Goal: Task Accomplishment & Management: Manage account settings

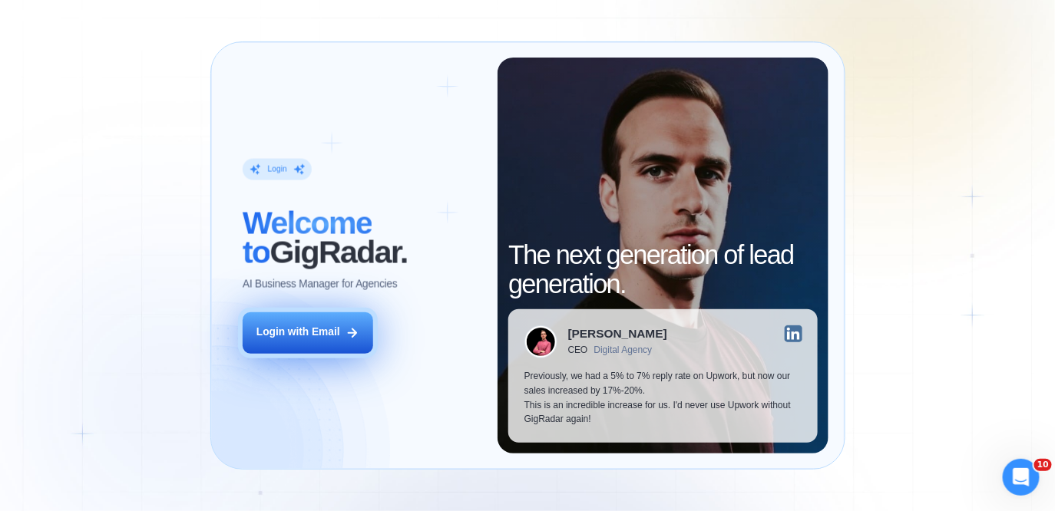
click at [355, 325] on button "Login with Email" at bounding box center [308, 332] width 131 height 41
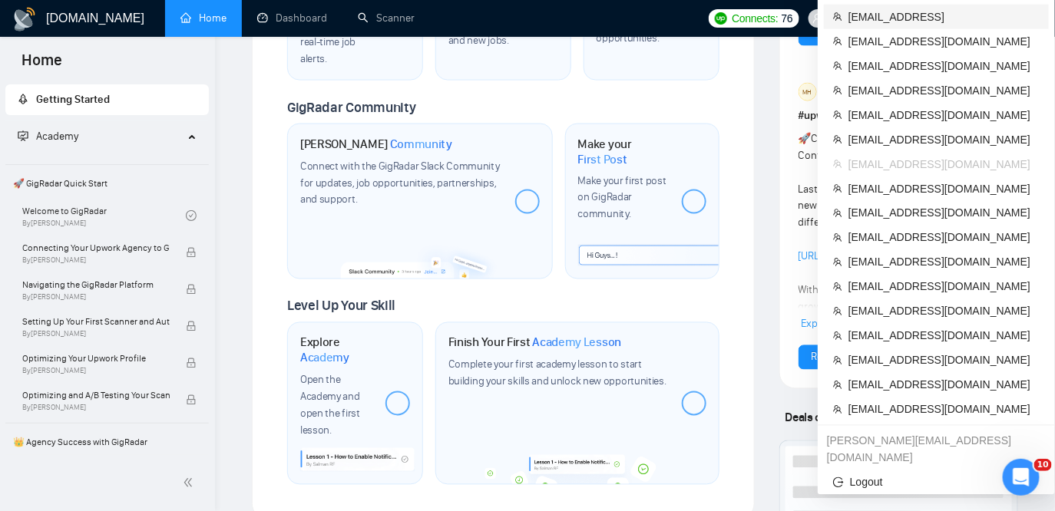
scroll to position [775, 0]
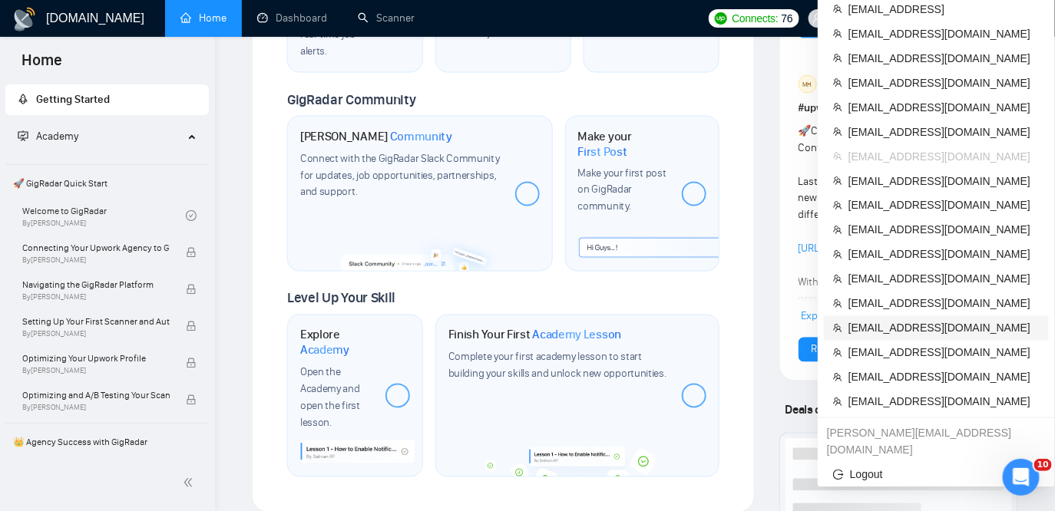
click at [877, 320] on span "[EMAIL_ADDRESS][DOMAIN_NAME]" at bounding box center [943, 328] width 191 height 17
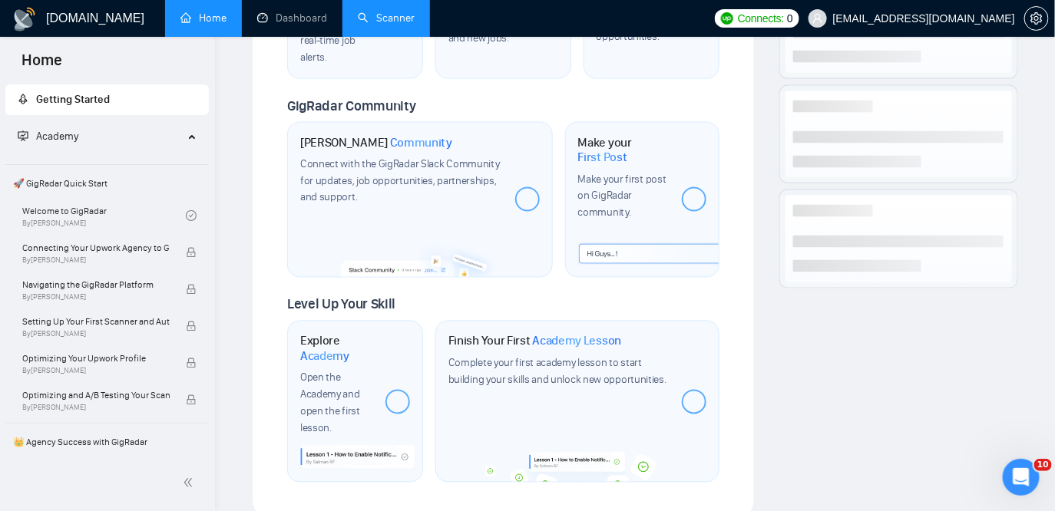
click at [404, 16] on link "Scanner" at bounding box center [386, 18] width 57 height 13
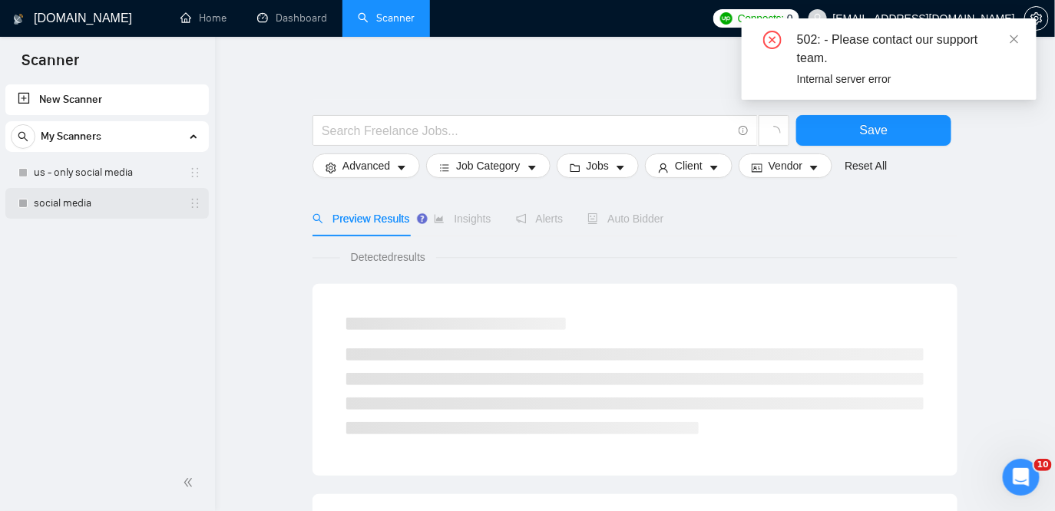
click at [117, 200] on link "social media" at bounding box center [107, 203] width 146 height 31
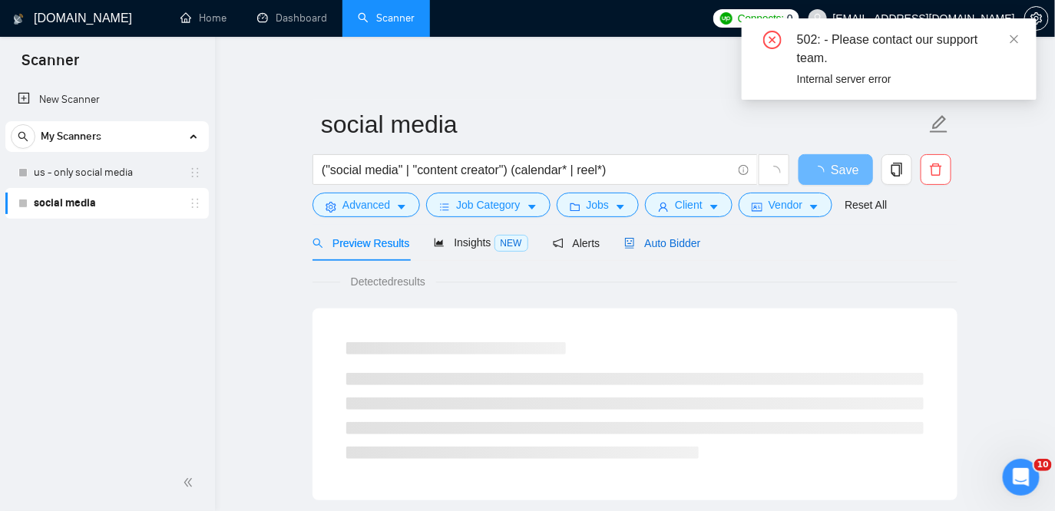
click at [684, 251] on div "Auto Bidder" at bounding box center [662, 243] width 76 height 17
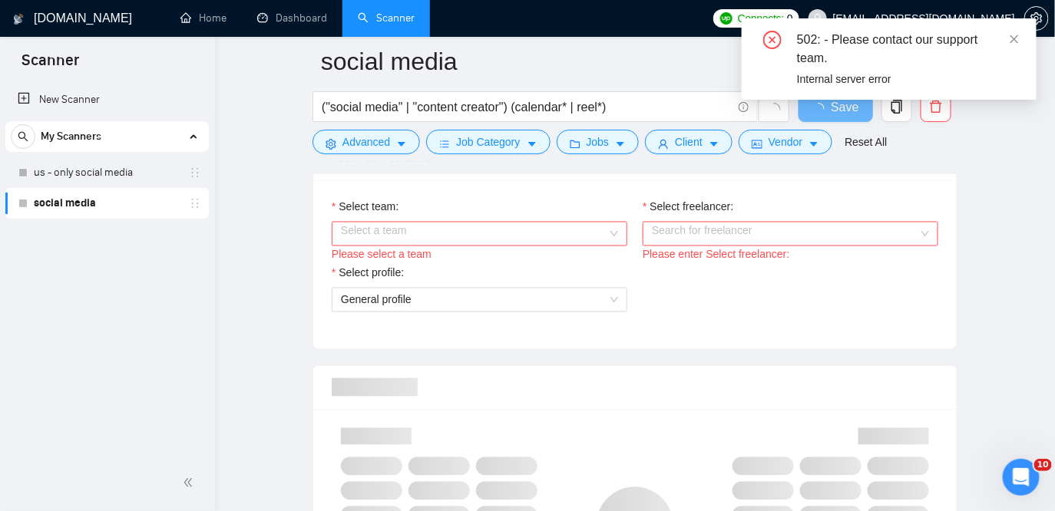
scroll to position [809, 0]
click at [547, 230] on input "Select team:" at bounding box center [474, 233] width 266 height 23
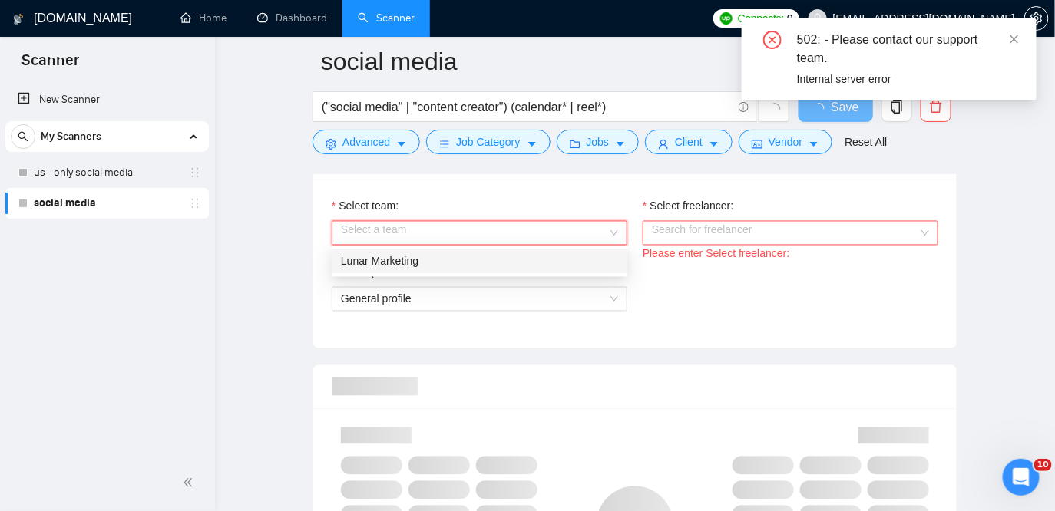
click at [517, 251] on div "Lunar Marketing" at bounding box center [480, 262] width 296 height 25
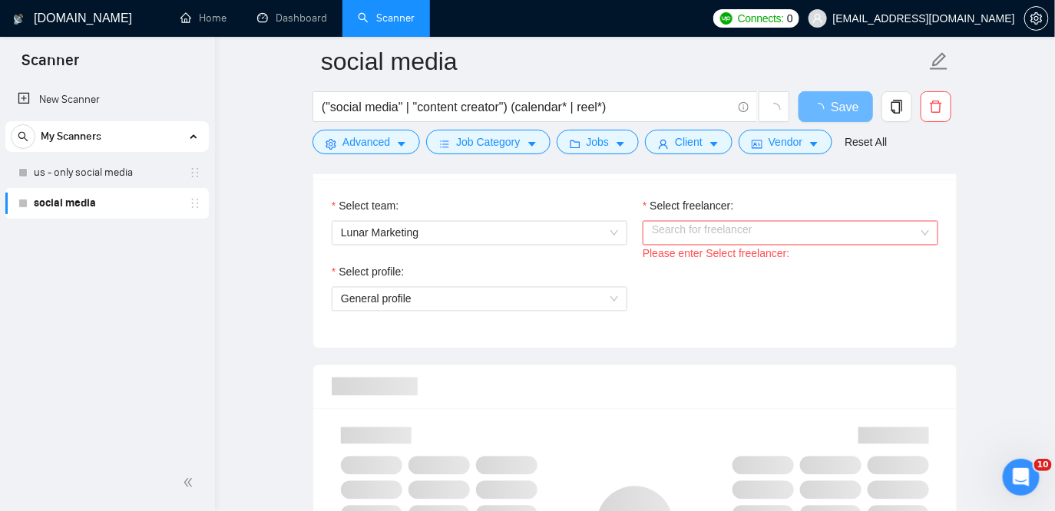
click at [730, 246] on div "Please enter Select freelancer:" at bounding box center [791, 254] width 296 height 17
click at [723, 243] on input "Select freelancer:" at bounding box center [785, 233] width 266 height 23
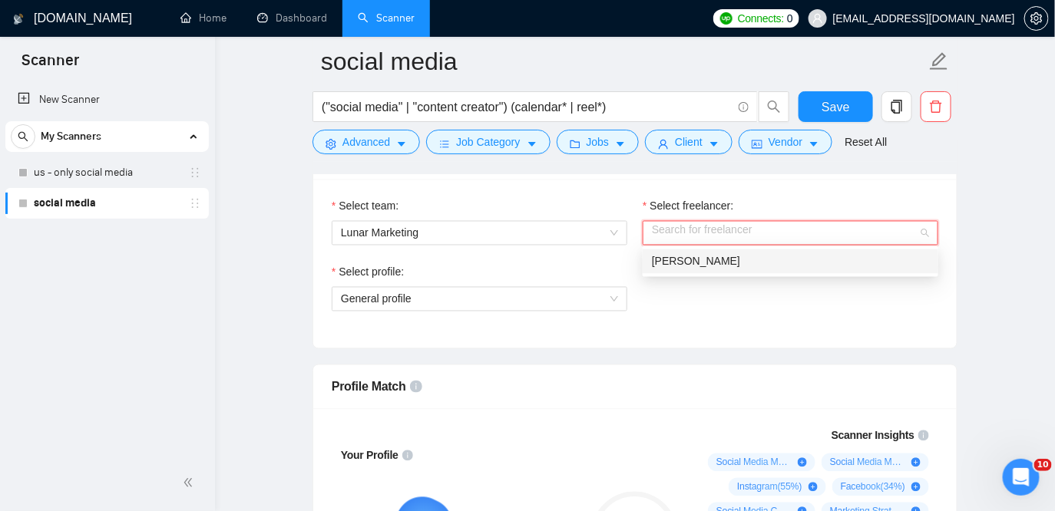
click at [706, 259] on span "[PERSON_NAME]" at bounding box center [696, 262] width 88 height 12
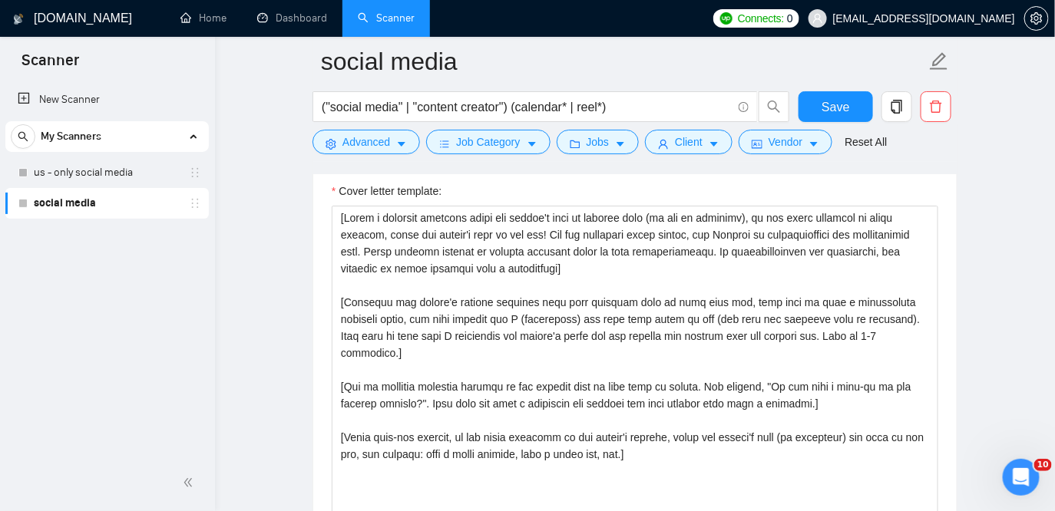
scroll to position [1681, 0]
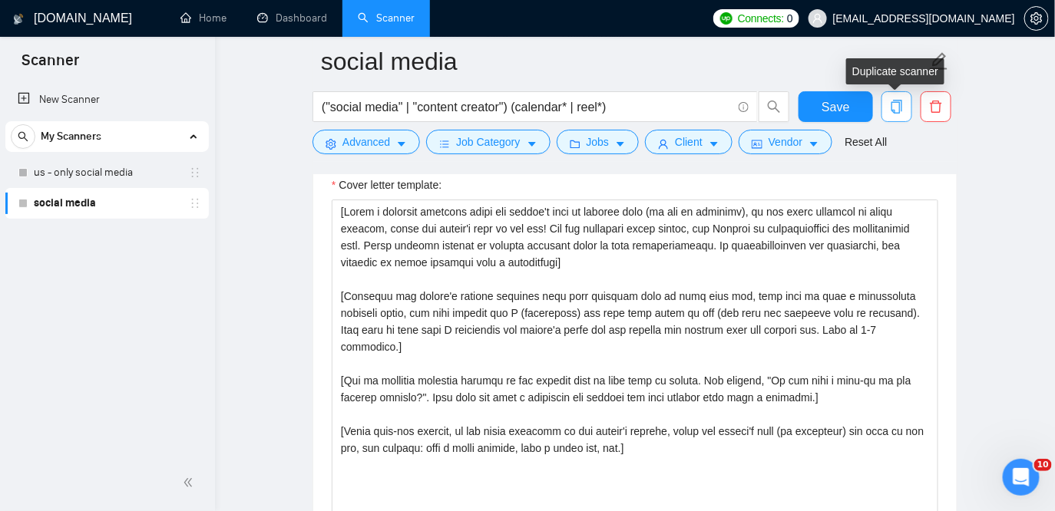
click at [905, 112] on span "copy" at bounding box center [896, 107] width 29 height 14
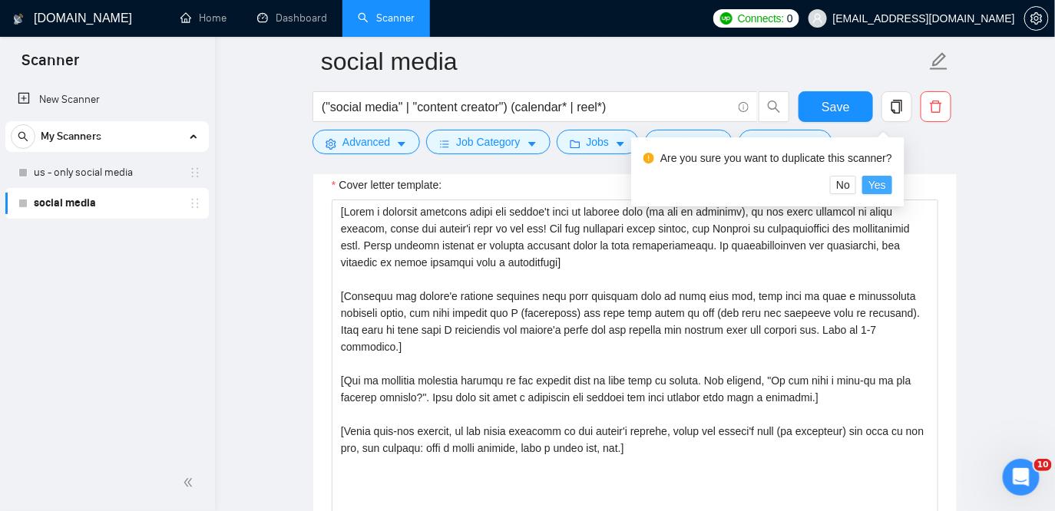
click at [886, 179] on span "Yes" at bounding box center [877, 185] width 18 height 17
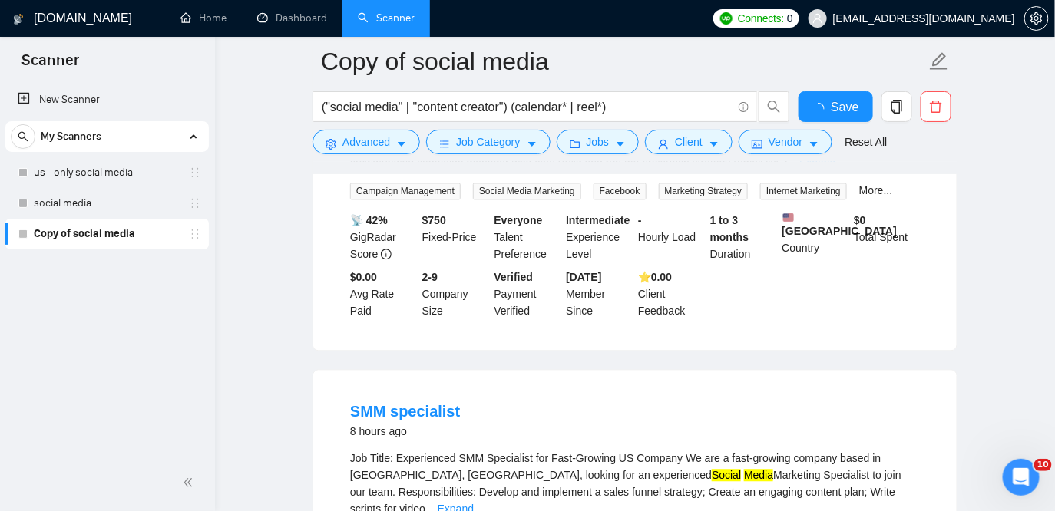
scroll to position [1681, 0]
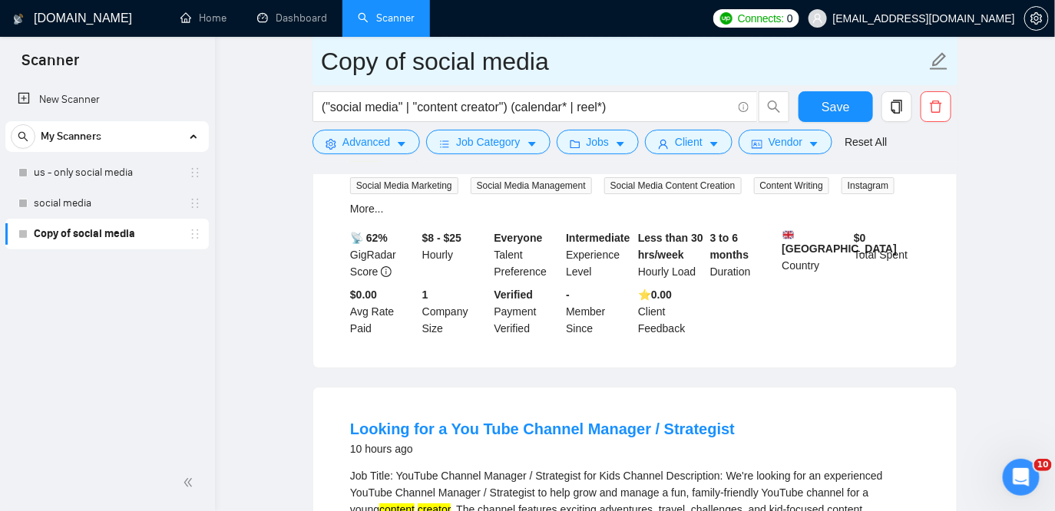
click at [395, 59] on input "Copy of social media" at bounding box center [623, 61] width 605 height 38
drag, startPoint x: 411, startPoint y: 66, endPoint x: 267, endPoint y: 51, distance: 145.1
click at [267, 51] on main "Copy of social media ("social media" | "content creator") (calendar* | reel*) S…" at bounding box center [635, 267] width 791 height 3773
type input "Mariia: social media"
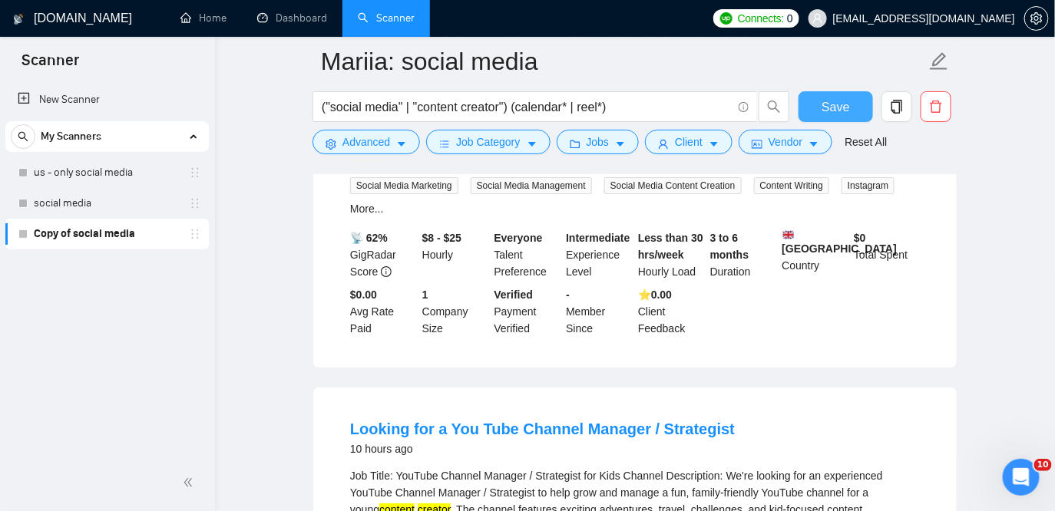
click at [835, 105] on span "Save" at bounding box center [835, 107] width 28 height 19
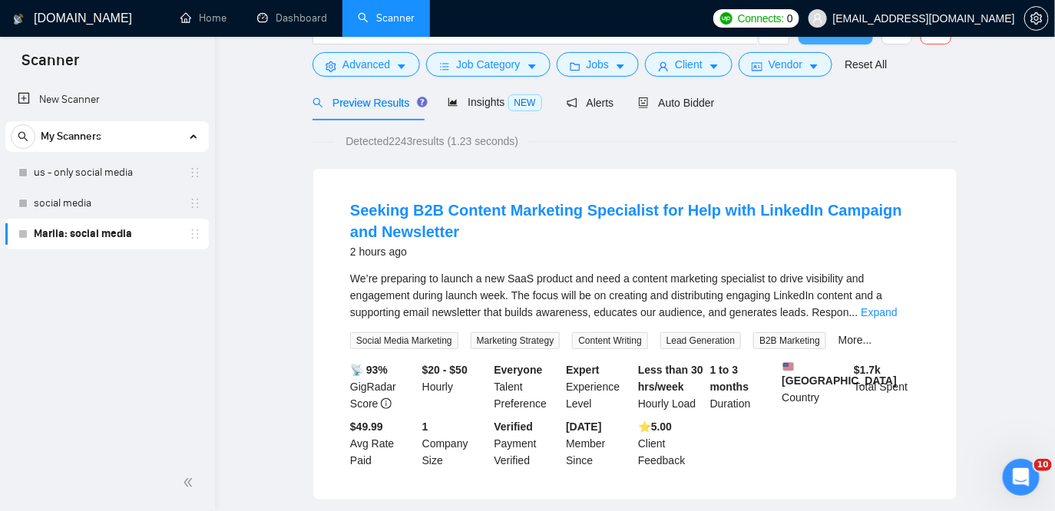
scroll to position [0, 0]
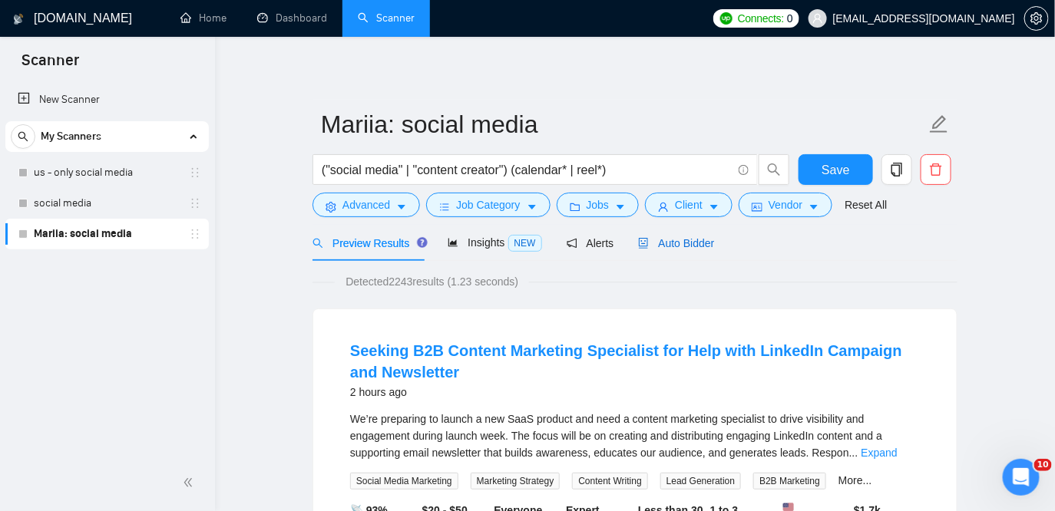
click at [685, 243] on span "Auto Bidder" at bounding box center [676, 243] width 76 height 12
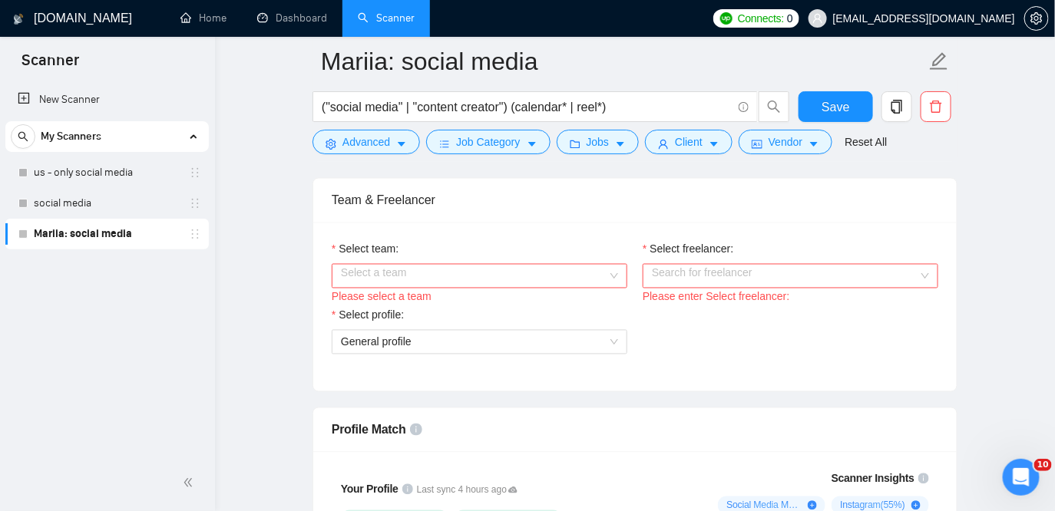
scroll to position [778, 0]
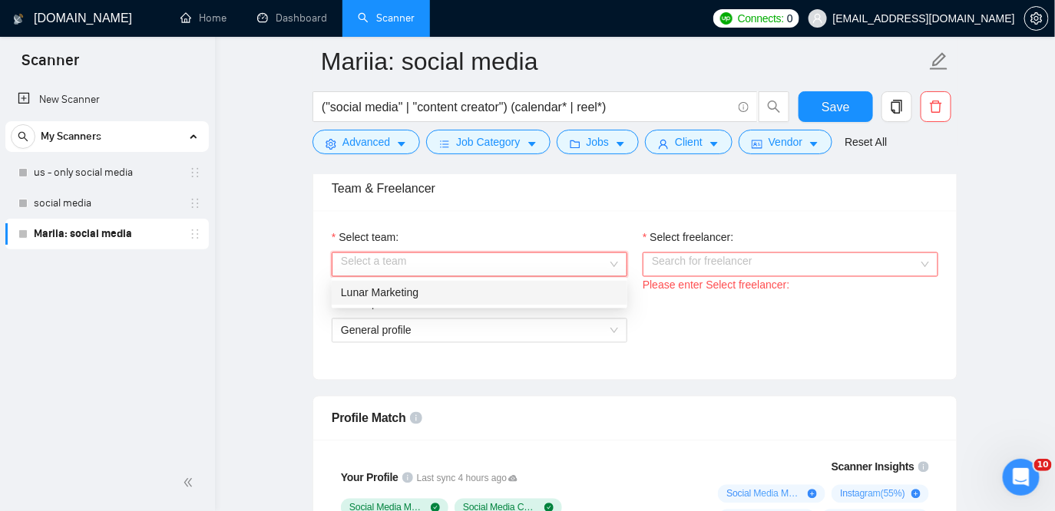
click at [545, 269] on input "Select team:" at bounding box center [474, 264] width 266 height 23
click at [515, 288] on div "Lunar Marketing" at bounding box center [479, 293] width 277 height 17
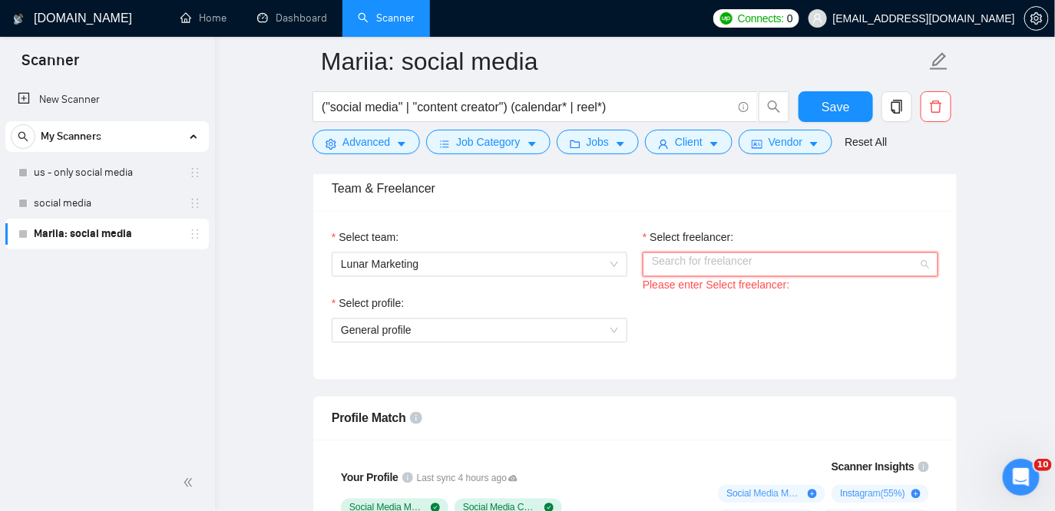
click at [716, 253] on input "Select freelancer:" at bounding box center [785, 264] width 266 height 23
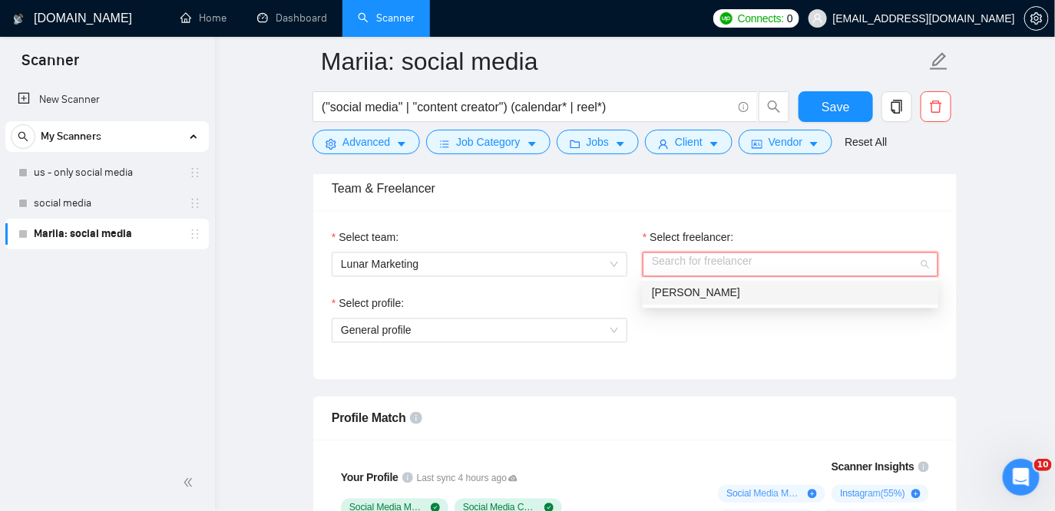
click at [681, 297] on span "[PERSON_NAME]" at bounding box center [696, 293] width 88 height 12
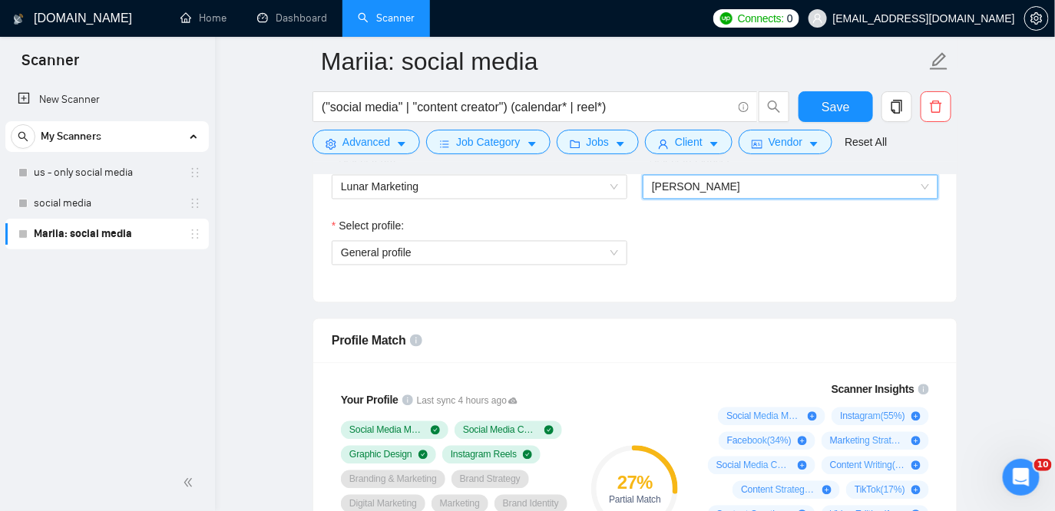
scroll to position [858, 0]
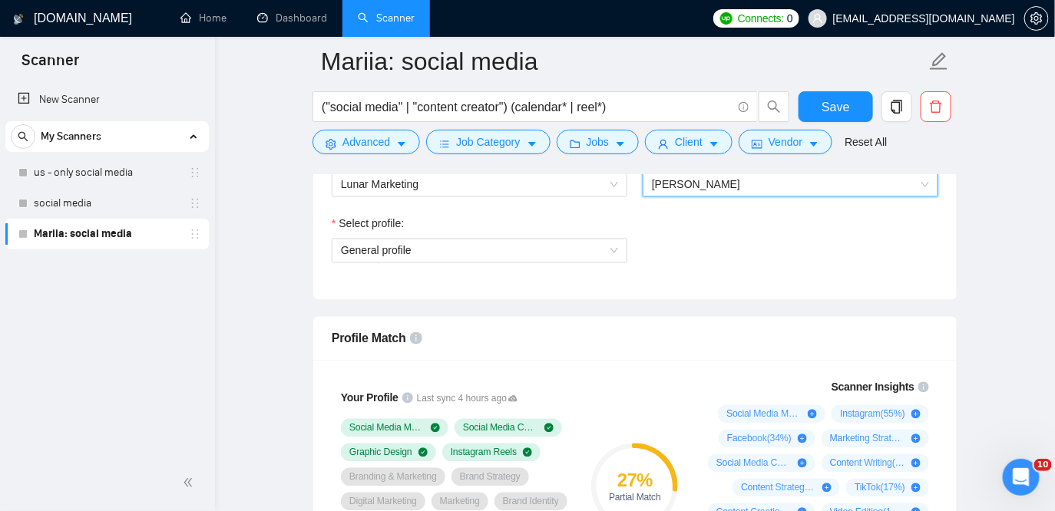
click at [568, 289] on div "Select team: Lunar Marketing Select freelancer: 1955631965931549148 Rohan Chira…" at bounding box center [634, 215] width 643 height 169
click at [534, 247] on span "General profile" at bounding box center [479, 251] width 277 height 23
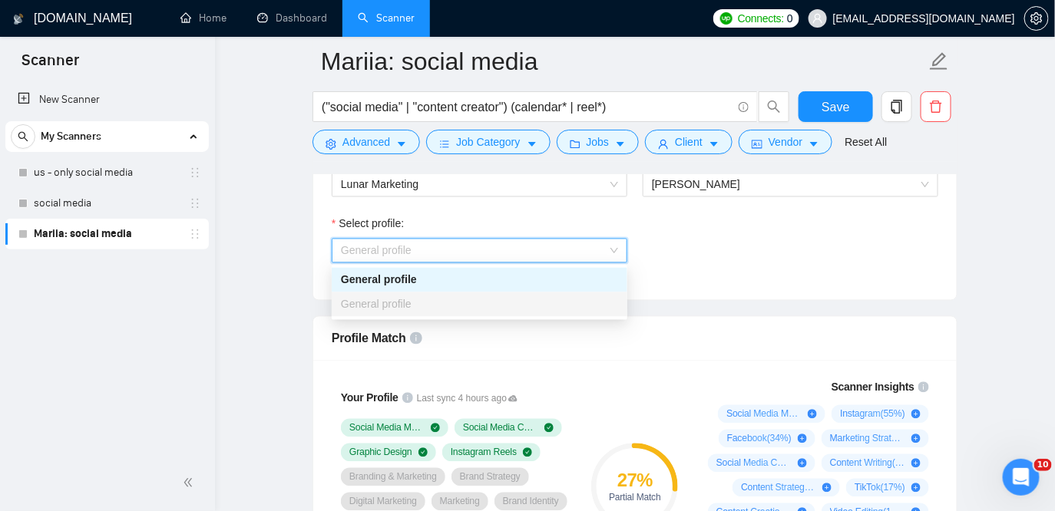
click at [709, 266] on div "Select profile: General profile" at bounding box center [635, 249] width 622 height 66
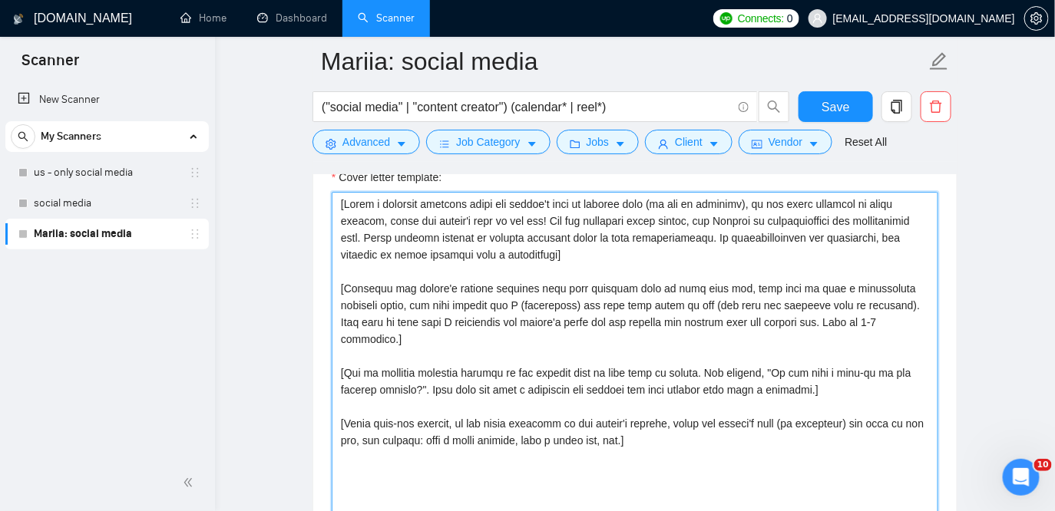
scroll to position [1679, 0]
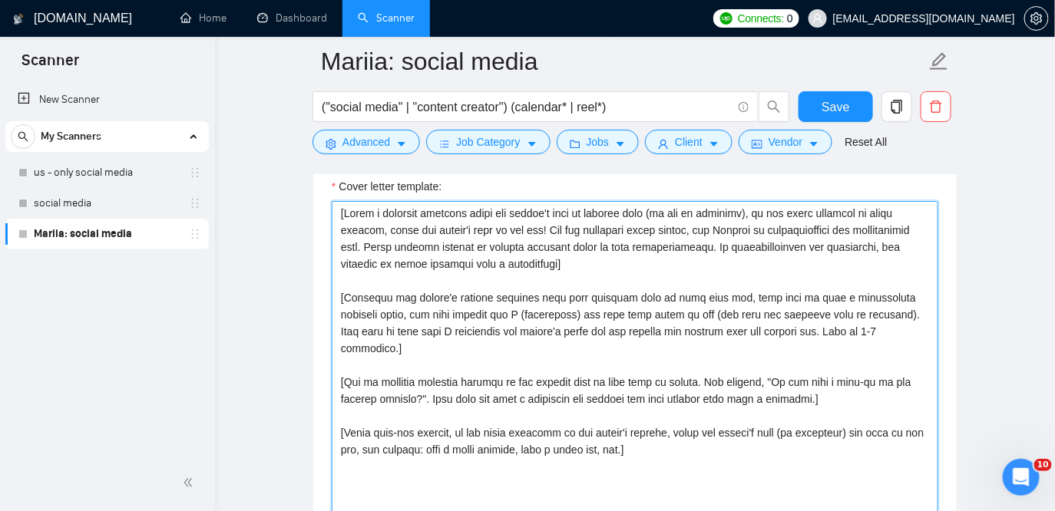
drag, startPoint x: 684, startPoint y: 399, endPoint x: 333, endPoint y: 207, distance: 399.9
click at [333, 207] on textarea "Cover letter template:" at bounding box center [635, 373] width 606 height 345
paste textarea "’s name or company name (if provided)] [If the name is missing, write a greetin…"
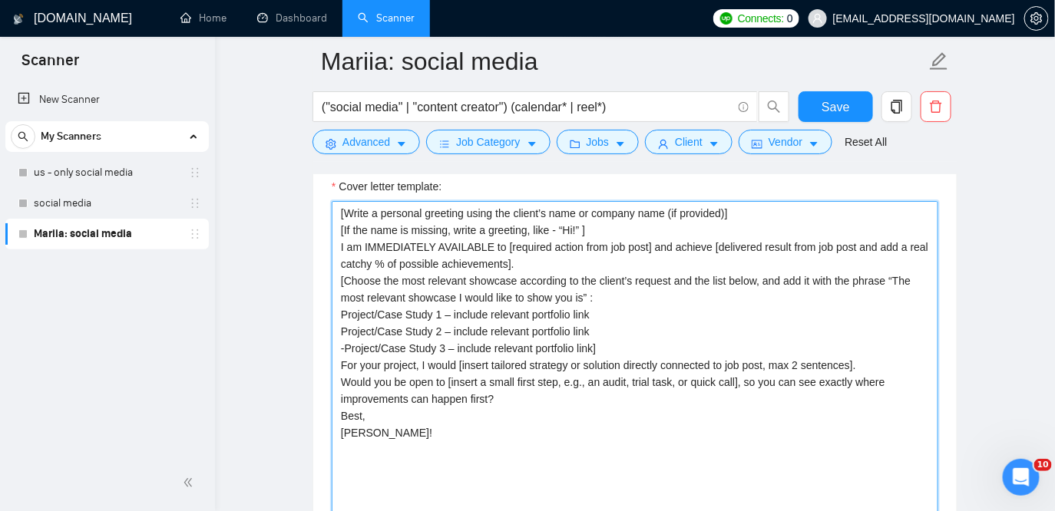
click at [619, 220] on textarea "[Write a personal greeting using the client’s name or company name (if provided…" at bounding box center [635, 373] width 606 height 345
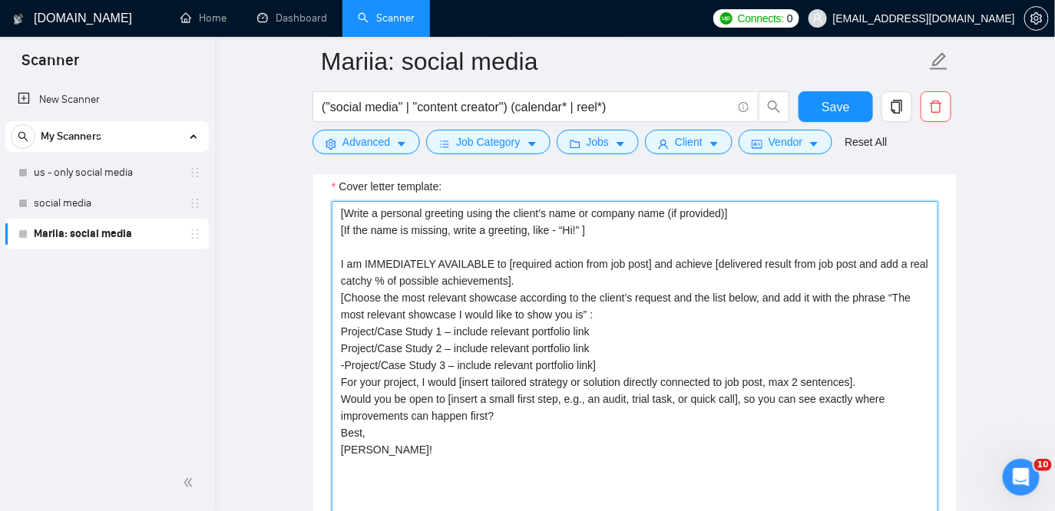
click at [573, 226] on textarea "[Write a personal greeting using the client’s name or company name (if provided…" at bounding box center [635, 373] width 606 height 345
click at [590, 226] on textarea "[Write a personal greeting using the client’s name or company name (if provided…" at bounding box center [635, 373] width 606 height 345
click at [561, 273] on textarea "[Write a personal greeting using the client’s name or company name (if provided…" at bounding box center [635, 373] width 606 height 345
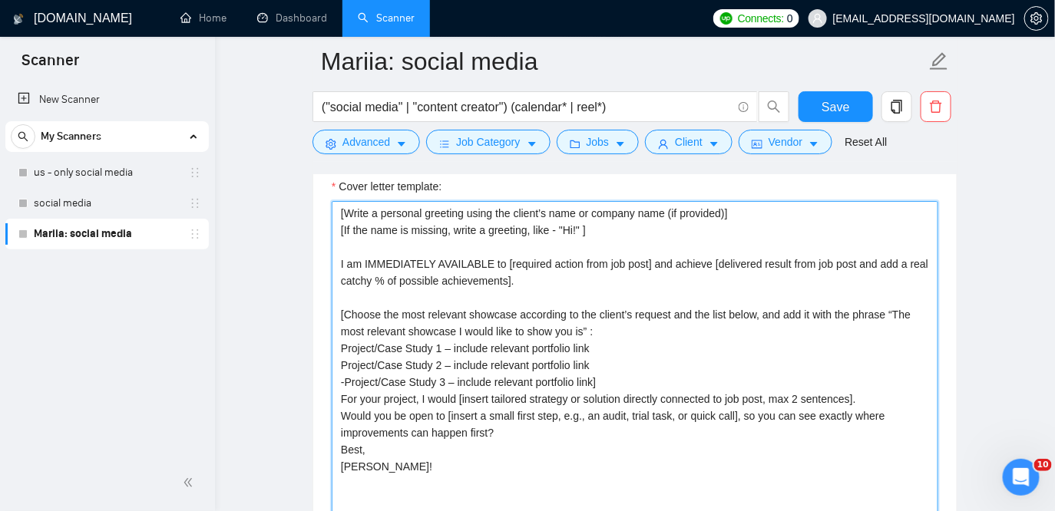
click at [623, 386] on textarea "[Write a personal greeting using the client’s name or company name (if provided…" at bounding box center [635, 373] width 606 height 345
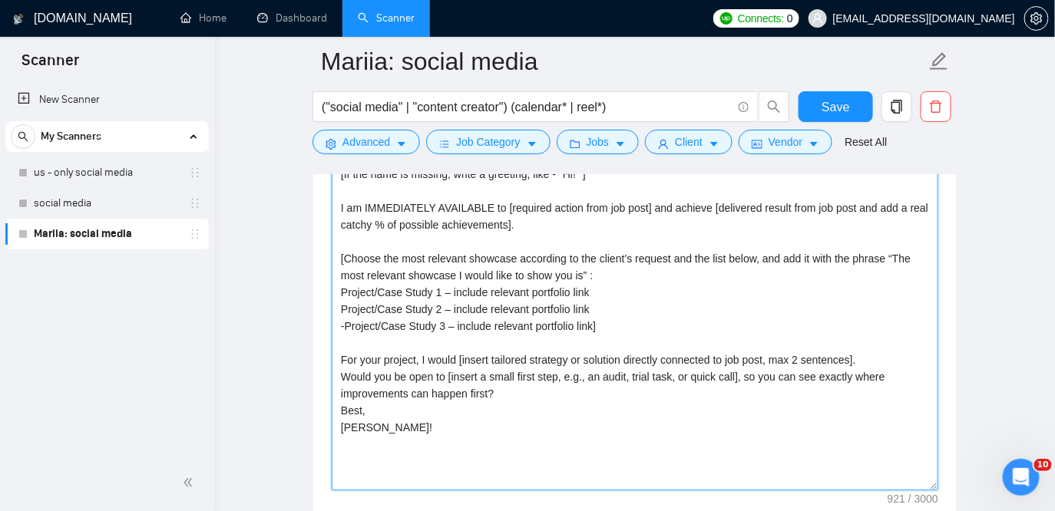
scroll to position [1737, 0]
click at [342, 375] on textarea "[Write a personal greeting using the client’s name or company name (if provided…" at bounding box center [635, 316] width 606 height 345
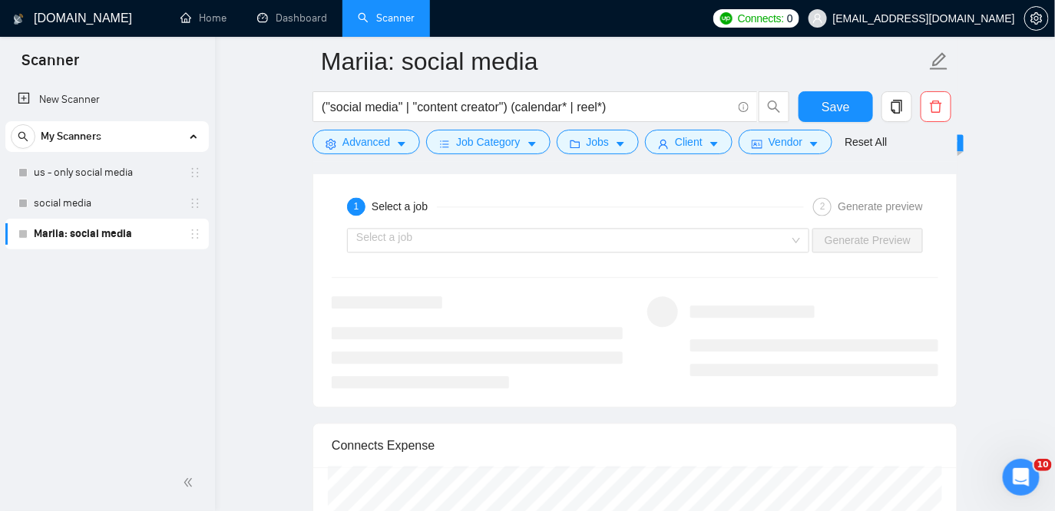
scroll to position [2883, 0]
type textarea "[Write a personal greeting using the client’s name or company name (if provided…"
click at [538, 231] on input "search" at bounding box center [572, 241] width 433 height 23
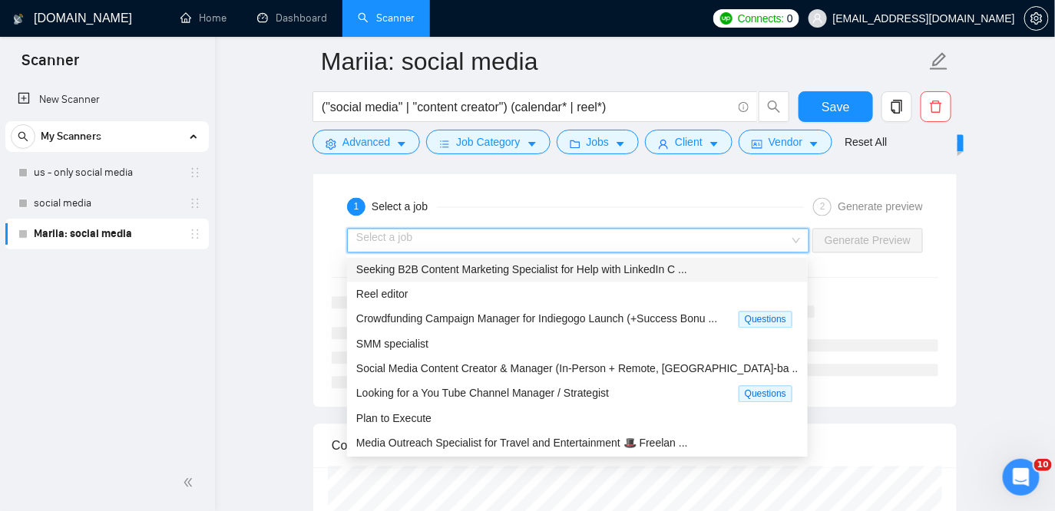
click at [547, 272] on span "Seeking B2B Content Marketing Specialist for Help with LinkedIn C ..." at bounding box center [521, 270] width 331 height 12
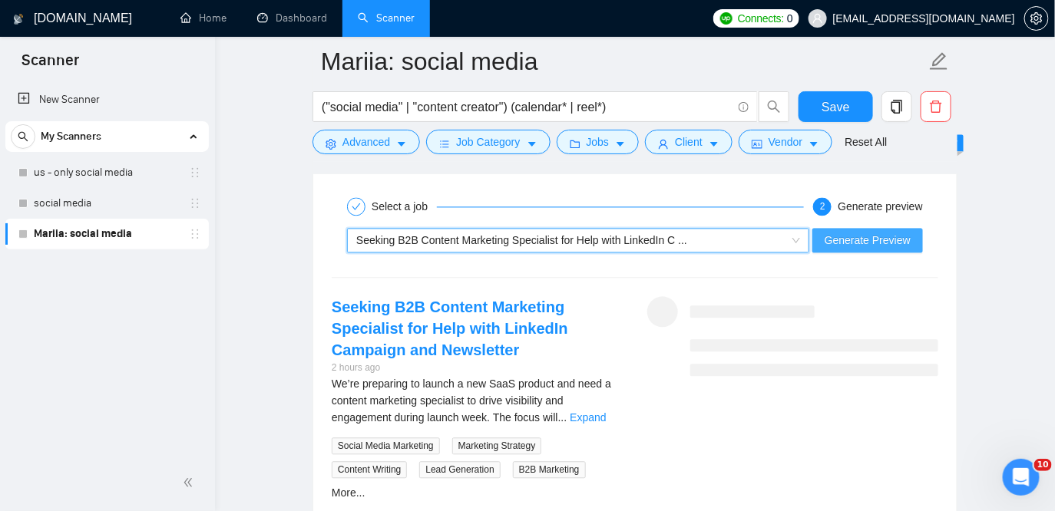
click at [891, 239] on span "Generate Preview" at bounding box center [868, 241] width 86 height 17
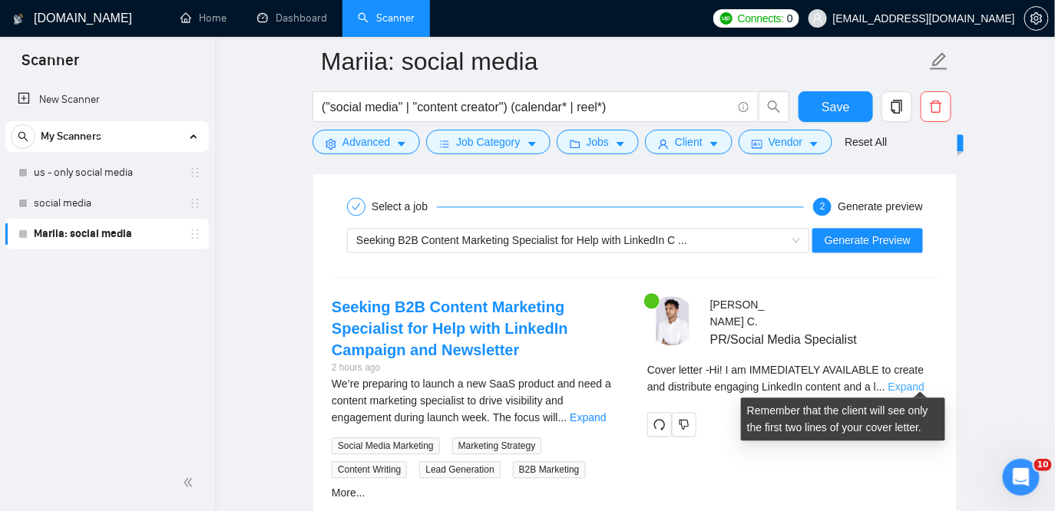
click at [920, 382] on link "Expand" at bounding box center [906, 388] width 36 height 12
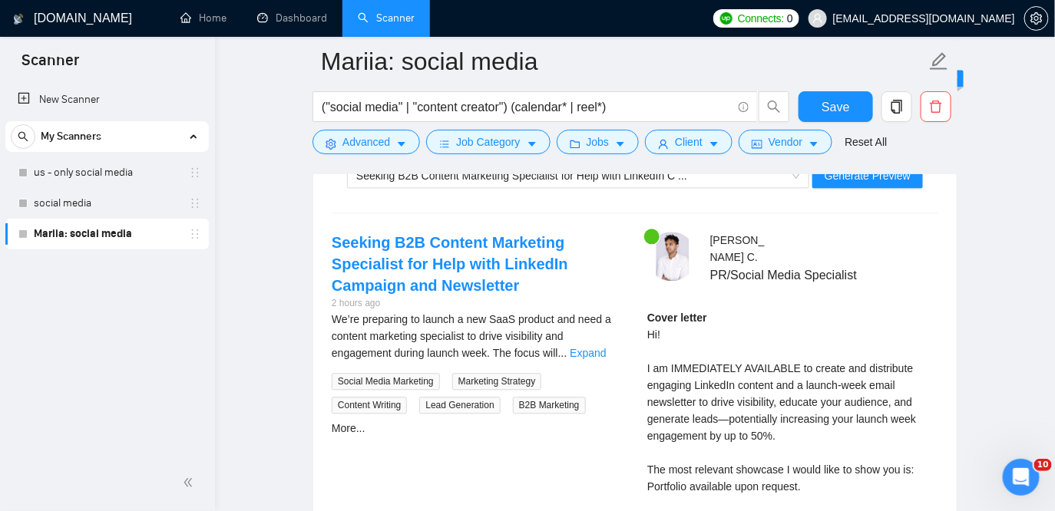
scroll to position [2952, 0]
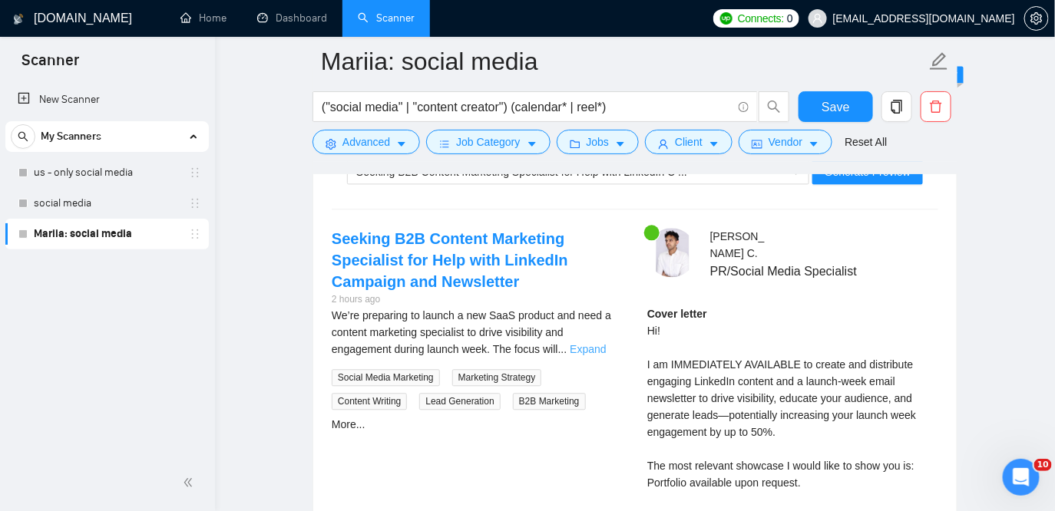
click at [606, 346] on link "Expand" at bounding box center [588, 349] width 36 height 12
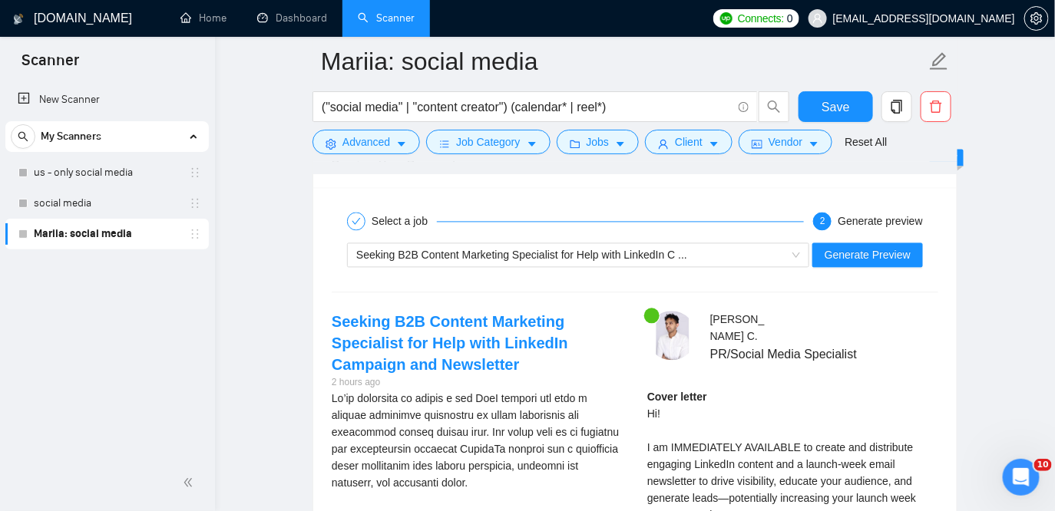
scroll to position [2867, 0]
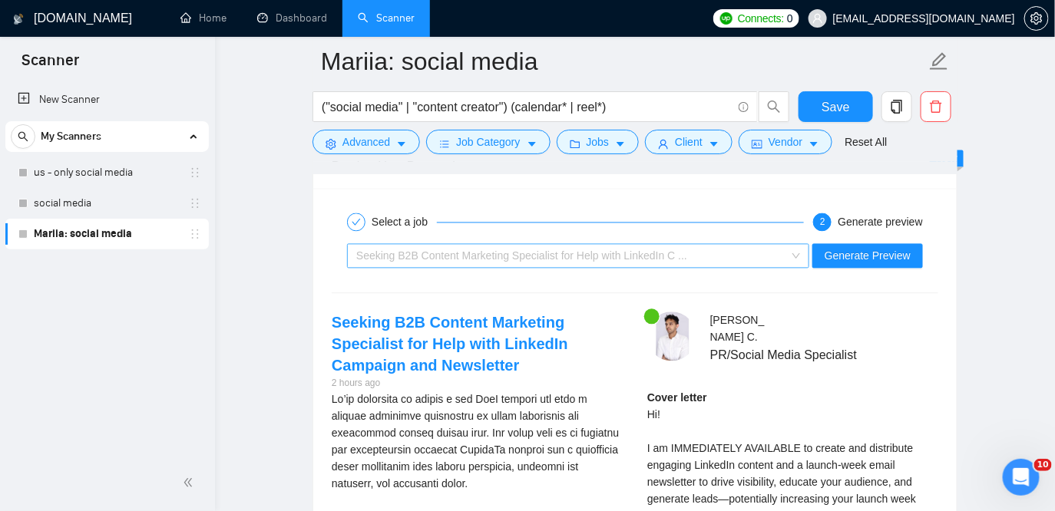
click at [563, 256] on span "Seeking B2B Content Marketing Specialist for Help with LinkedIn C ..." at bounding box center [521, 256] width 331 height 12
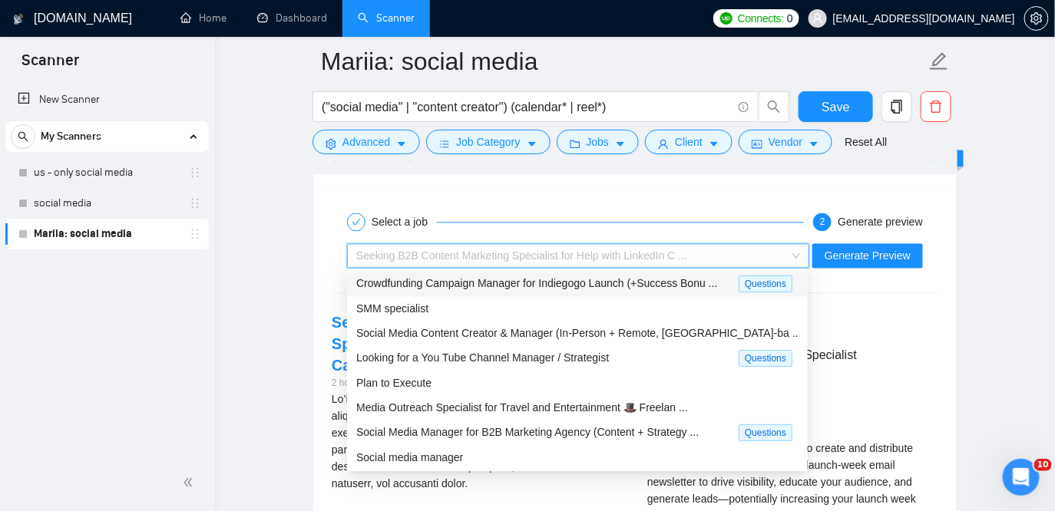
scroll to position [48, 0]
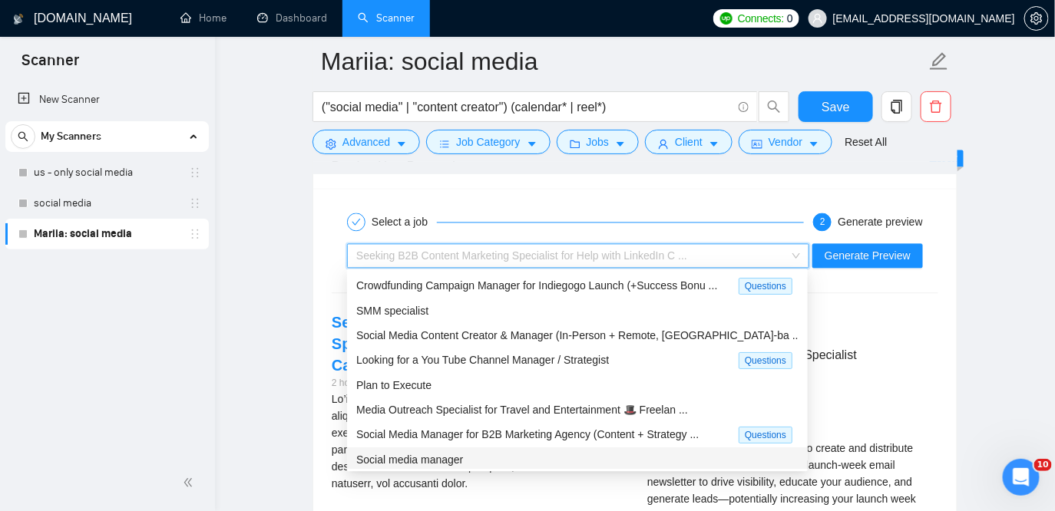
click at [493, 461] on div "Social media manager" at bounding box center [577, 460] width 442 height 17
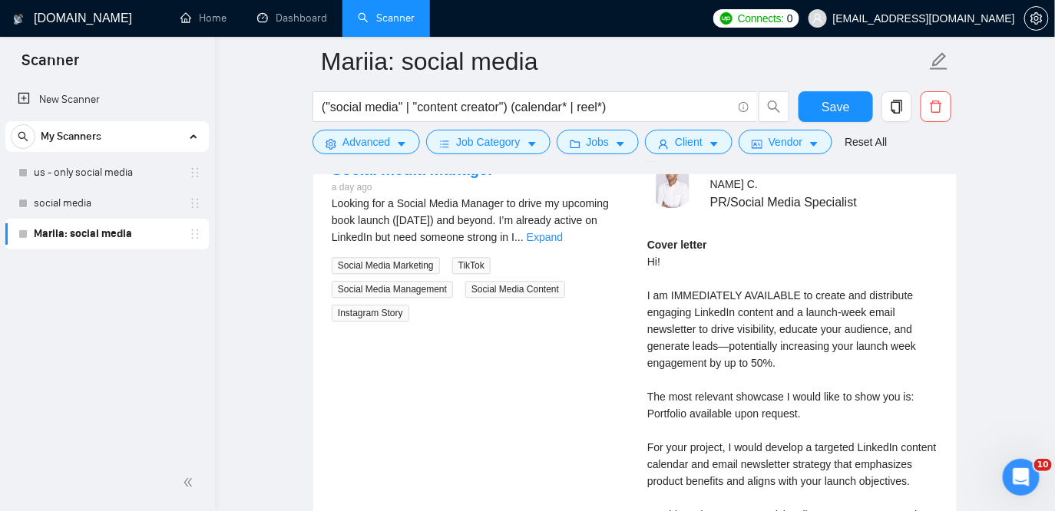
scroll to position [3023, 0]
click at [563, 237] on link "Expand" at bounding box center [545, 236] width 36 height 12
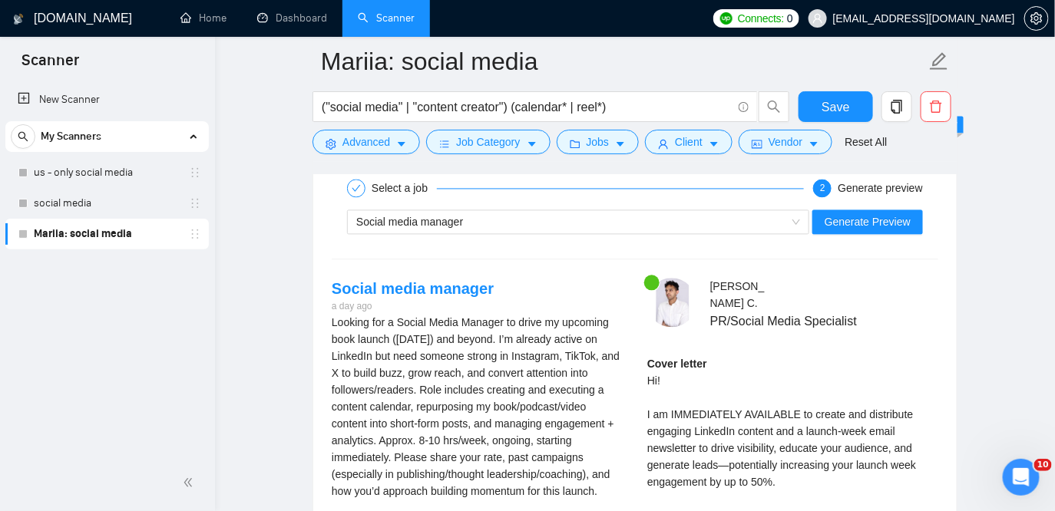
scroll to position [2883, 0]
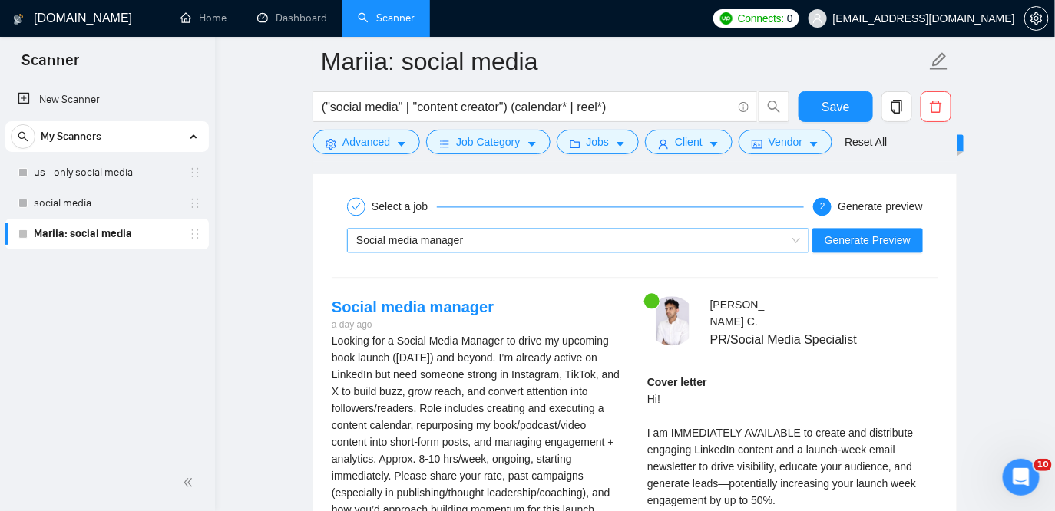
click at [532, 236] on div "Social media manager" at bounding box center [571, 241] width 430 height 23
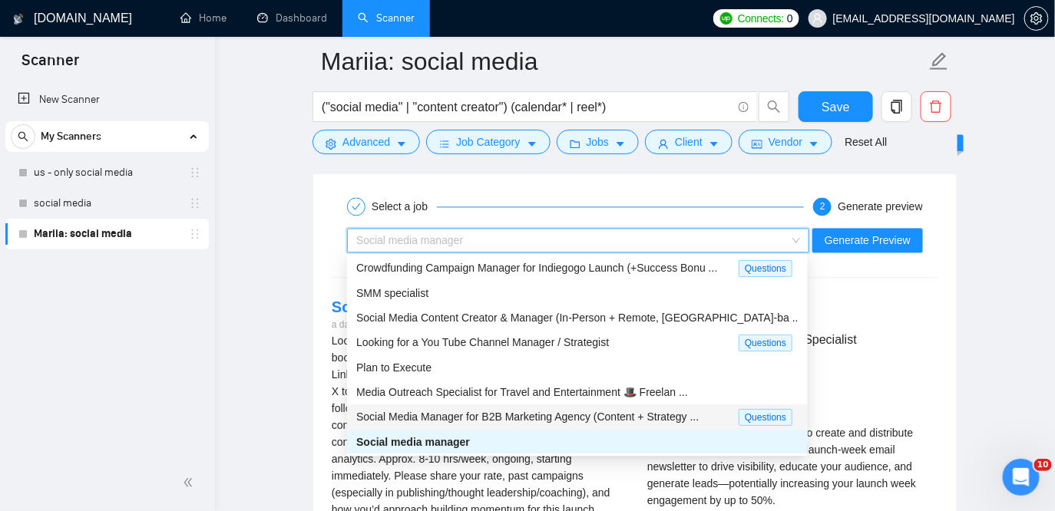
click at [474, 417] on span "Social Media Manager for B2B Marketing Agency (Content + Strategy ..." at bounding box center [527, 417] width 342 height 12
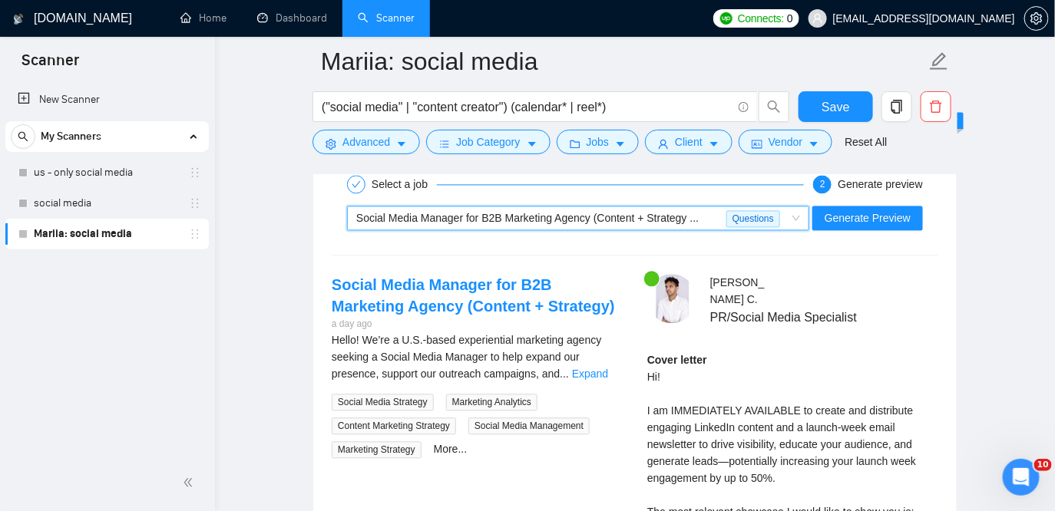
scroll to position [2919, 0]
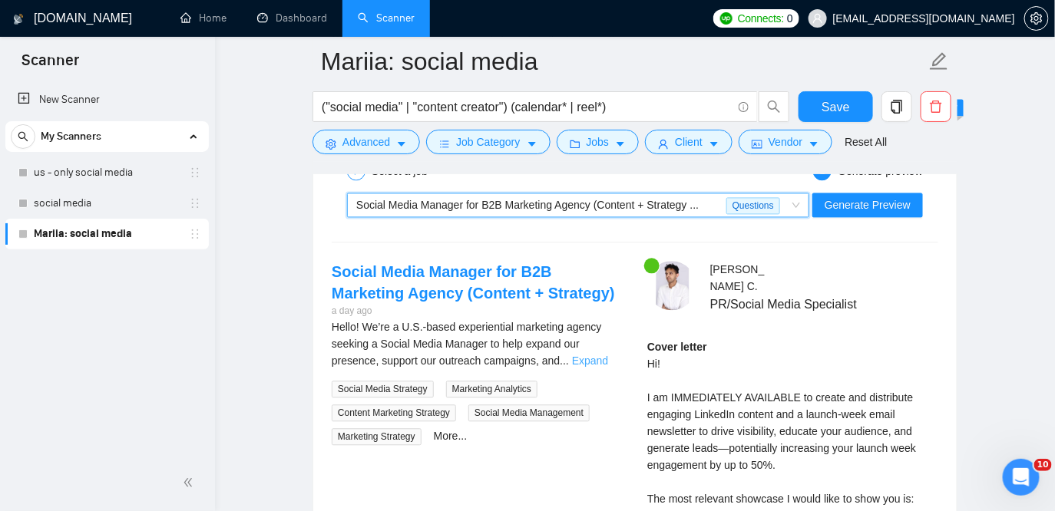
click at [597, 362] on link "Expand" at bounding box center [590, 361] width 36 height 12
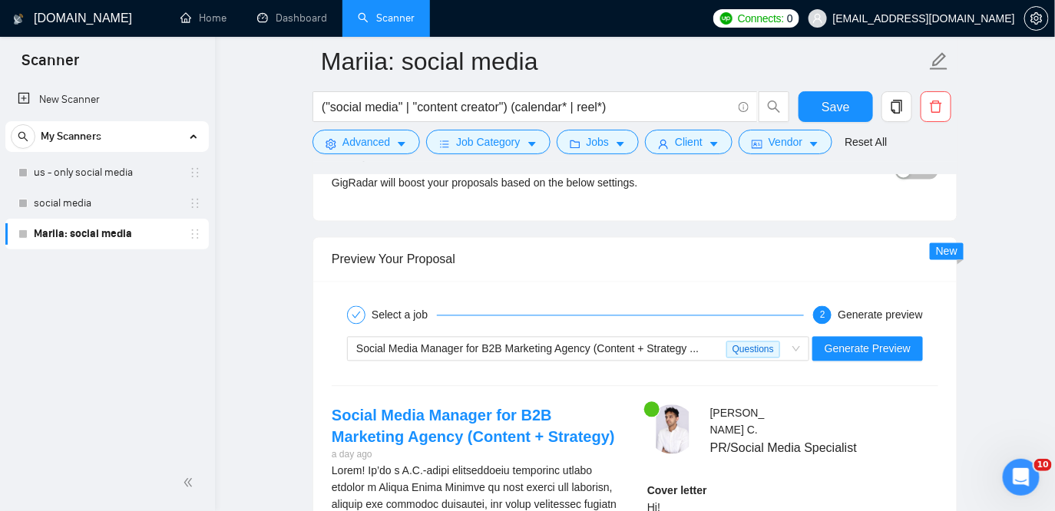
scroll to position [2771, 0]
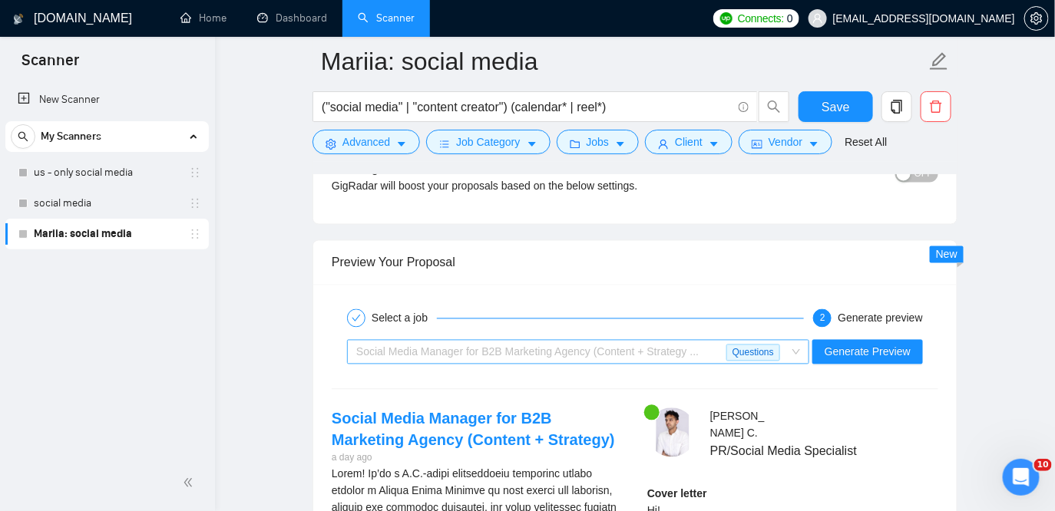
click at [523, 353] on span "Social Media Manager for B2B Marketing Agency (Content + Strategy ..." at bounding box center [527, 352] width 342 height 12
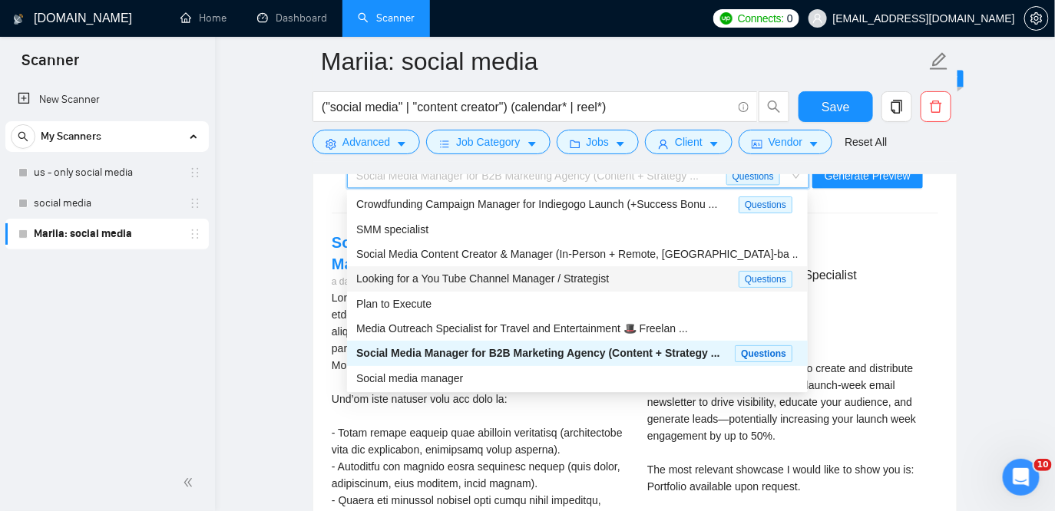
scroll to position [2950, 0]
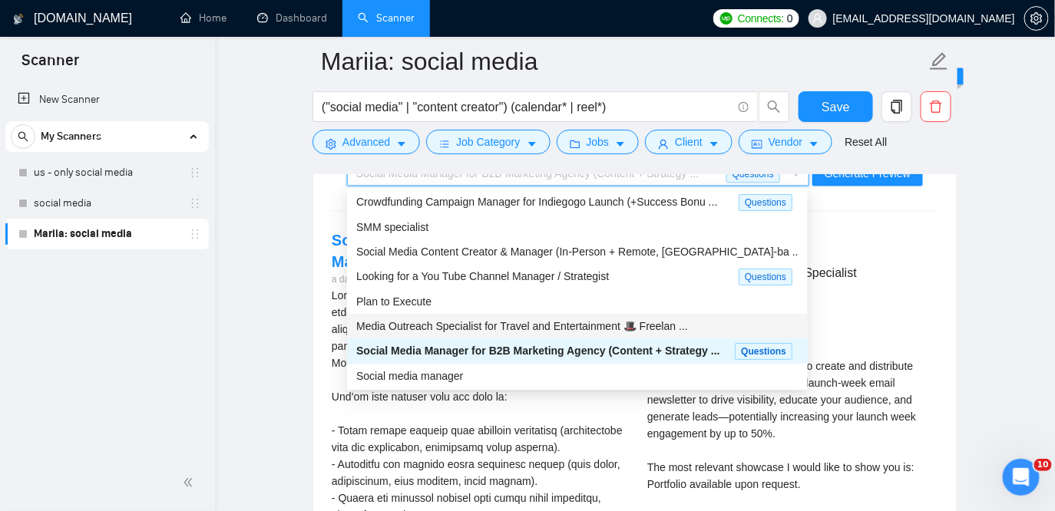
click at [431, 322] on span "Media Outreach Specialist for Travel and Entertainment 🎩 Freelan ..." at bounding box center [522, 326] width 332 height 12
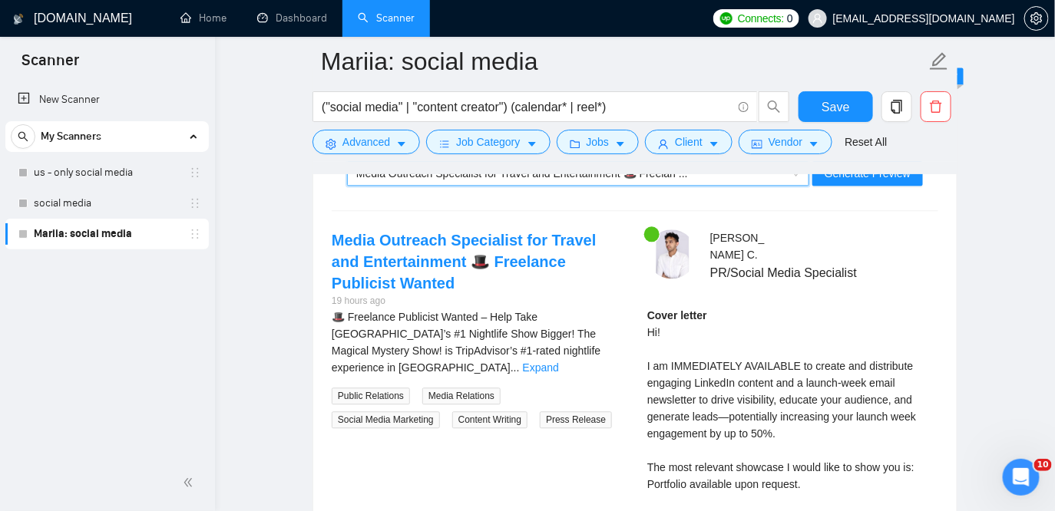
click at [597, 355] on div "🎩 Freelance Publicist Wanted – Help Take Honolulu’s #1 Nightlife Show Bigger! T…" at bounding box center [477, 343] width 291 height 68
click at [559, 362] on link "Expand" at bounding box center [541, 368] width 36 height 12
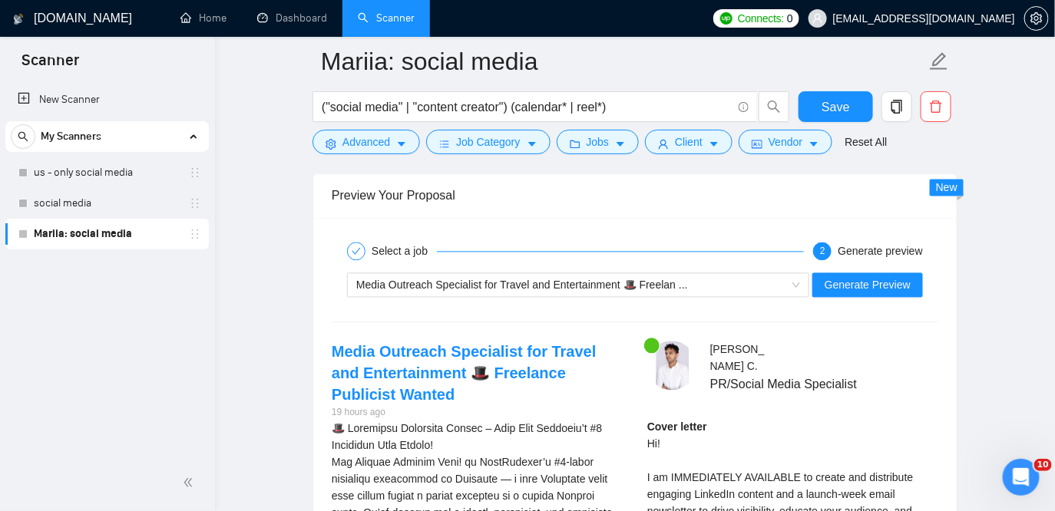
scroll to position [2841, 0]
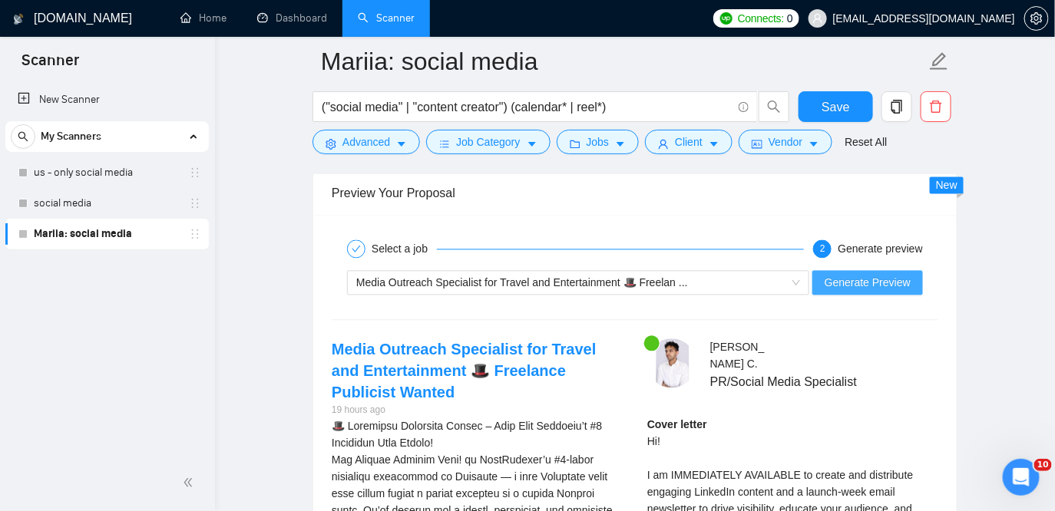
click at [862, 279] on span "Generate Preview" at bounding box center [868, 283] width 86 height 17
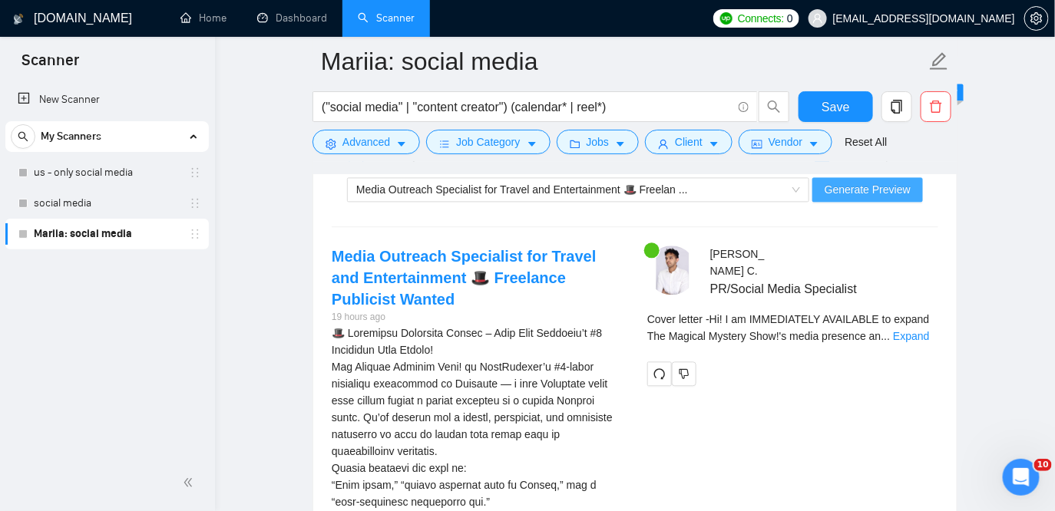
scroll to position [2935, 0]
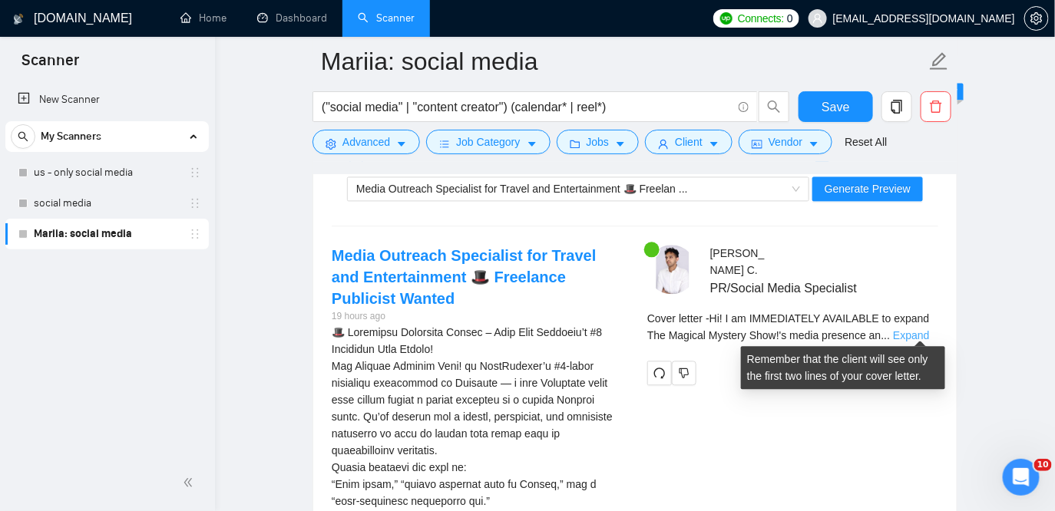
click at [924, 329] on link "Expand" at bounding box center [911, 335] width 36 height 12
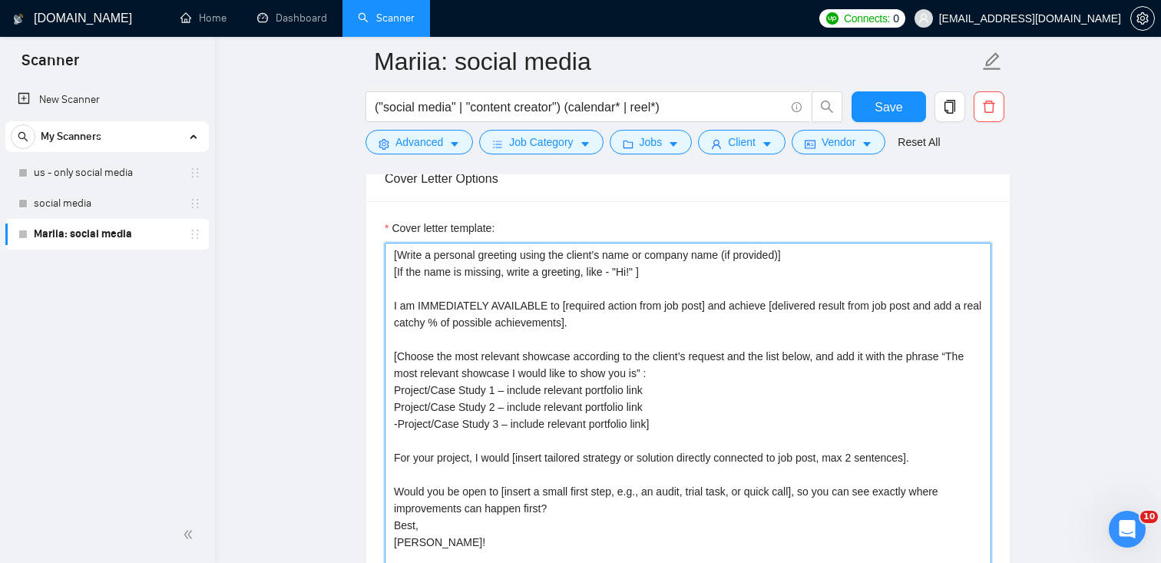
scroll to position [1639, 0]
drag, startPoint x: 431, startPoint y: 361, endPoint x: 390, endPoint y: 246, distance: 122.4
click at [390, 246] on textarea "[Write a personal greeting using the client’s name or company name (if provided…" at bounding box center [688, 413] width 606 height 345
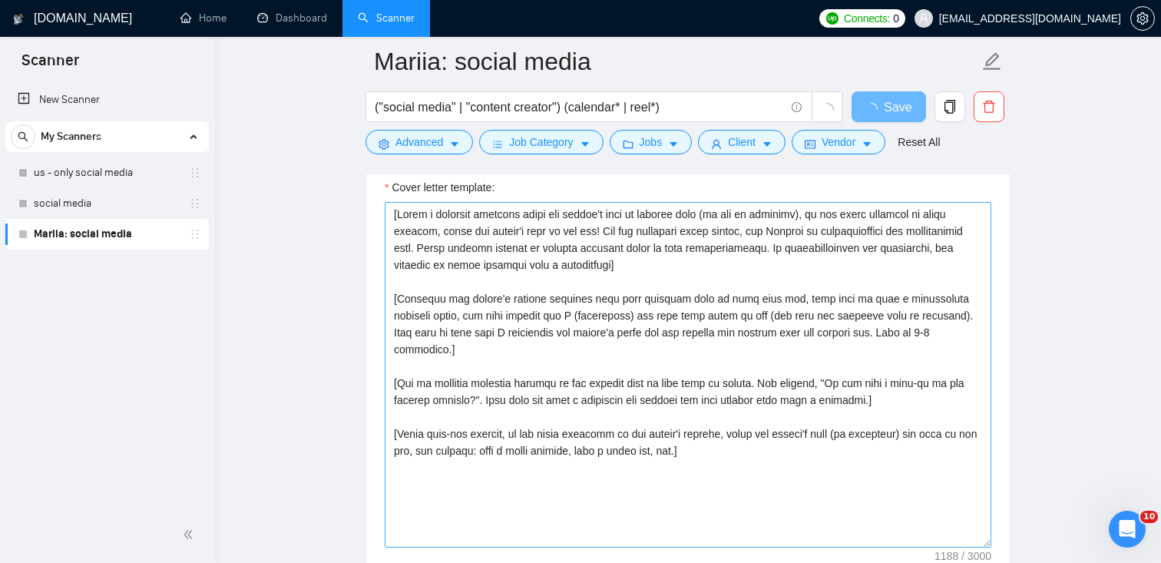
scroll to position [1652, 0]
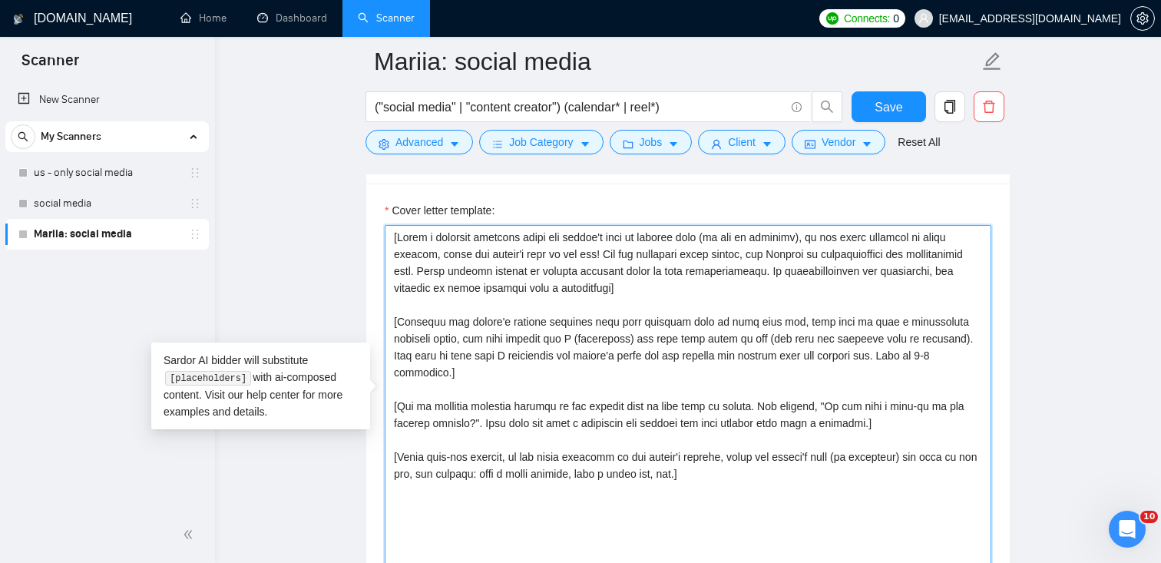
drag, startPoint x: 749, startPoint y: 435, endPoint x: 370, endPoint y: 263, distance: 416.7
click at [370, 263] on div "Cover letter template:" at bounding box center [687, 395] width 643 height 424
drag, startPoint x: 725, startPoint y: 459, endPoint x: 352, endPoint y: 225, distance: 440.5
click at [352, 225] on main "Mariia: social media ("social media" | "content creator") (calendar* | reel*) S…" at bounding box center [688, 451] width 897 height 4085
paste textarea "’s name or company name (if provided)] [If the name is missing, write a greetin…"
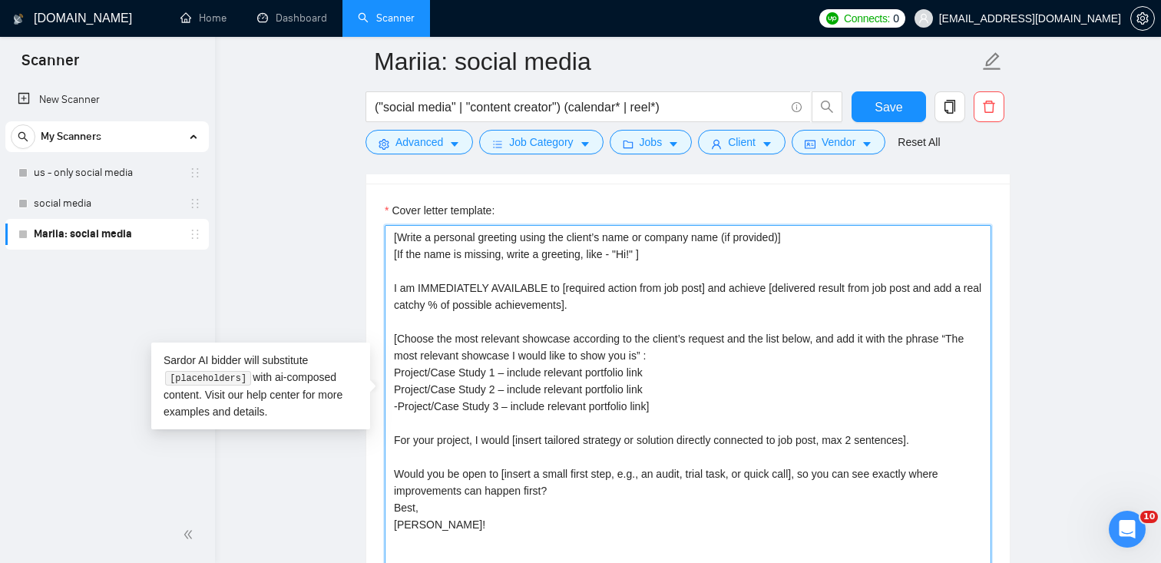
click at [573, 488] on textarea "[Write a personal greeting using the client’s name or company name (if provided…" at bounding box center [688, 397] width 606 height 345
type textarea "[Write a personal greeting using the client’s name or company name (if provided…"
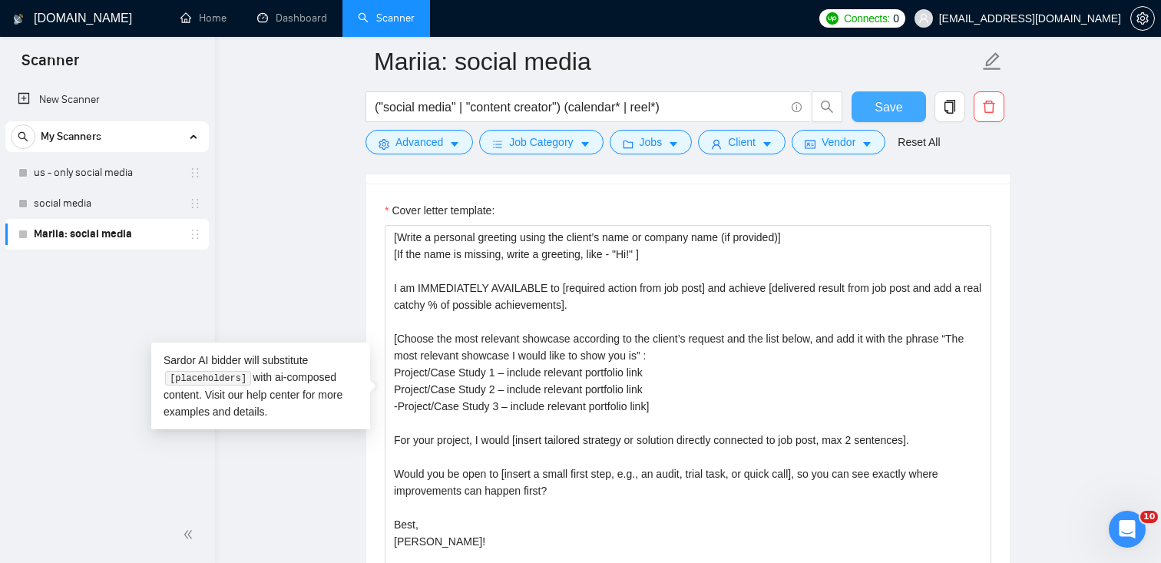
click at [886, 107] on span "Save" at bounding box center [888, 107] width 28 height 19
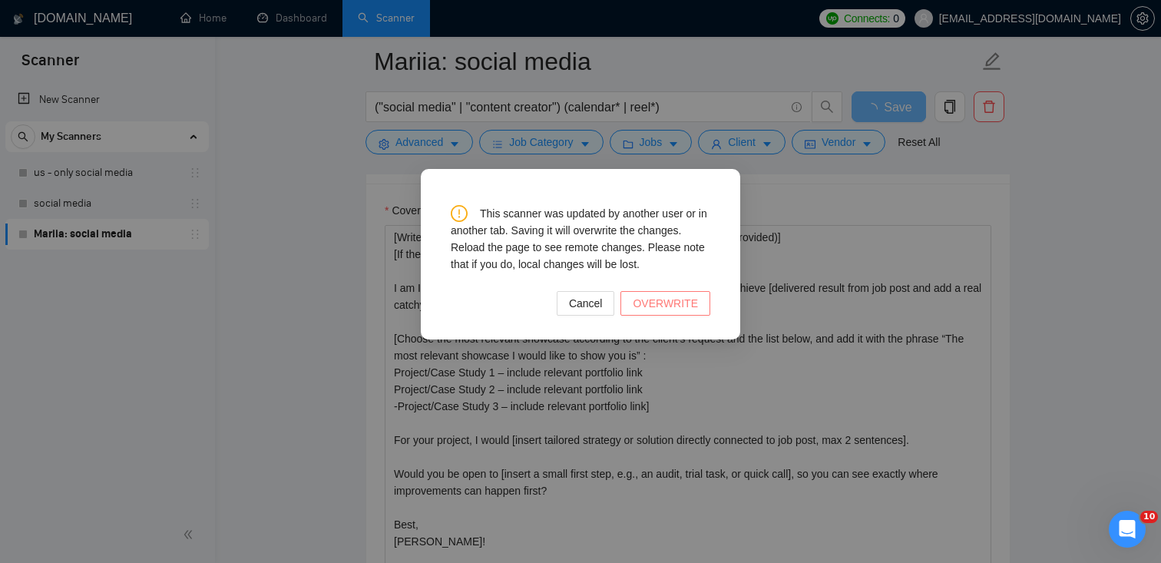
click at [680, 305] on span "OVERWRITE" at bounding box center [665, 303] width 65 height 17
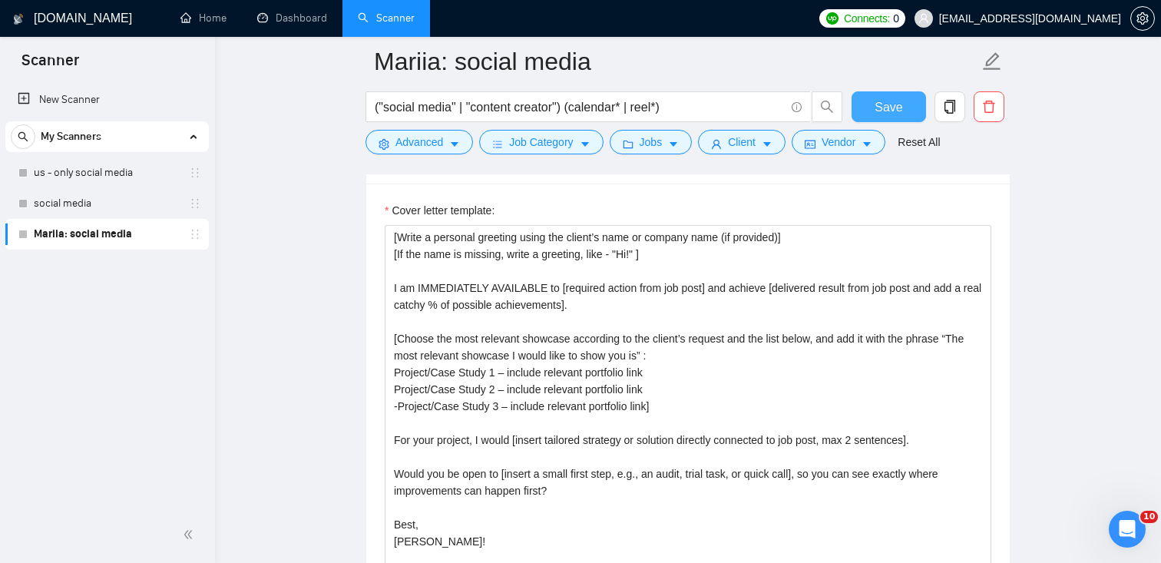
click at [909, 107] on button "Save" at bounding box center [888, 106] width 74 height 31
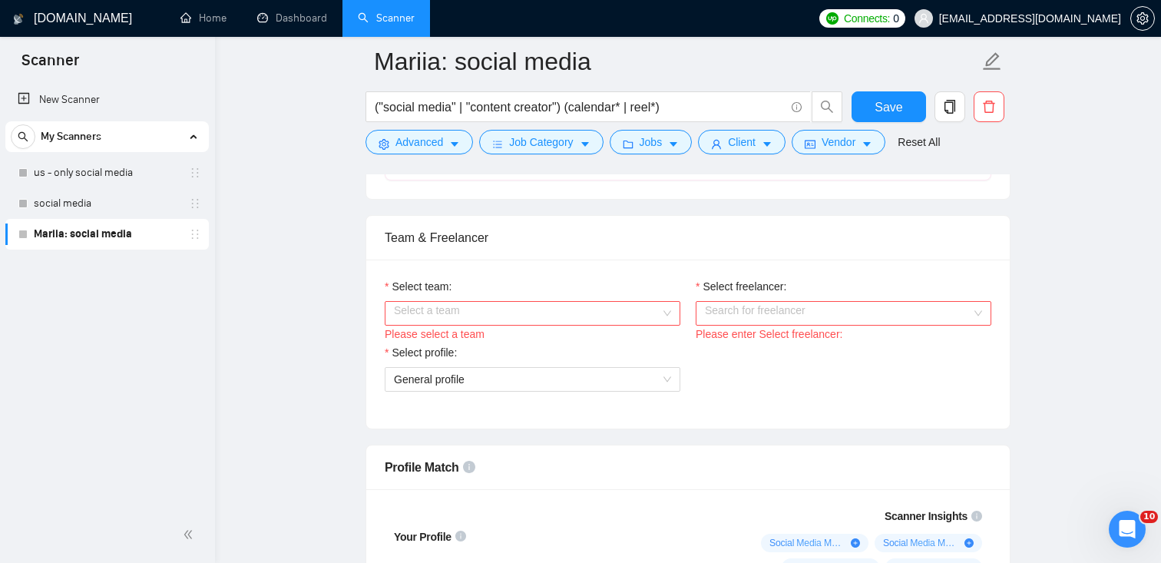
scroll to position [720, 0]
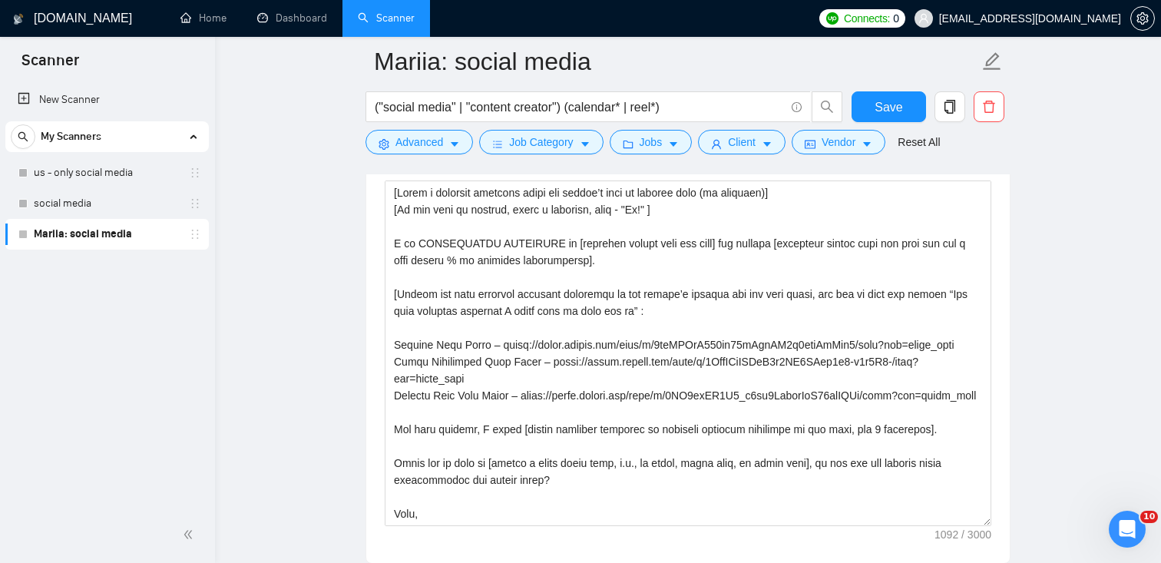
scroll to position [1690, 0]
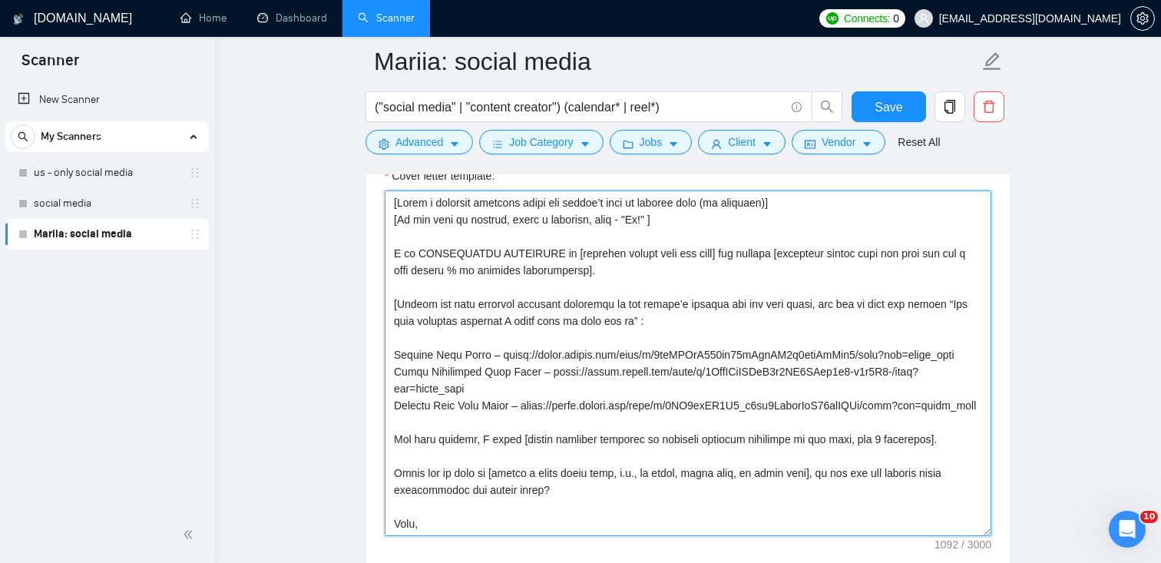
click at [510, 419] on textarea "Cover letter template:" at bounding box center [688, 362] width 606 height 345
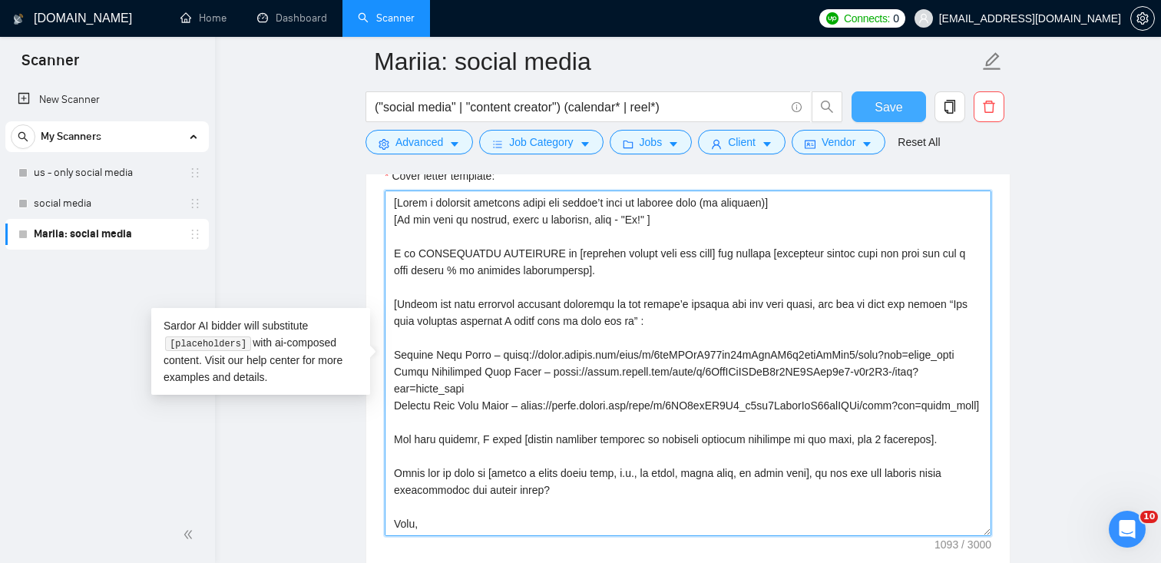
type textarea "[Write a personal greeting using the client’s name or company name (if provided…"
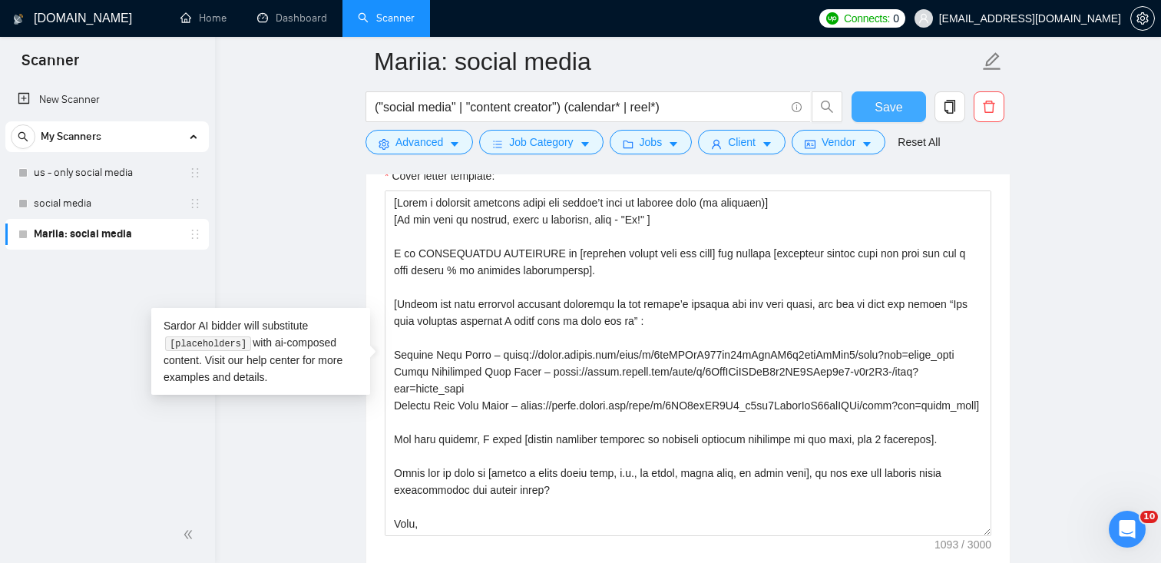
click at [890, 98] on span "Save" at bounding box center [888, 107] width 28 height 19
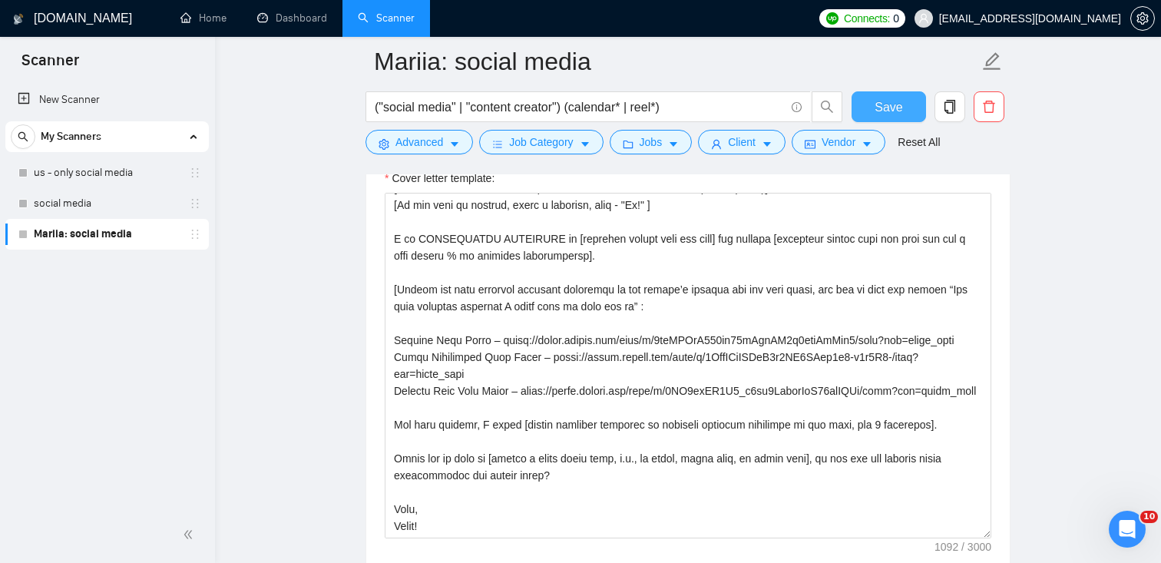
scroll to position [1688, 0]
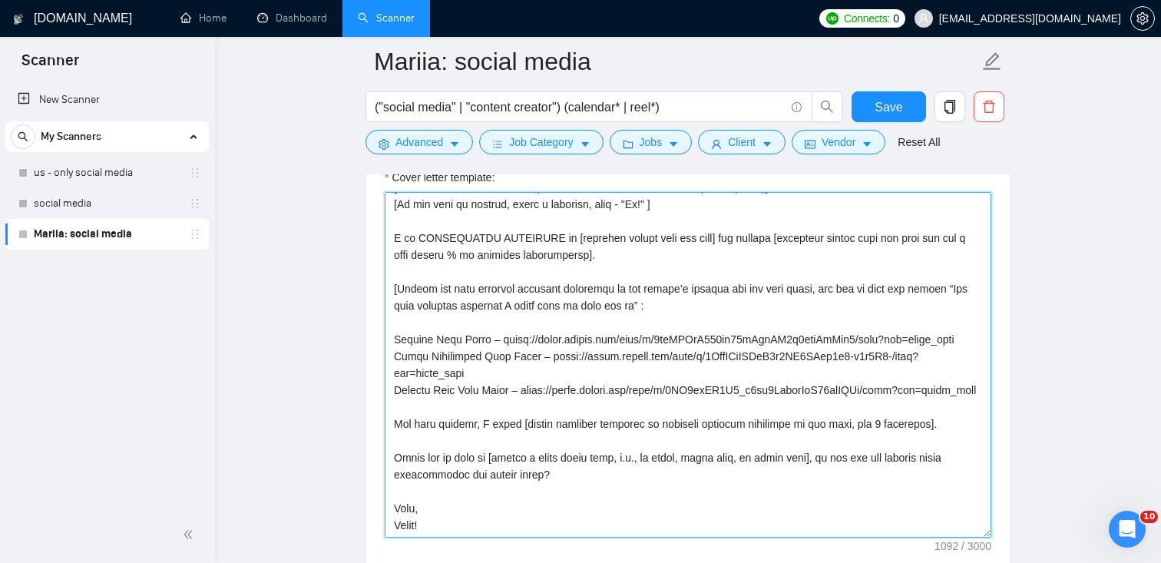
click at [497, 320] on textarea "Cover letter template:" at bounding box center [688, 364] width 606 height 345
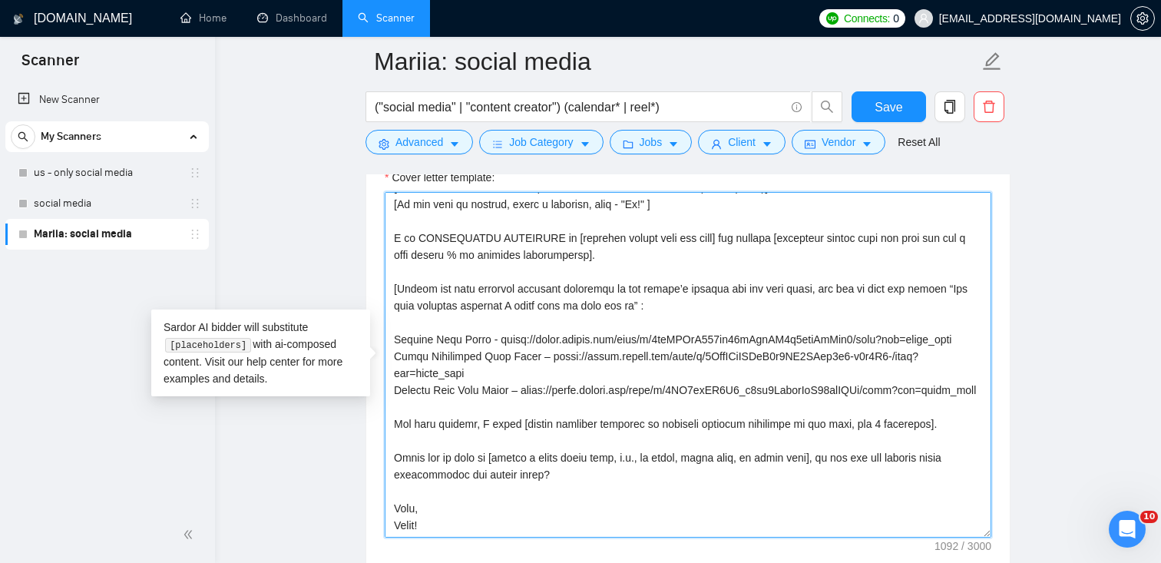
click at [546, 342] on textarea "Cover letter template:" at bounding box center [688, 364] width 606 height 345
click at [536, 372] on textarea "Cover letter template:" at bounding box center [688, 364] width 606 height 345
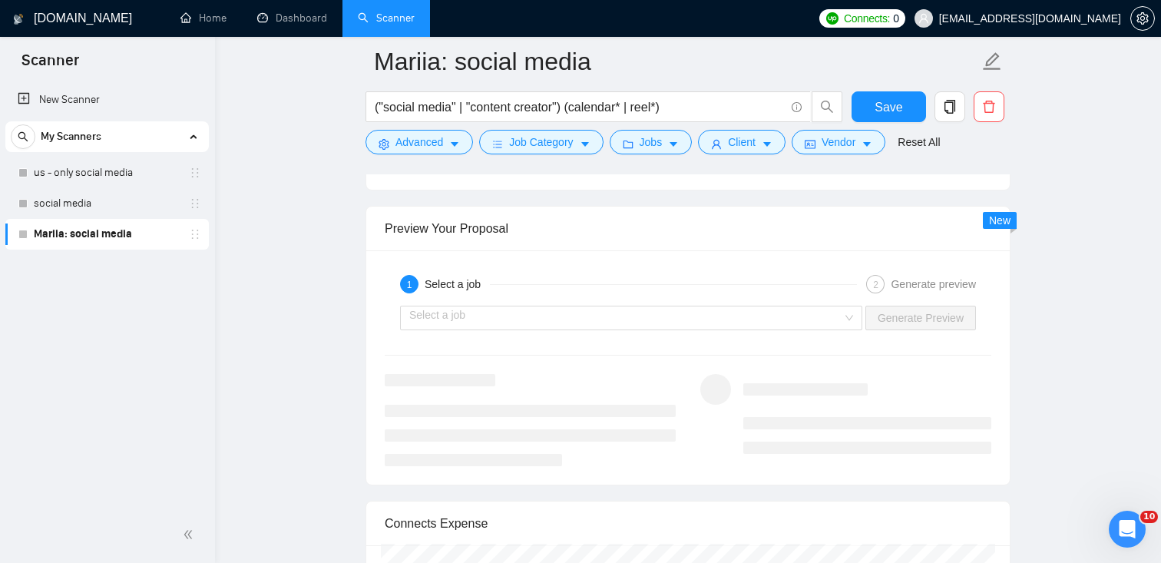
scroll to position [2855, 0]
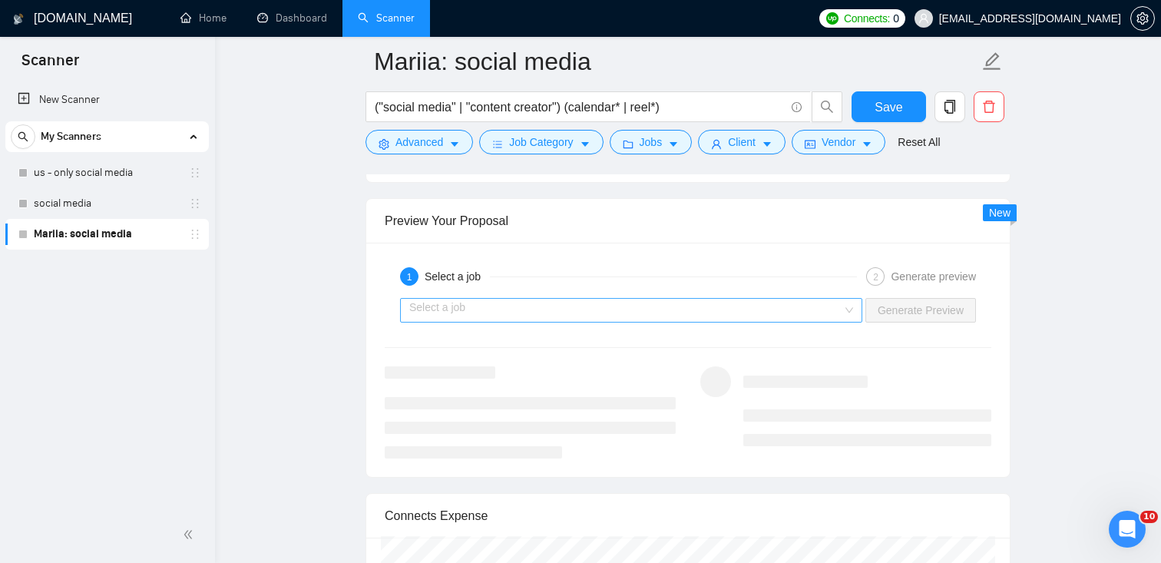
type textarea "[Write a personal greeting using the client’s name or company name (if provided…"
click at [648, 315] on input "search" at bounding box center [625, 310] width 433 height 23
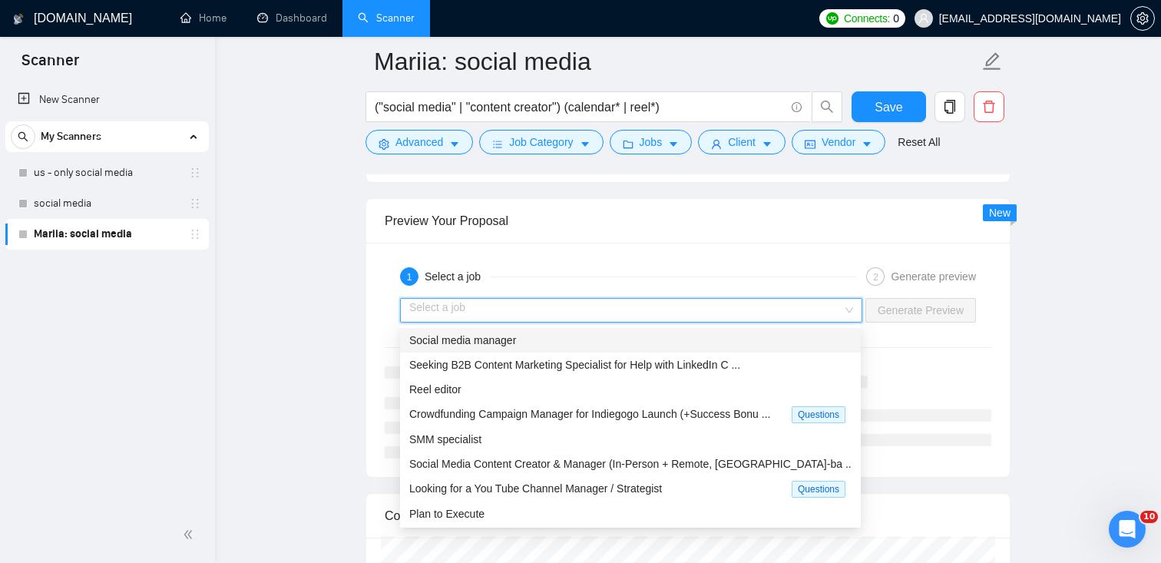
click at [647, 347] on div "Social media manager" at bounding box center [630, 340] width 442 height 17
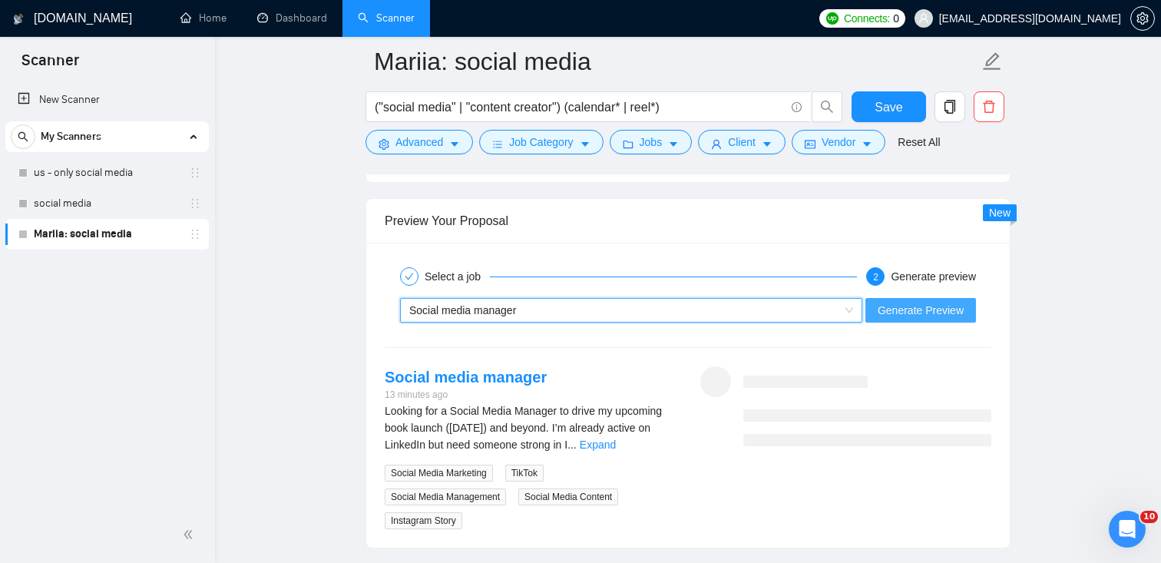
click at [902, 309] on span "Generate Preview" at bounding box center [921, 310] width 86 height 17
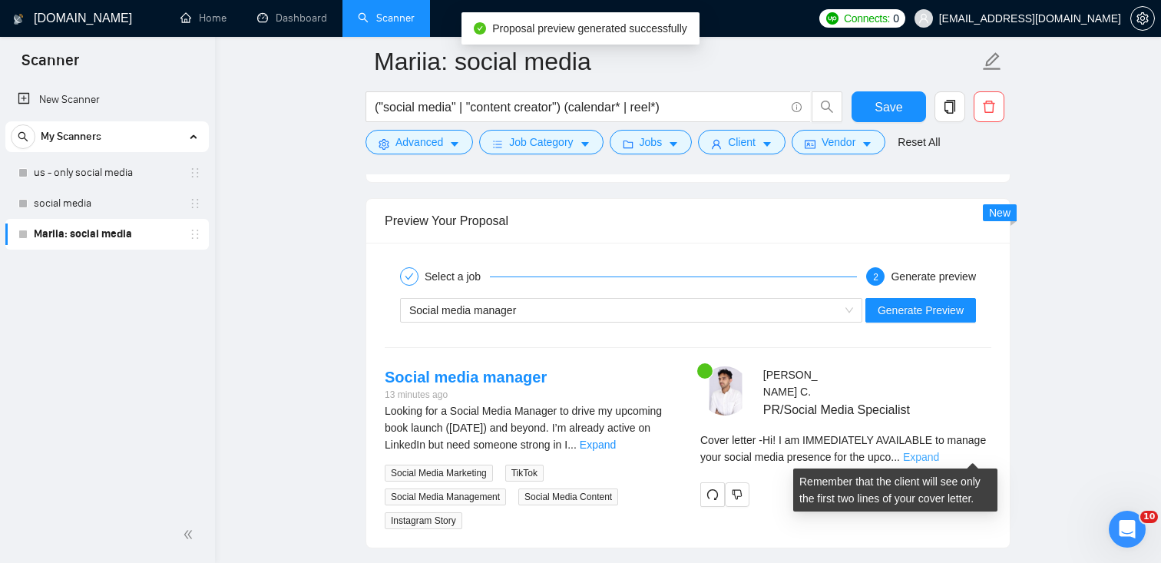
click at [939, 452] on link "Expand" at bounding box center [921, 457] width 36 height 12
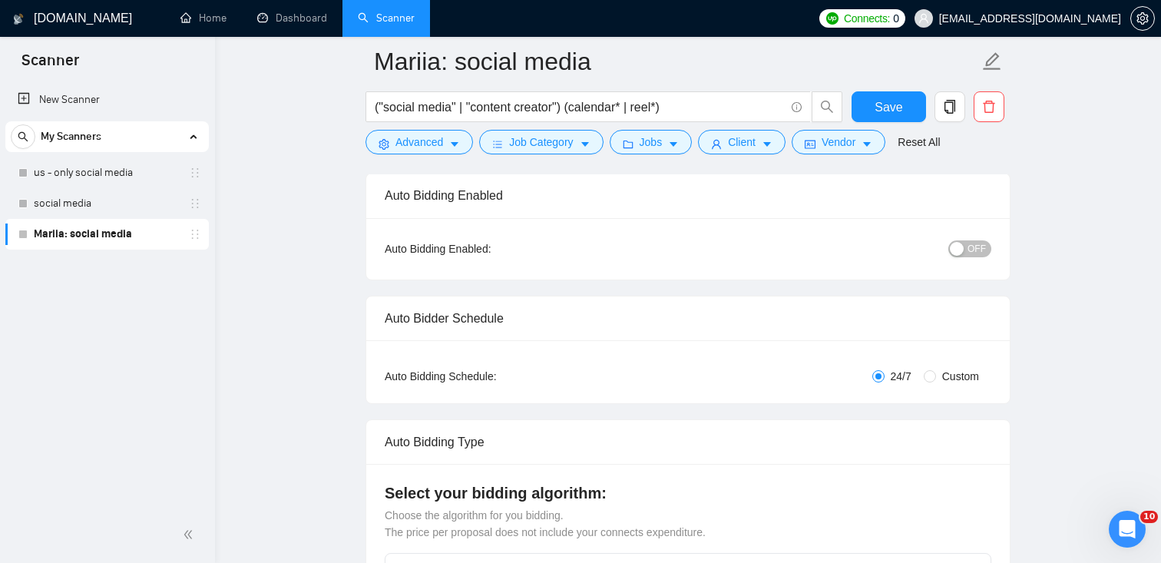
scroll to position [0, 0]
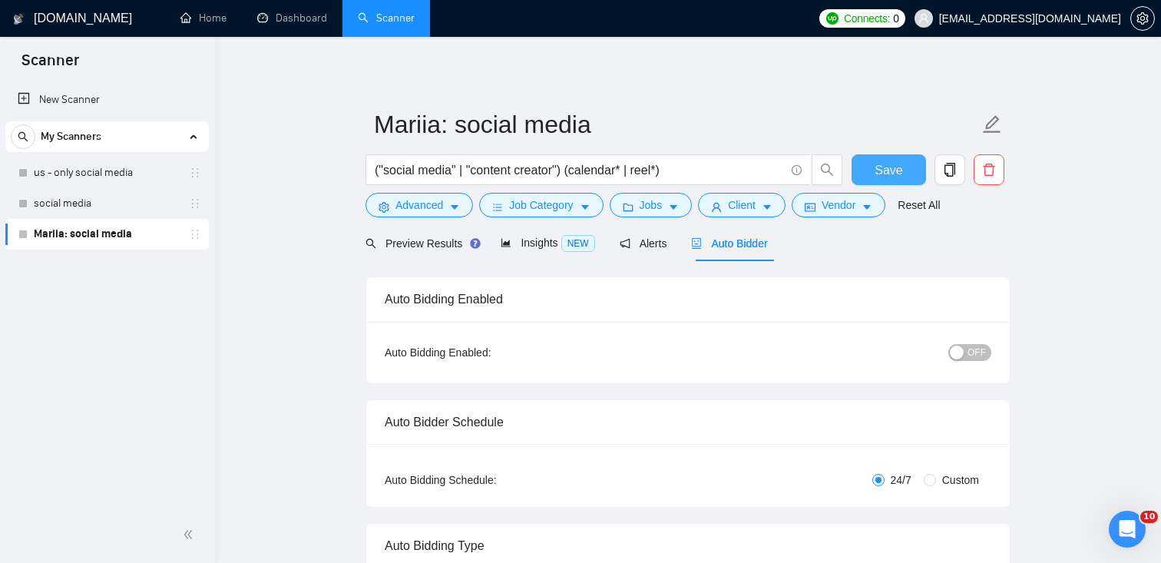
click at [904, 163] on button "Save" at bounding box center [888, 169] width 74 height 31
click at [893, 162] on span "Save" at bounding box center [888, 169] width 28 height 19
click at [94, 181] on link "us - only social media" at bounding box center [107, 172] width 146 height 31
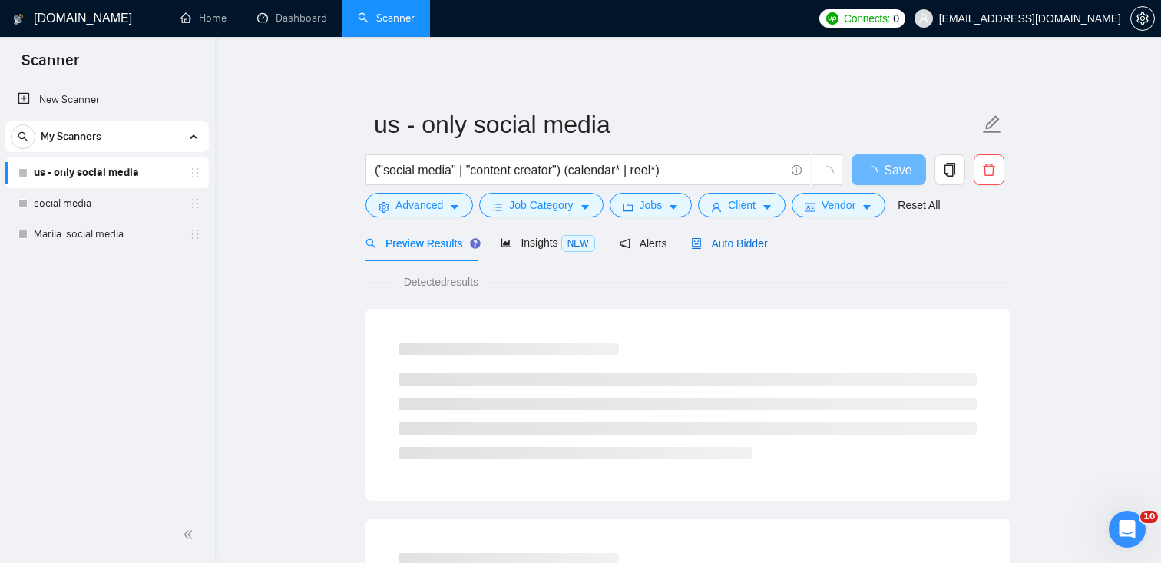
click at [758, 248] on span "Auto Bidder" at bounding box center [729, 243] width 76 height 12
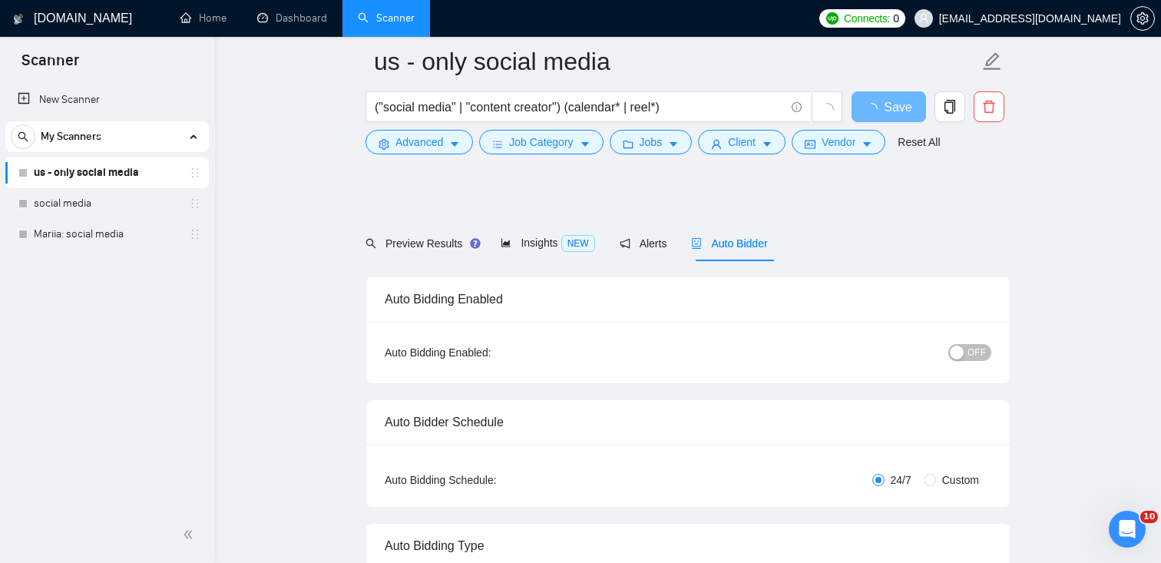
scroll to position [345, 0]
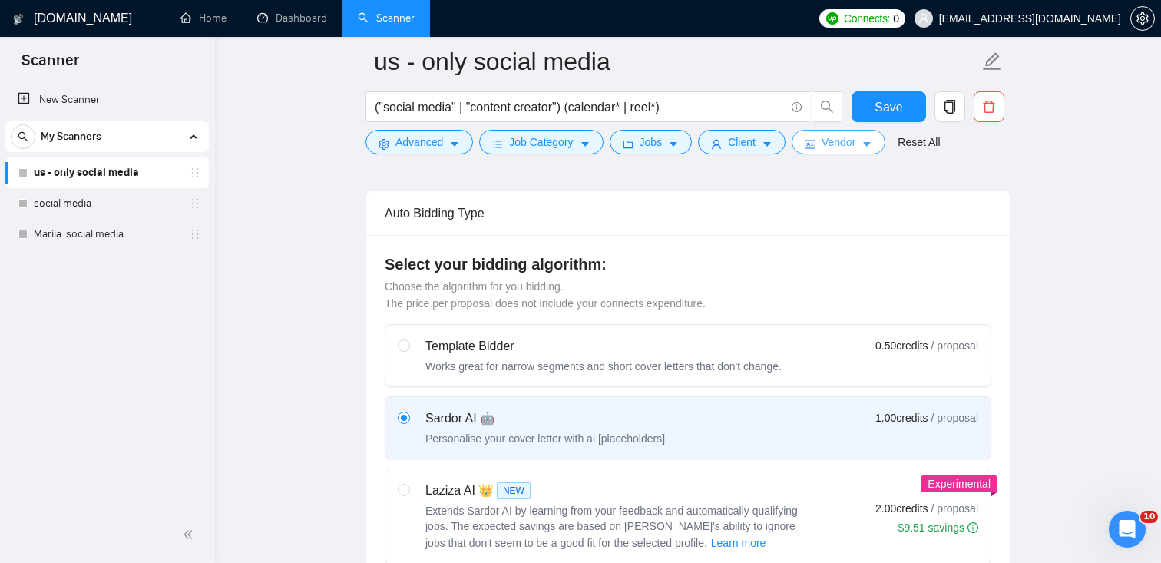
click at [855, 150] on span "Vendor" at bounding box center [838, 142] width 34 height 17
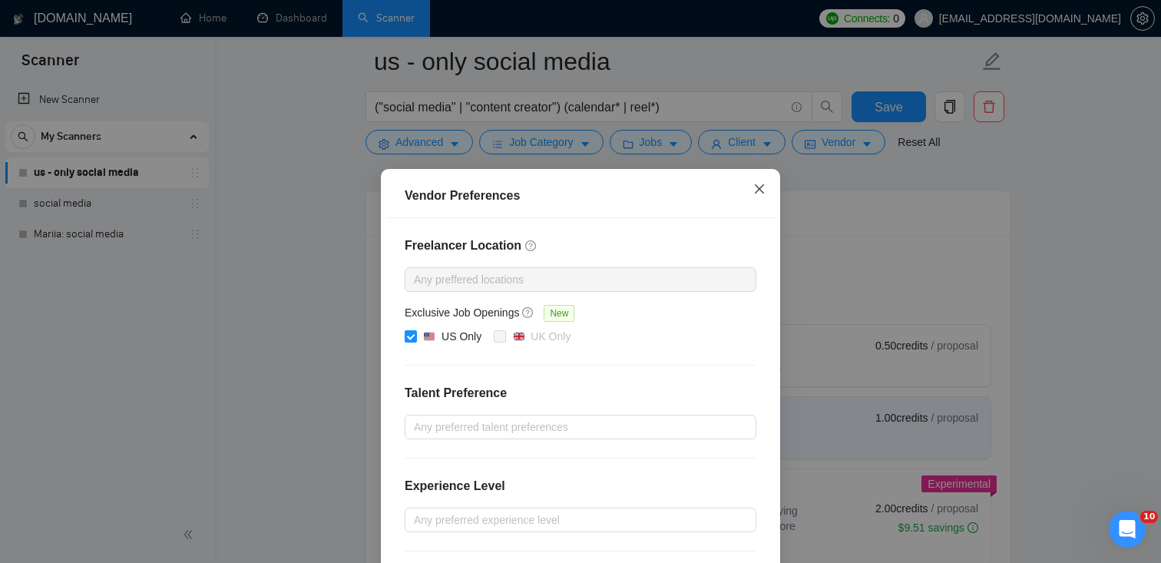
click at [752, 184] on span "Close" at bounding box center [759, 189] width 41 height 41
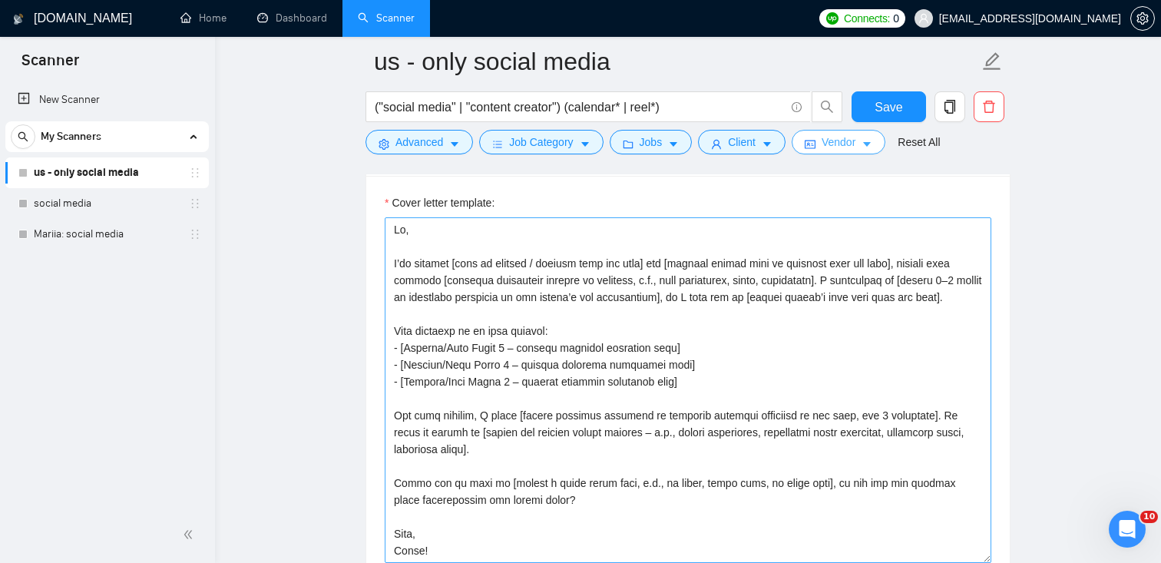
scroll to position [1664, 0]
click at [100, 200] on link "social media" at bounding box center [107, 203] width 146 height 31
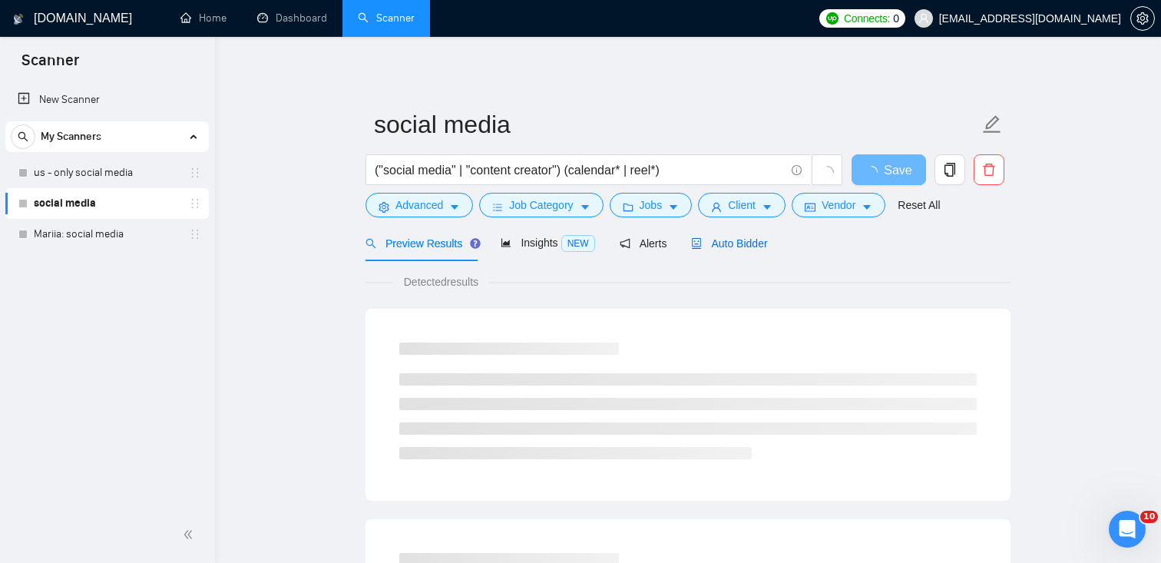
click at [742, 250] on div "Auto Bidder" at bounding box center [729, 243] width 76 height 17
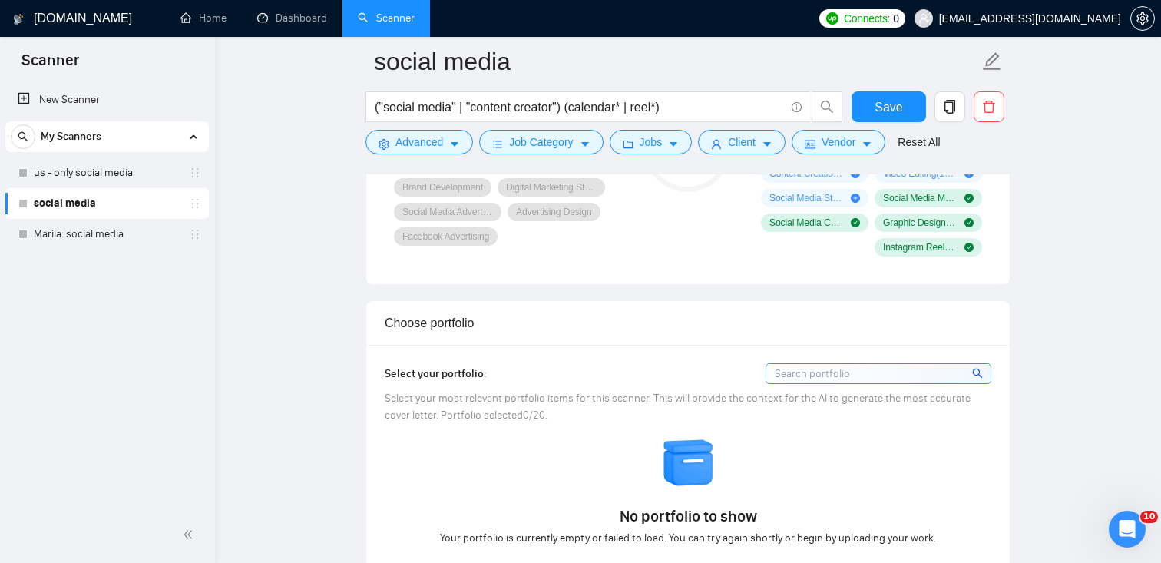
scroll to position [1188, 0]
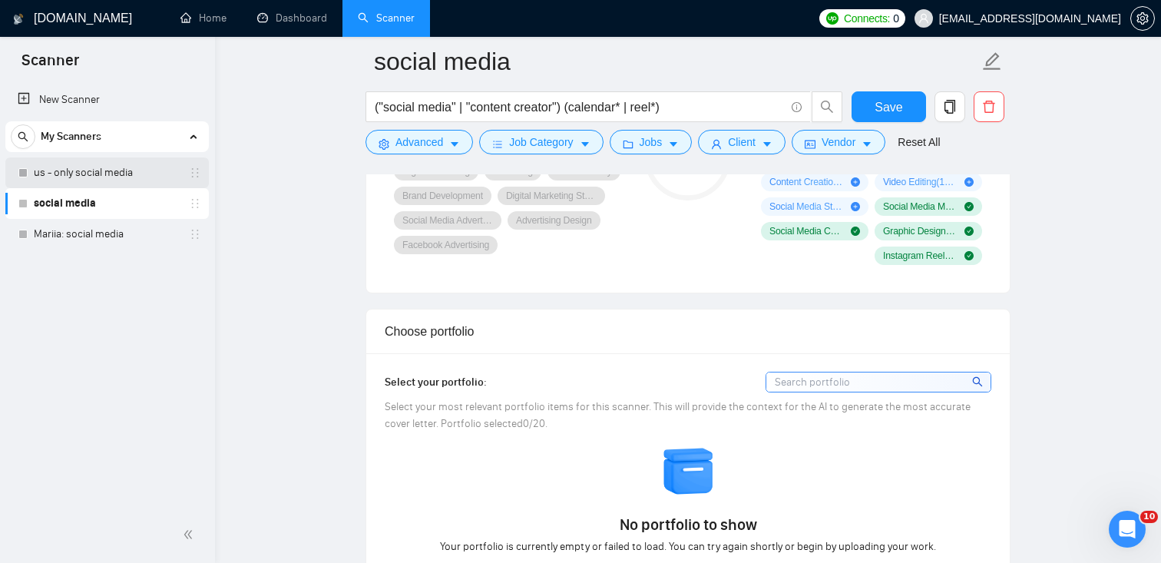
click at [122, 165] on link "us - only social media" at bounding box center [107, 172] width 146 height 31
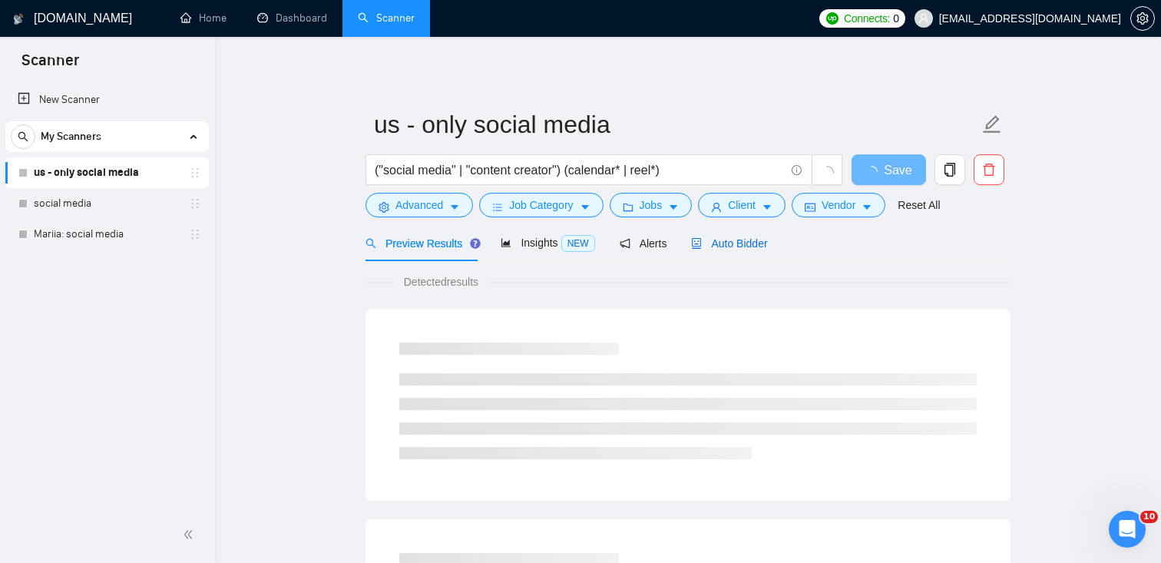
click at [739, 236] on div "Auto Bidder" at bounding box center [729, 243] width 76 height 17
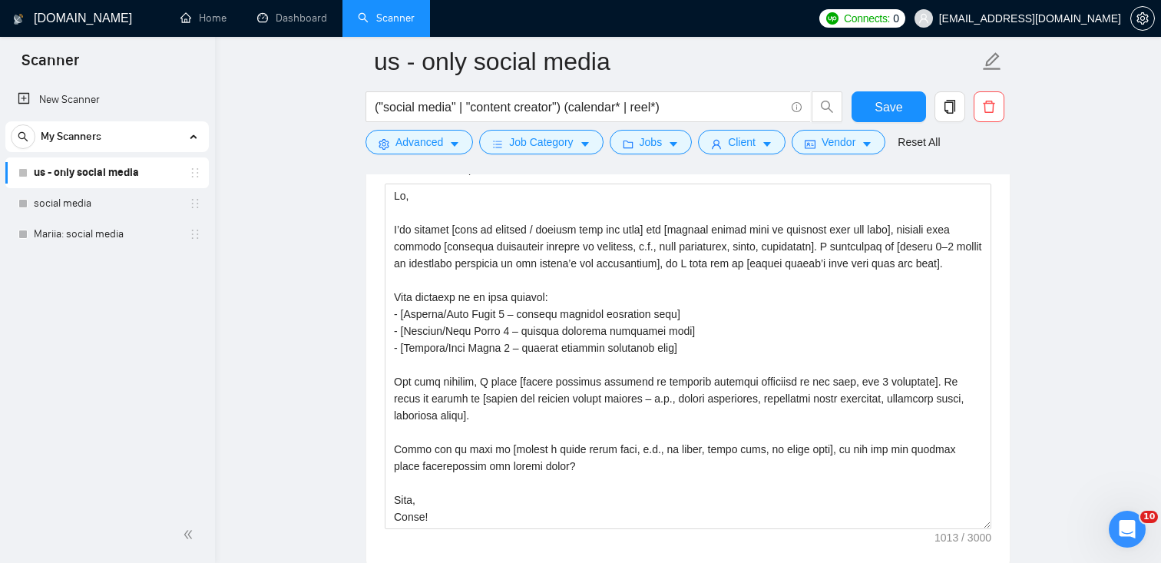
scroll to position [1694, 0]
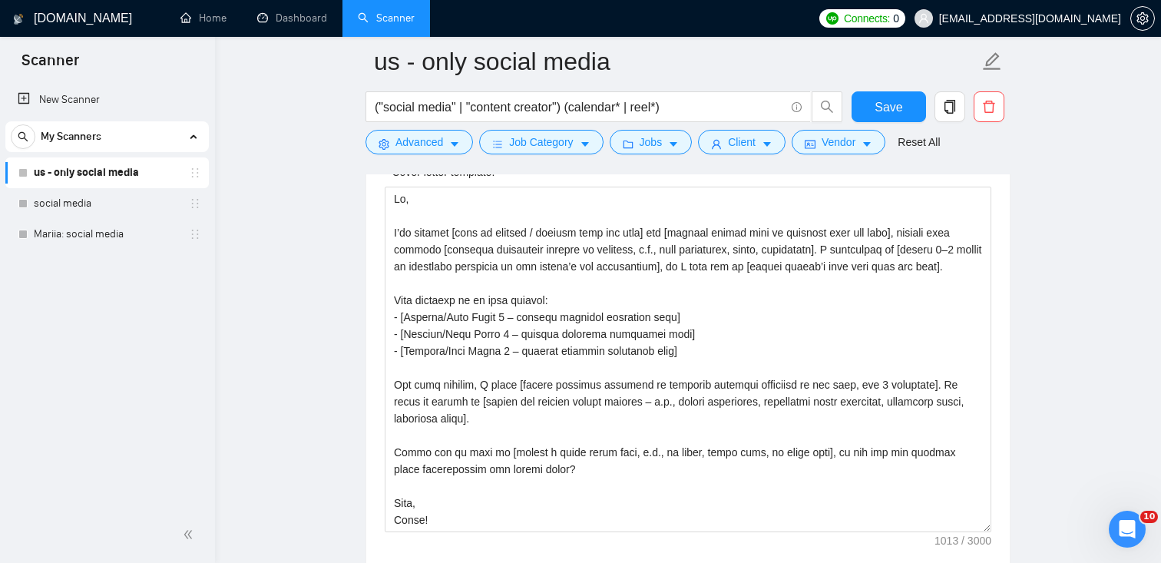
click at [84, 206] on link "social media" at bounding box center [107, 203] width 146 height 31
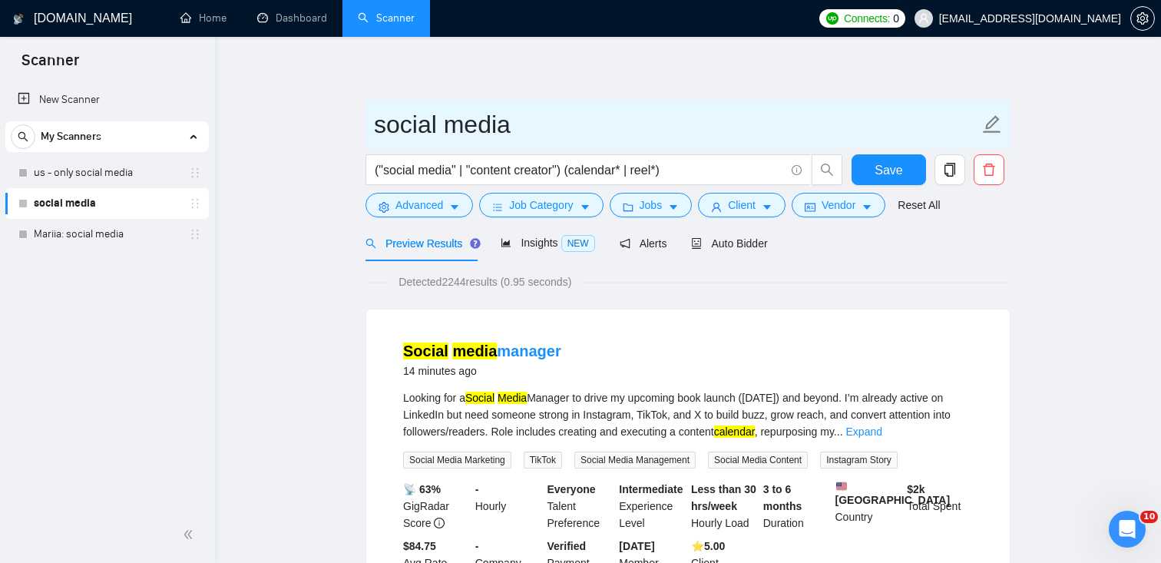
drag, startPoint x: 524, startPoint y: 124, endPoint x: 372, endPoint y: 122, distance: 152.0
click at [372, 122] on span "social media" at bounding box center [687, 124] width 645 height 48
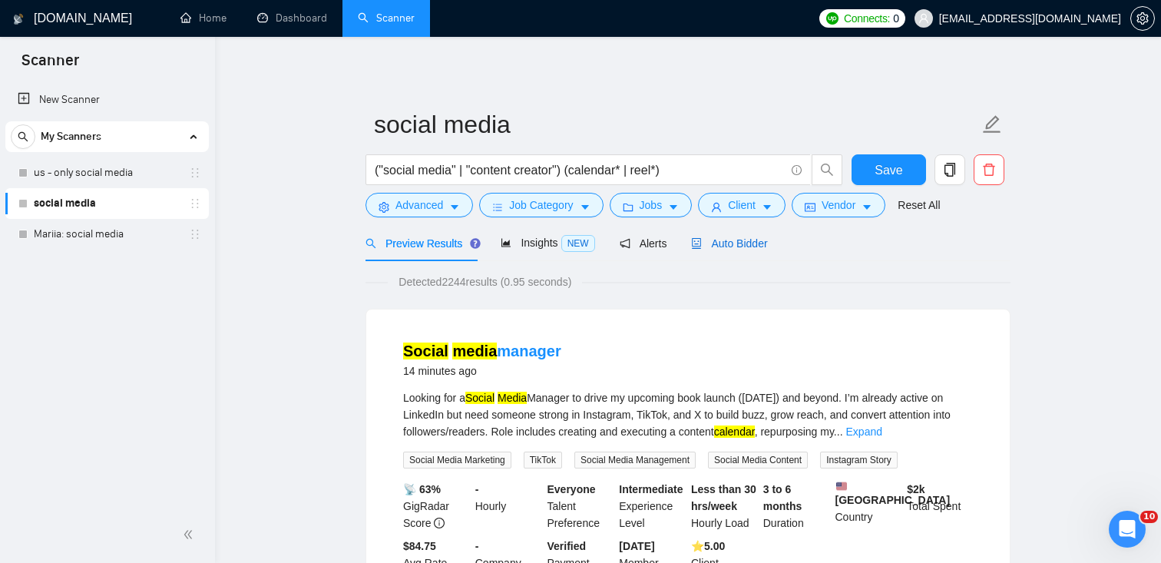
click at [754, 237] on span "Auto Bidder" at bounding box center [729, 243] width 76 height 12
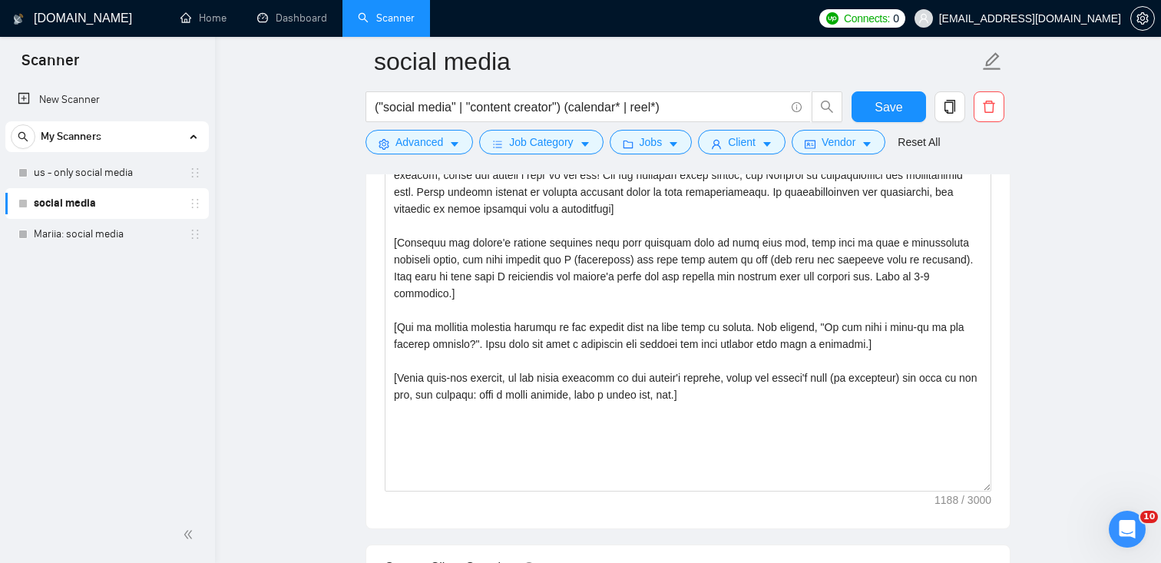
scroll to position [1736, 0]
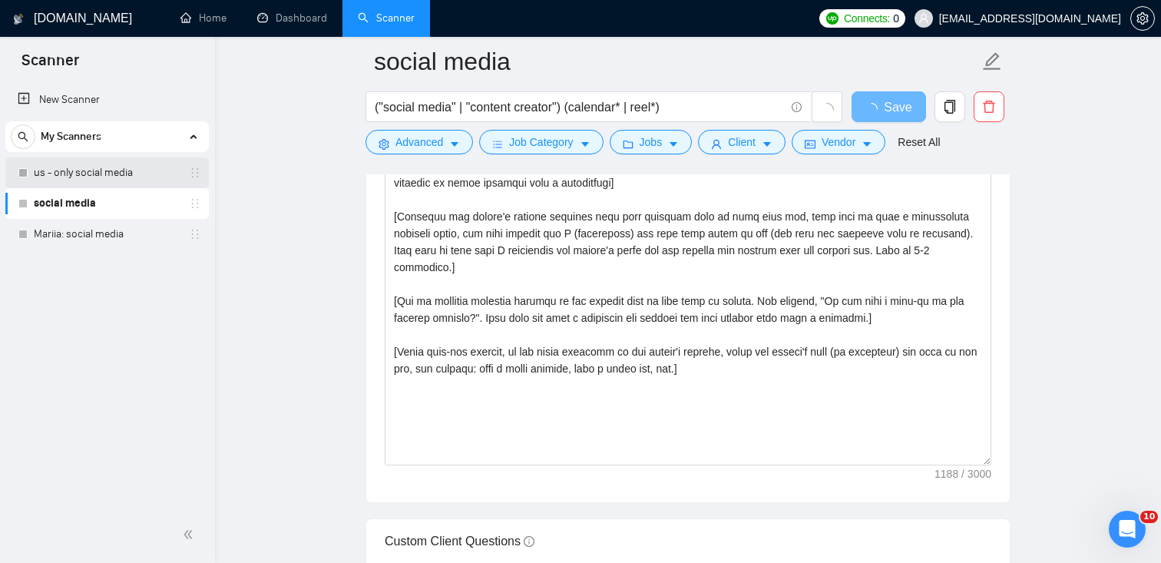
click at [136, 169] on link "us - only social media" at bounding box center [107, 172] width 146 height 31
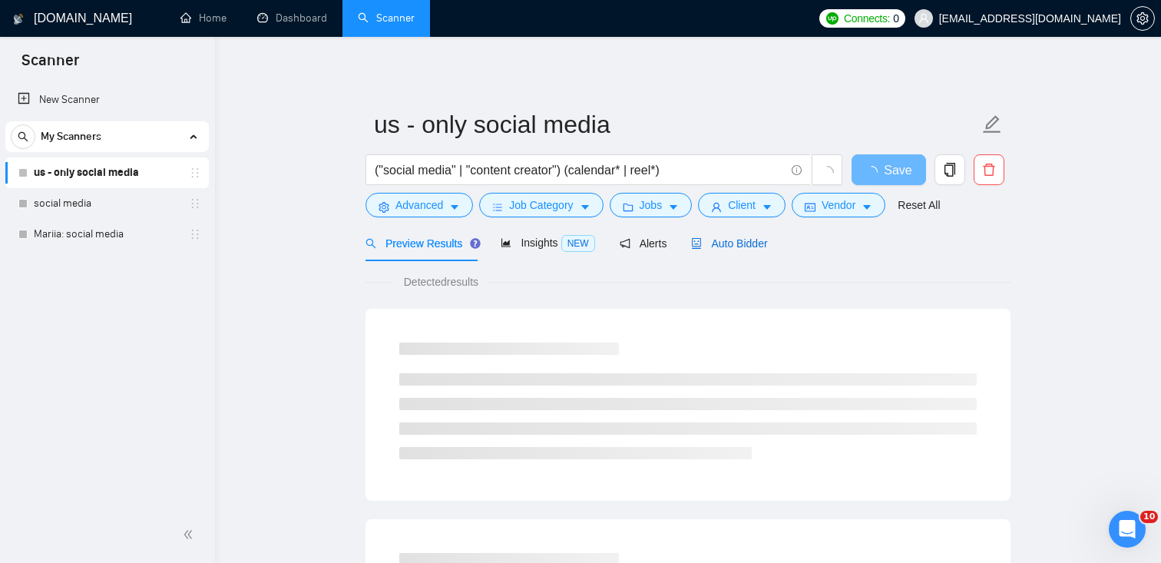
click at [746, 244] on span "Auto Bidder" at bounding box center [729, 243] width 76 height 12
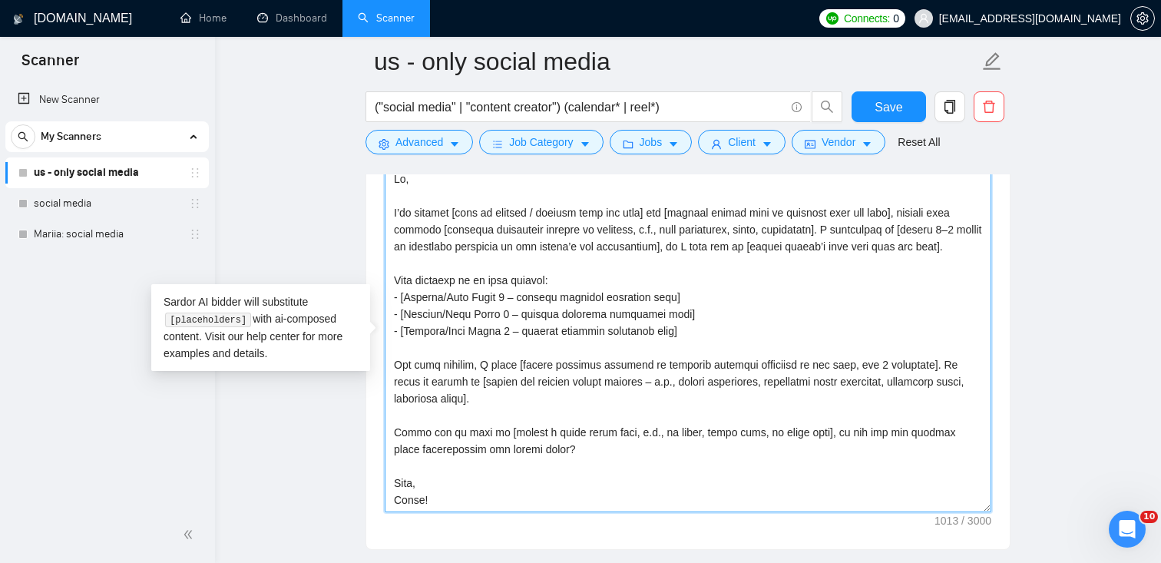
scroll to position [1715, 0]
drag, startPoint x: 395, startPoint y: 226, endPoint x: 461, endPoint y: 504, distance: 285.5
click at [461, 504] on textarea "Cover letter template:" at bounding box center [688, 337] width 606 height 345
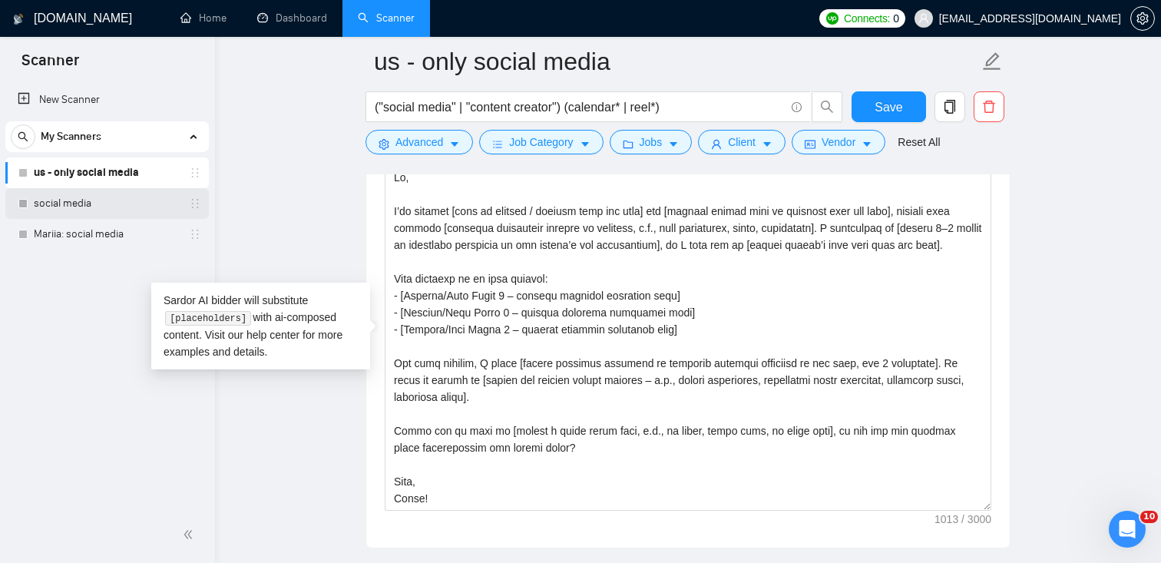
click at [90, 203] on link "social media" at bounding box center [107, 203] width 146 height 31
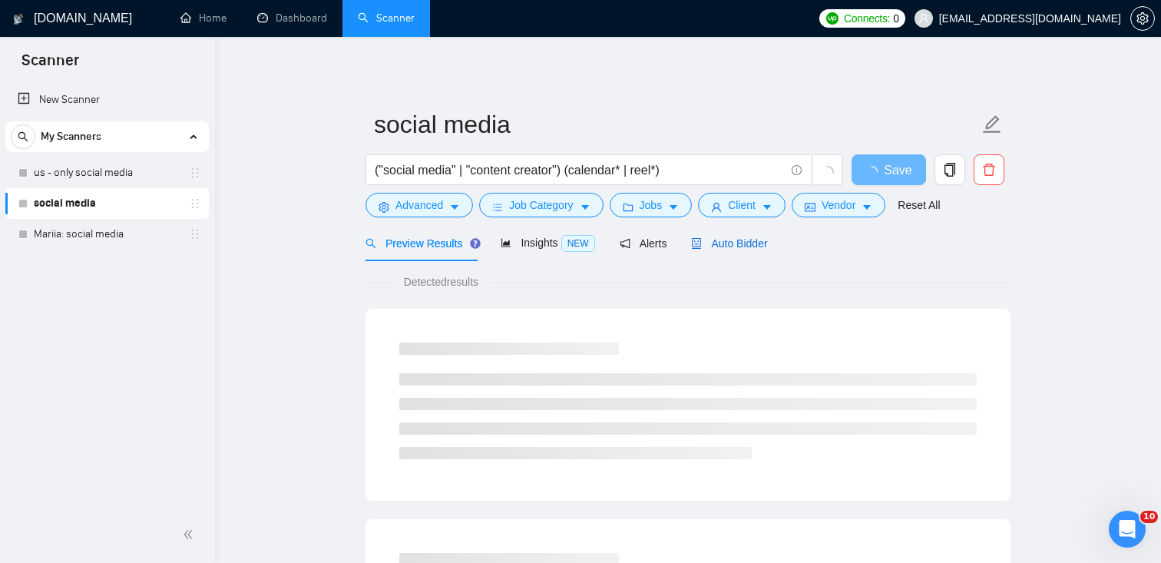
click at [765, 237] on span "Auto Bidder" at bounding box center [729, 243] width 76 height 12
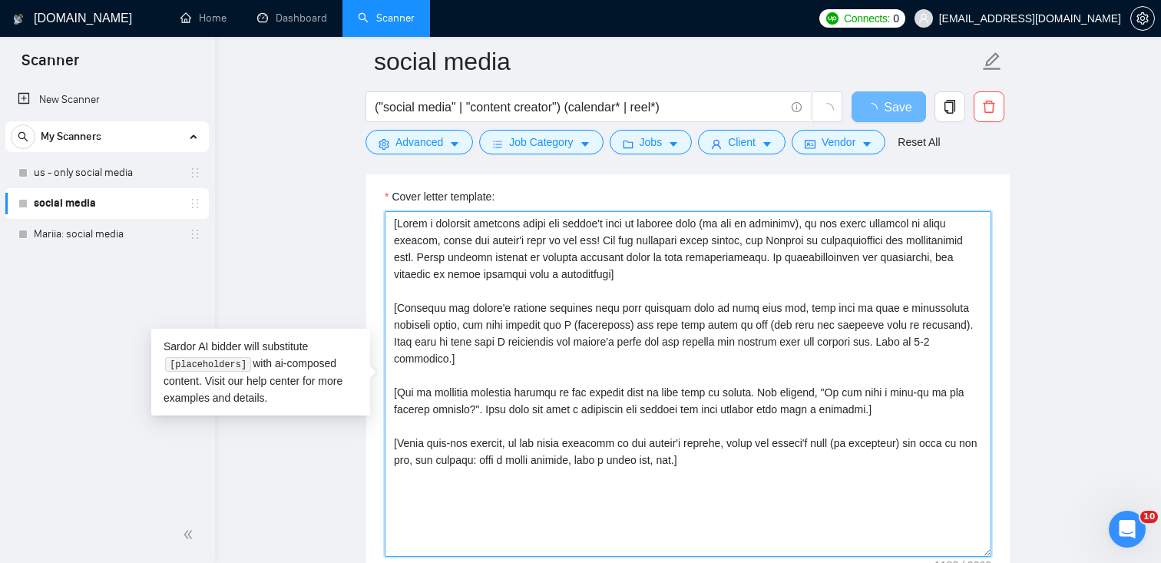
scroll to position [1639, 0]
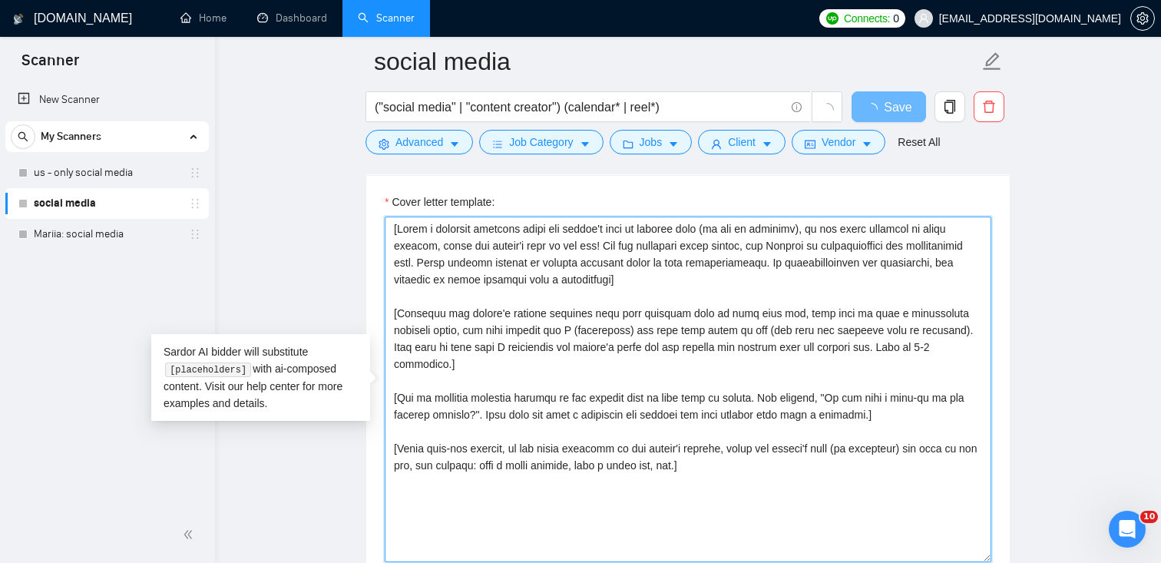
drag, startPoint x: 746, startPoint y: 417, endPoint x: 366, endPoint y: 230, distance: 423.7
click at [366, 230] on div "Cover letter template:" at bounding box center [687, 387] width 643 height 424
paste textarea "Hi, I’ve managed [type of project / service from job post] for [similar client …"
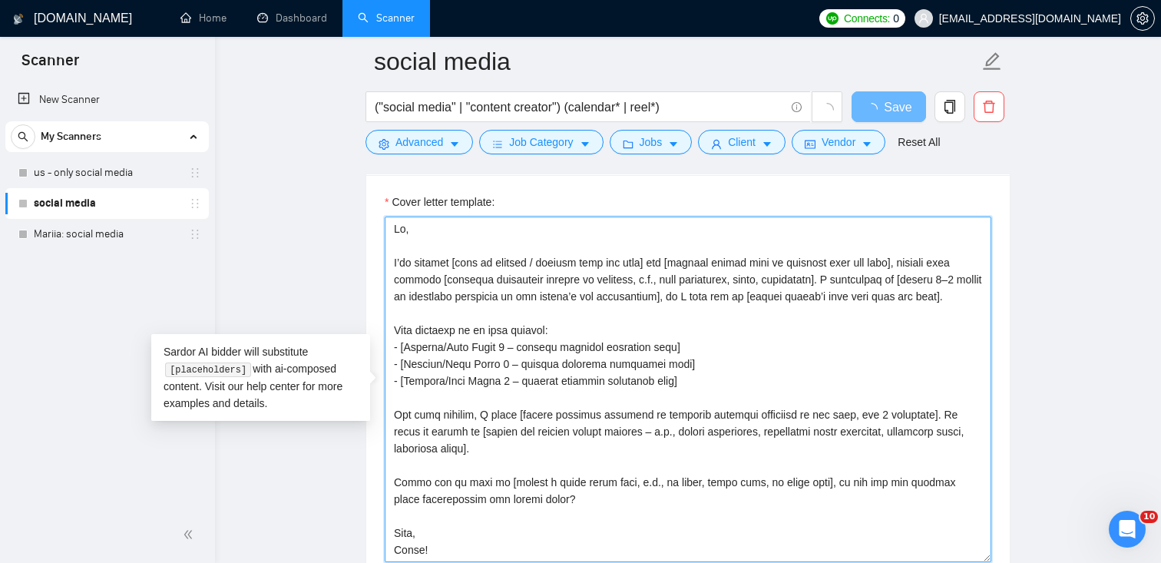
click at [412, 250] on textarea "Cover letter template:" at bounding box center [688, 388] width 606 height 345
type textarea "Hi, I’ve managed [type of project / service from job post] for [similar client …"
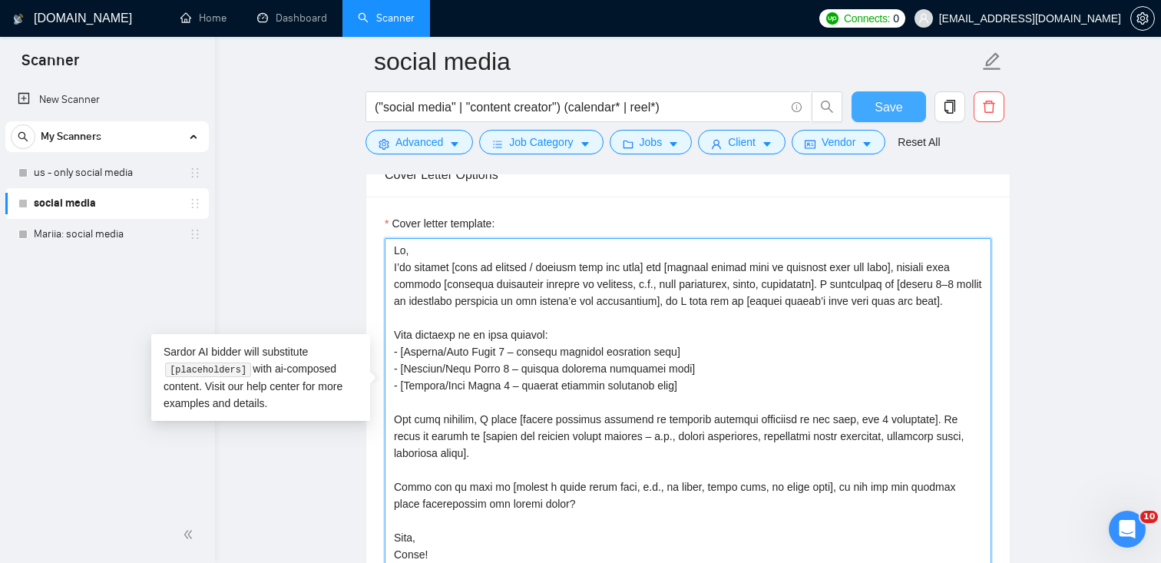
type textarea "Hi, I’ve managed [type of project / service from job post] for [similar client …"
click at [894, 111] on span "Save" at bounding box center [888, 107] width 28 height 19
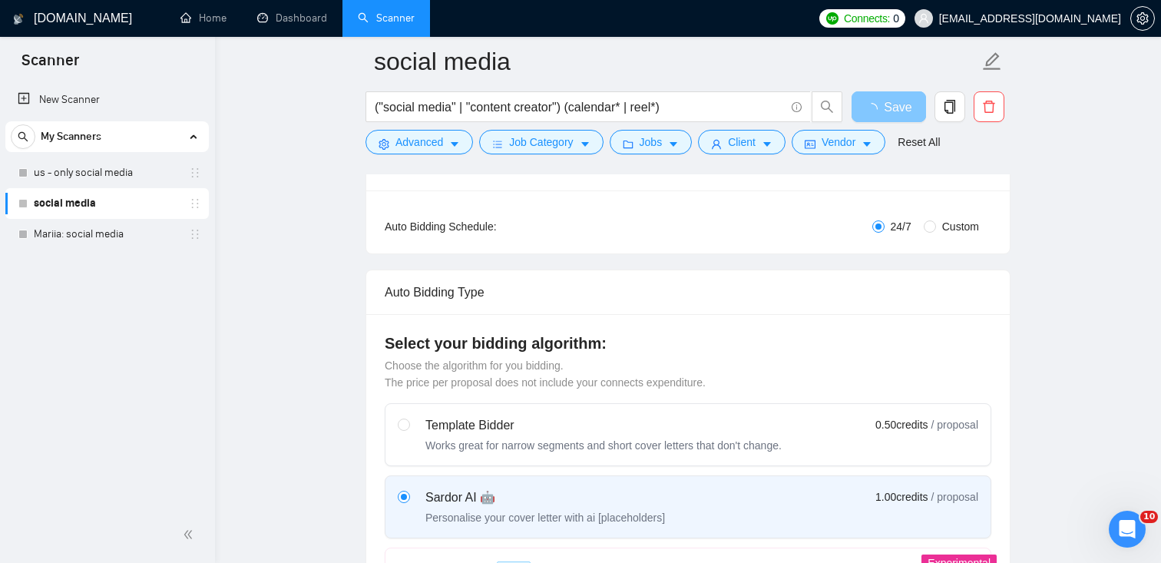
scroll to position [204, 0]
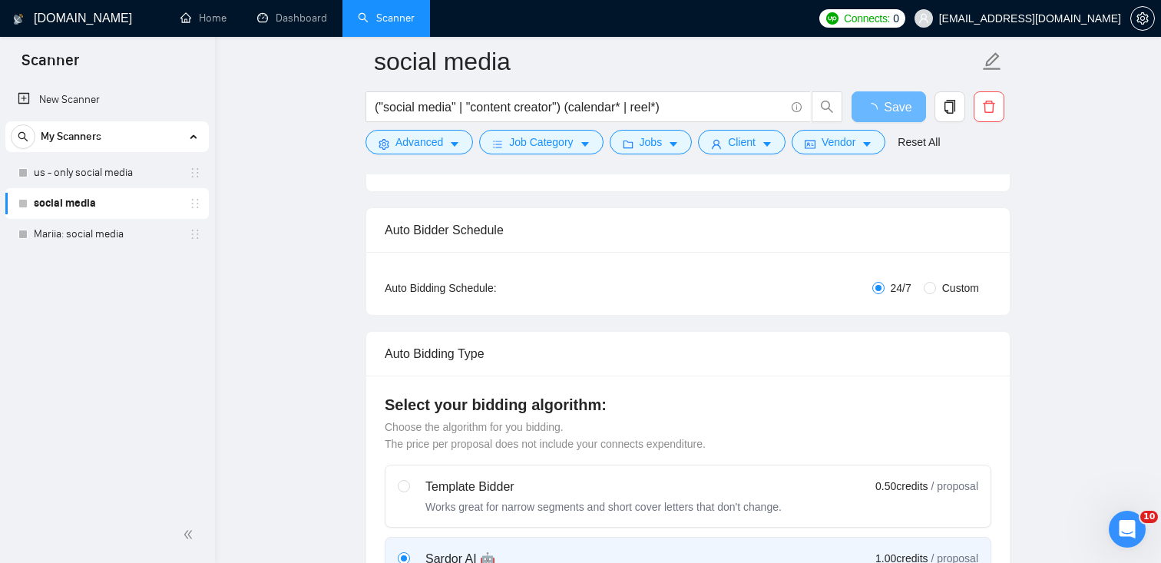
click at [940, 285] on span "Custom" at bounding box center [960, 287] width 49 height 17
click at [936, 285] on input "Custom" at bounding box center [930, 288] width 12 height 12
radio input "true"
radio input "false"
checkbox input "true"
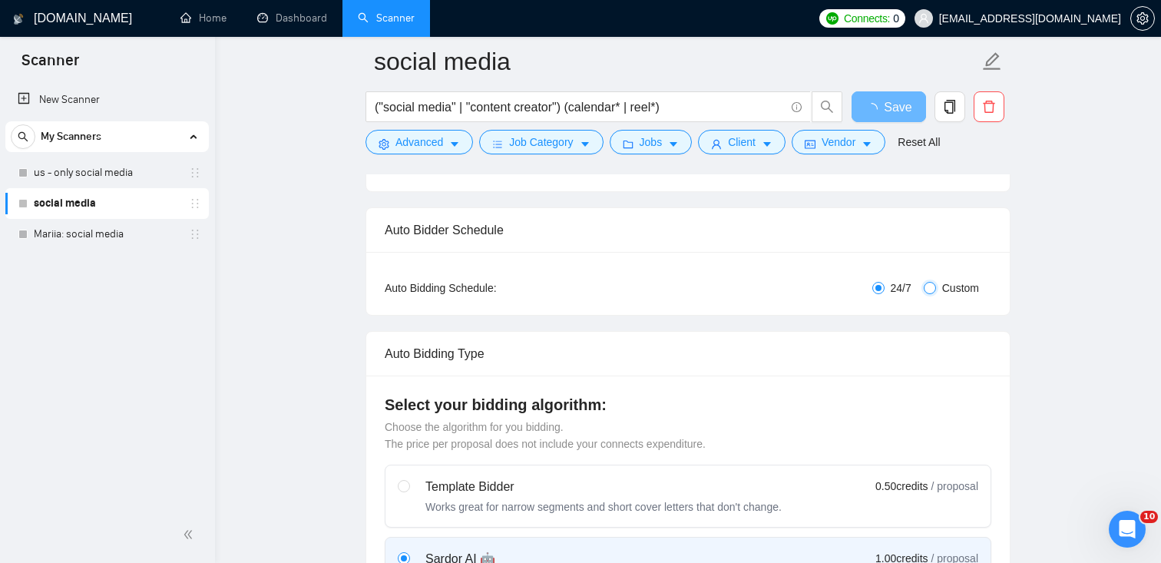
checkbox input "true"
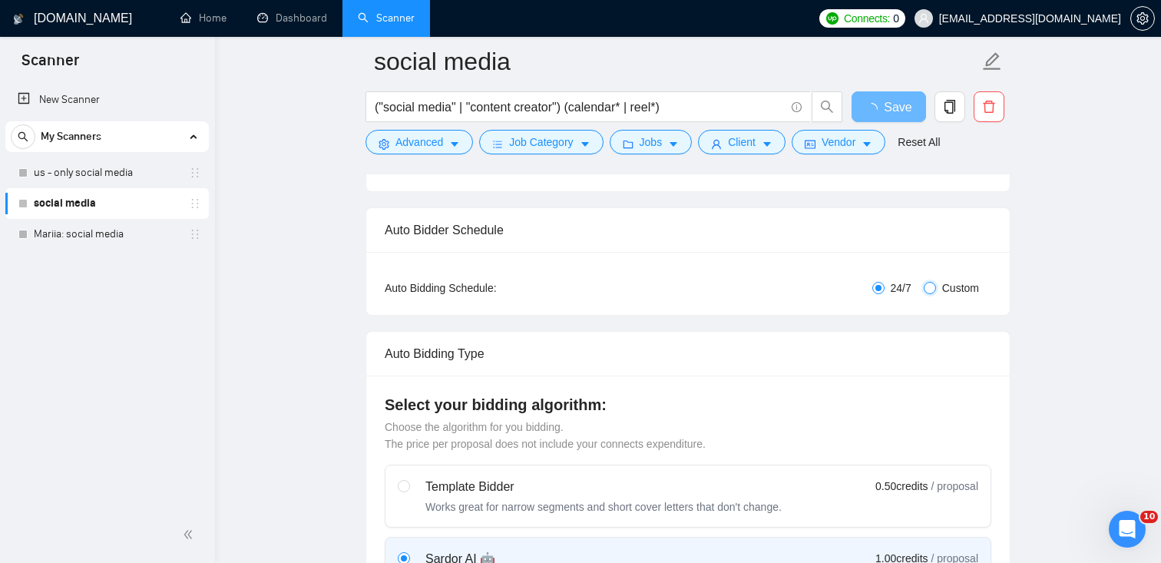
checkbox input "true"
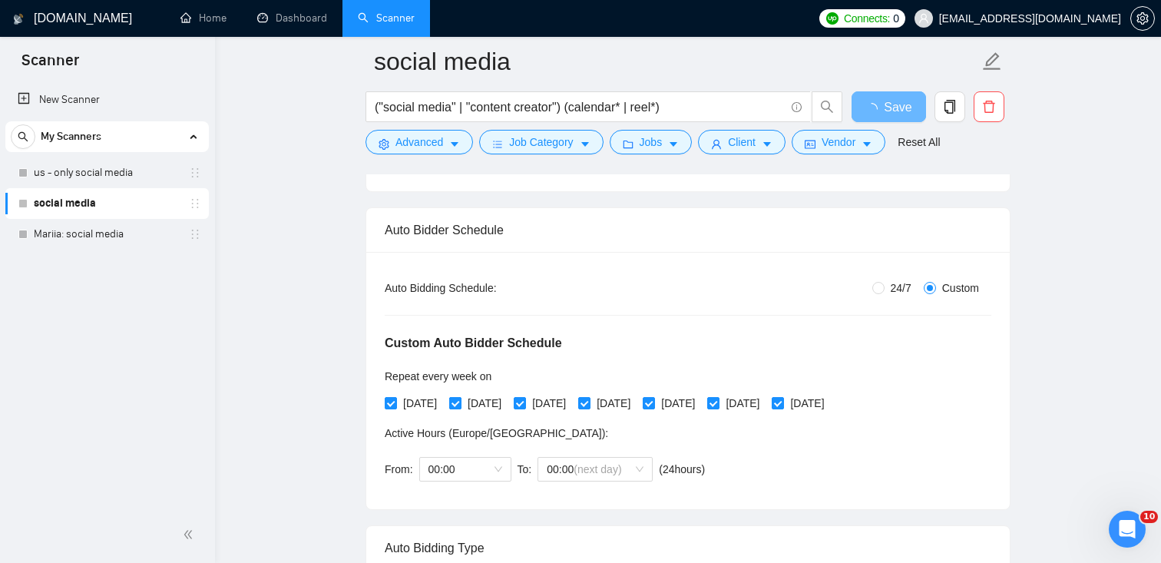
click at [494, 398] on span "[DATE]" at bounding box center [484, 403] width 46 height 17
click at [460, 398] on input "[DATE]" at bounding box center [454, 402] width 11 height 11
checkbox input "false"
click at [636, 399] on span "[DATE]" at bounding box center [613, 403] width 46 height 17
click at [589, 399] on input "[DATE]" at bounding box center [583, 402] width 11 height 11
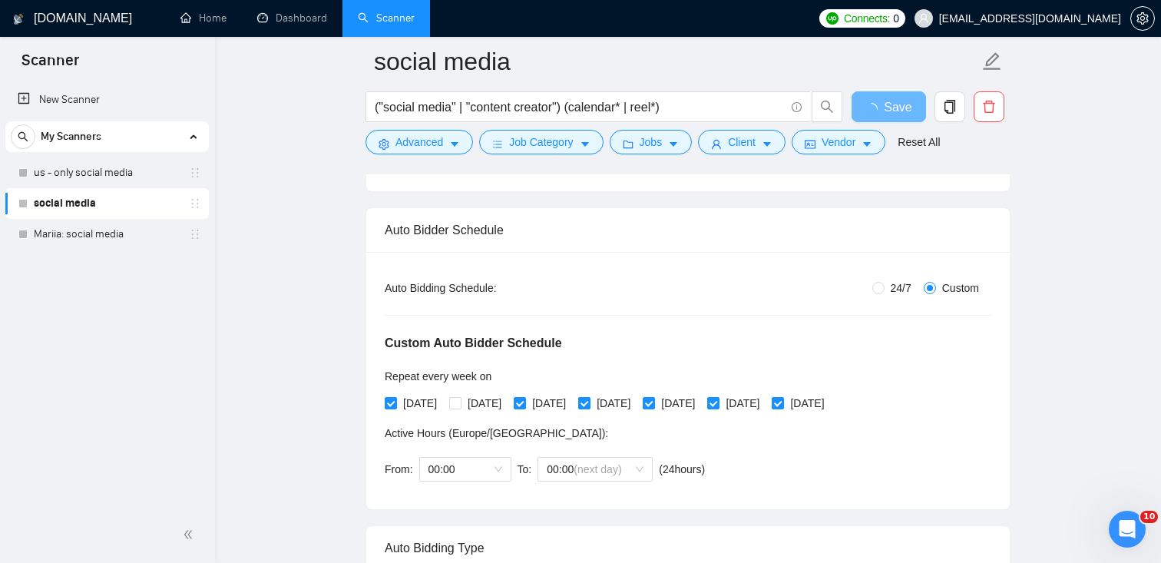
checkbox input "false"
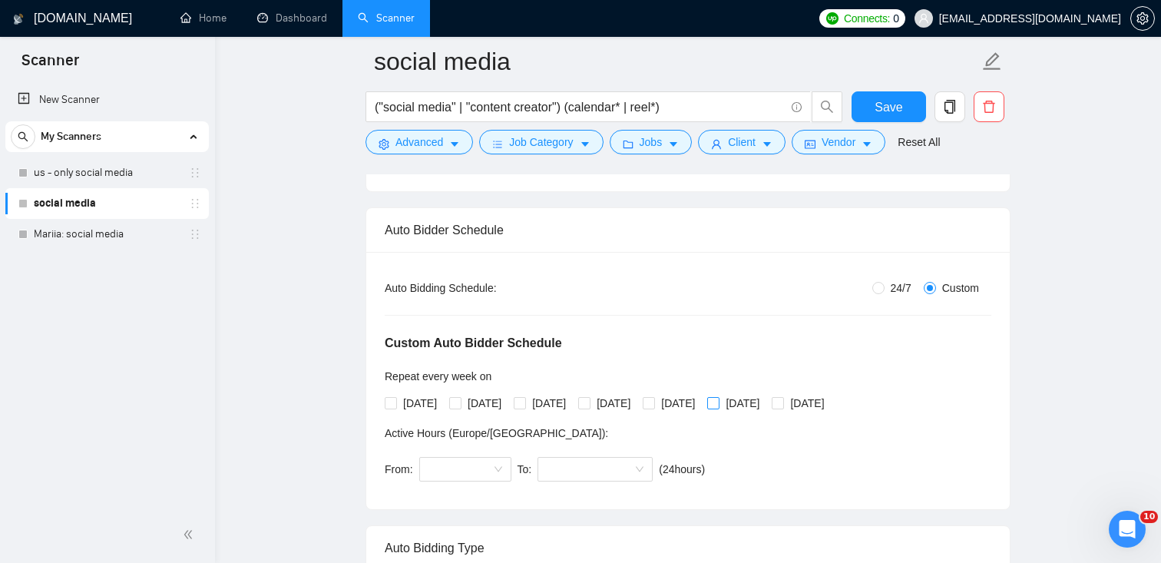
click at [765, 406] on span "Saturday" at bounding box center [742, 403] width 46 height 17
click at [718, 406] on input "Saturday" at bounding box center [712, 402] width 11 height 11
checkbox input "true"
click at [385, 399] on input "Monday" at bounding box center [390, 402] width 11 height 11
checkbox input "false"
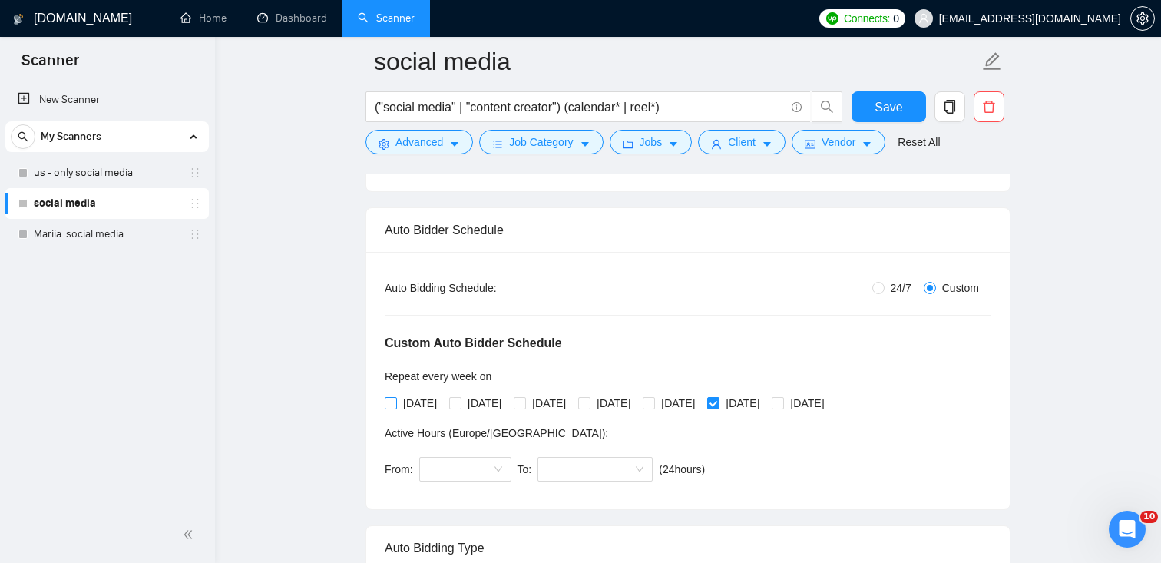
radio input "true"
radio input "false"
checkbox input "true"
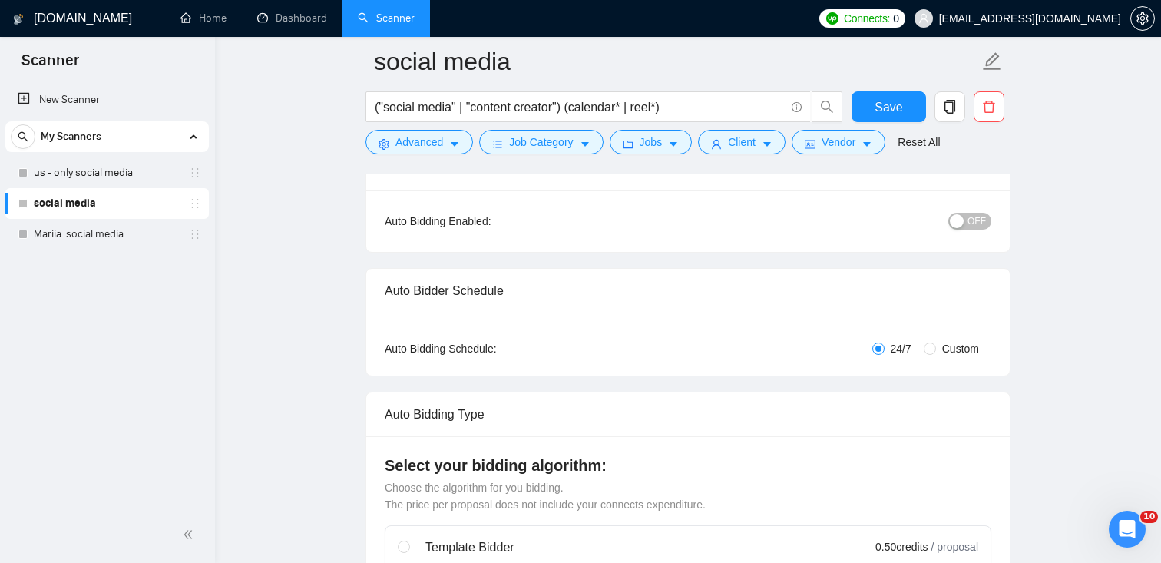
scroll to position [147, 0]
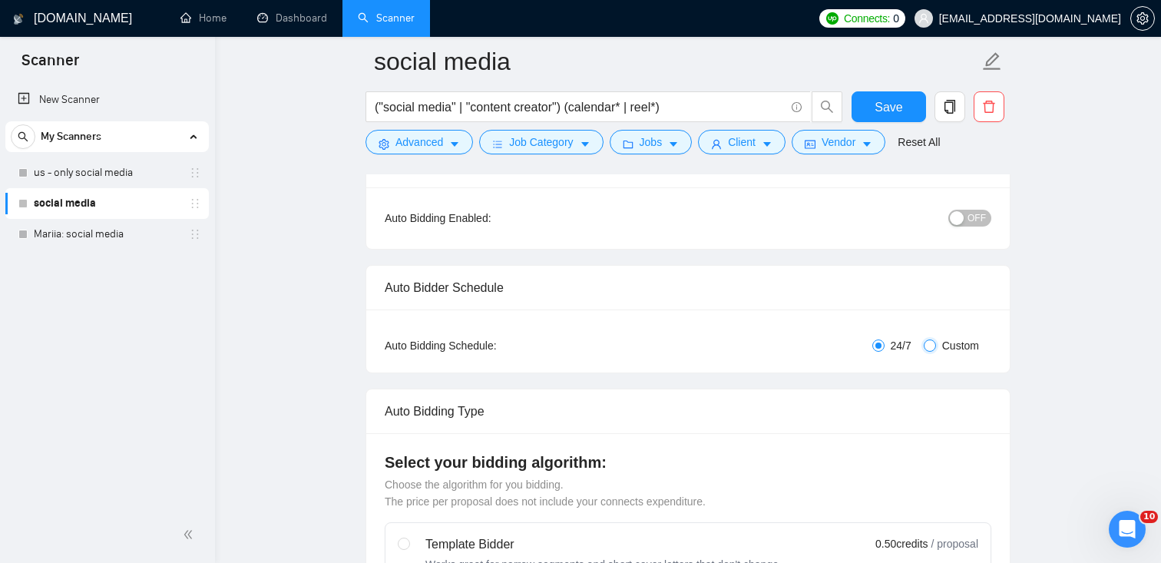
click at [930, 345] on input "Custom" at bounding box center [930, 345] width 12 height 12
radio input "true"
radio input "false"
checkbox input "true"
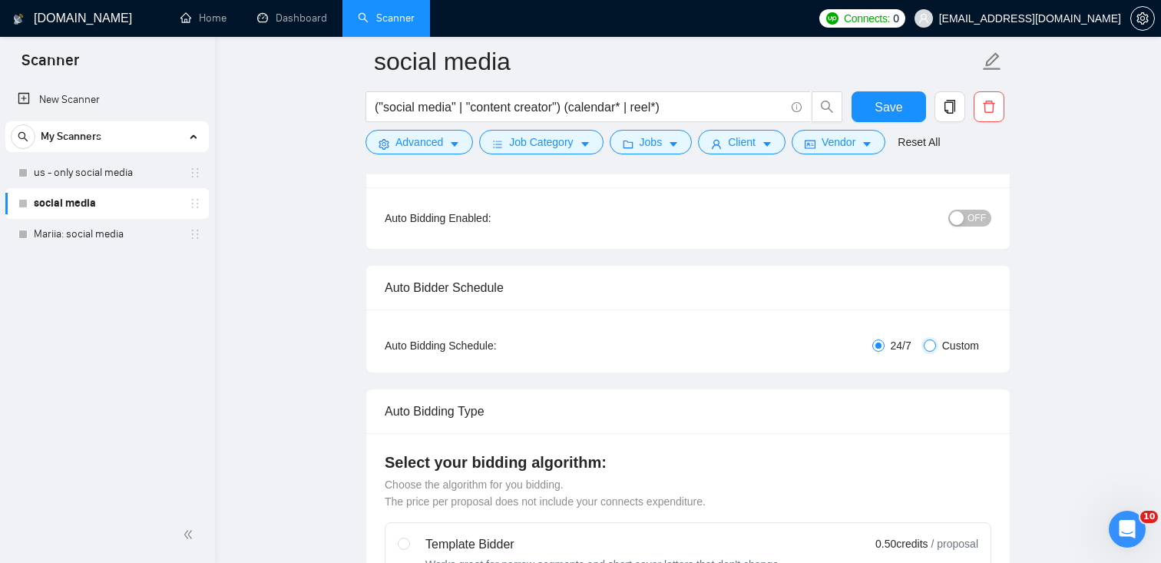
checkbox input "true"
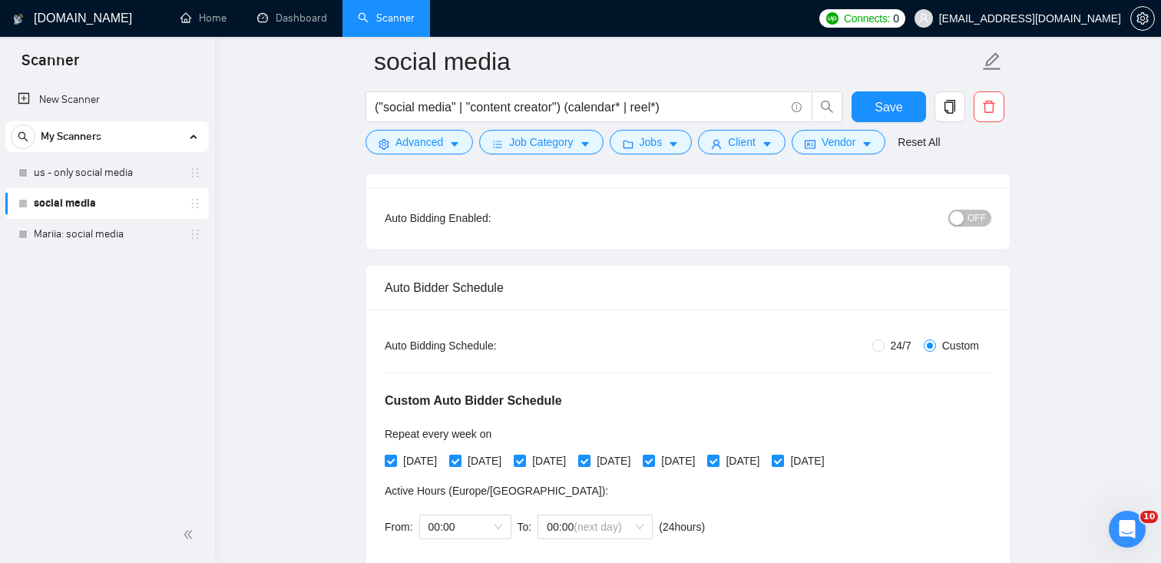
click at [460, 461] on input "Tuesday" at bounding box center [454, 459] width 11 height 11
checkbox input "false"
click at [636, 460] on span "Thursday" at bounding box center [613, 460] width 46 height 17
click at [589, 460] on input "Thursday" at bounding box center [583, 459] width 11 height 11
checkbox input "false"
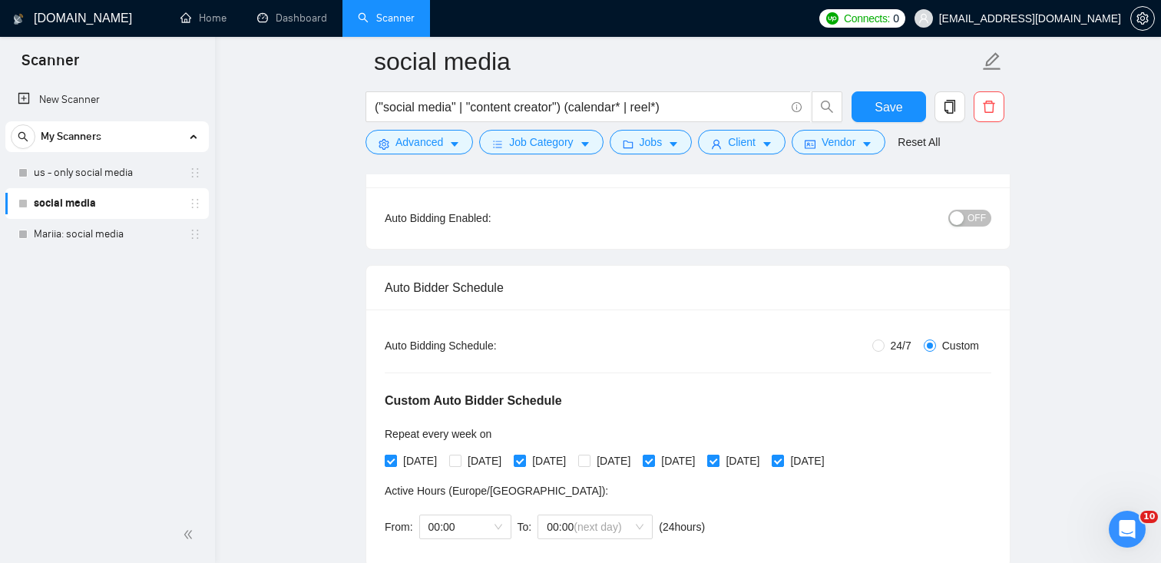
click at [765, 463] on span "Saturday" at bounding box center [742, 460] width 46 height 17
click at [718, 463] on input "Saturday" at bounding box center [712, 459] width 11 height 11
checkbox input "false"
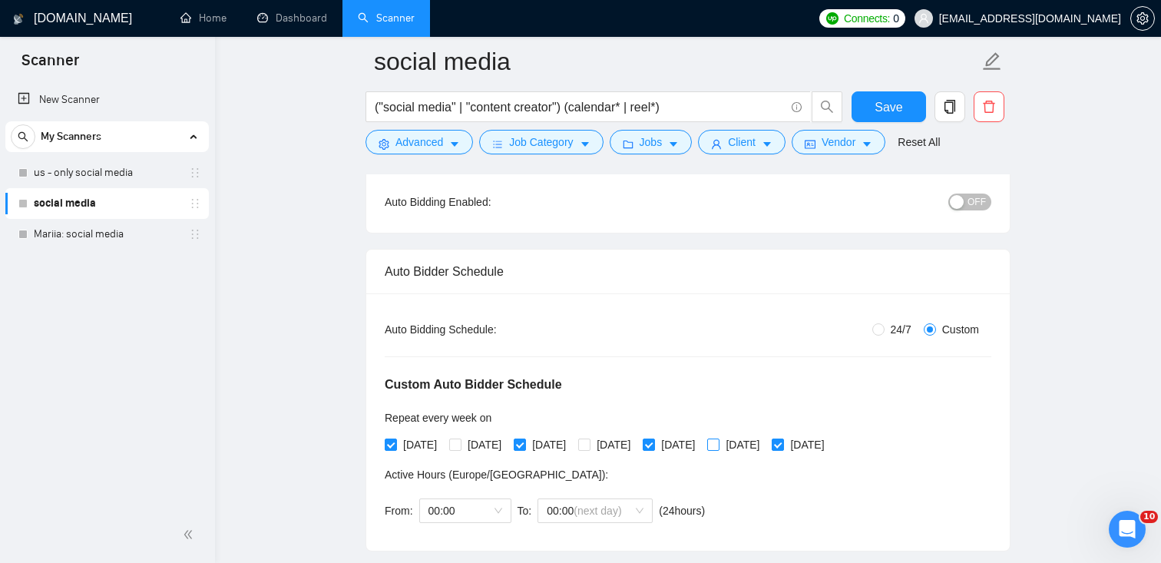
scroll to position [173, 0]
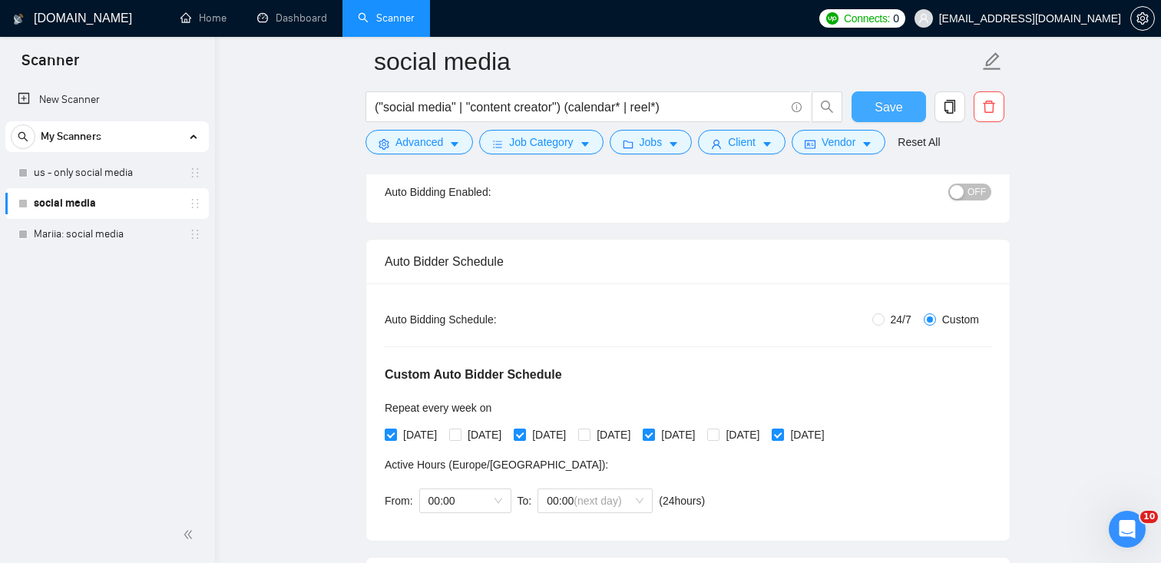
click at [881, 106] on span "Save" at bounding box center [888, 107] width 28 height 19
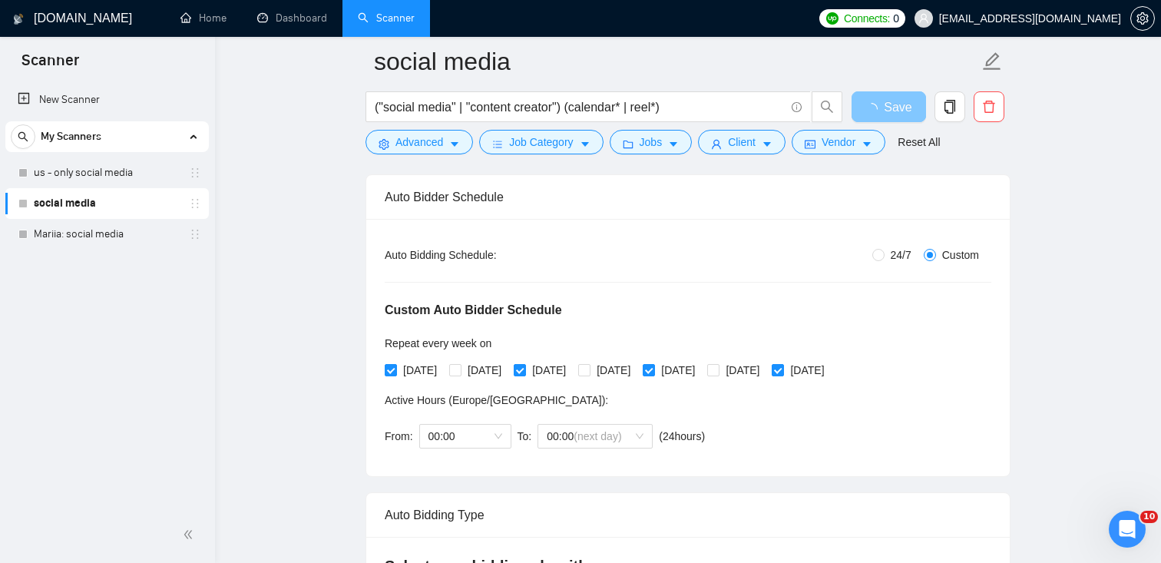
scroll to position [292, 0]
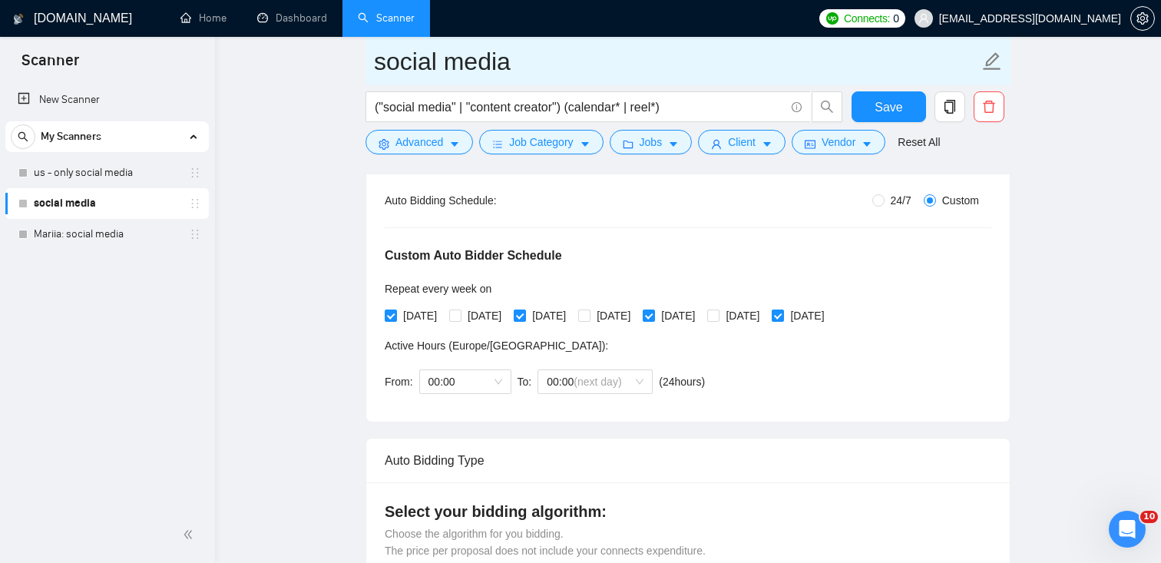
click at [377, 61] on input "social media" at bounding box center [676, 61] width 605 height 38
type input "A: social media"
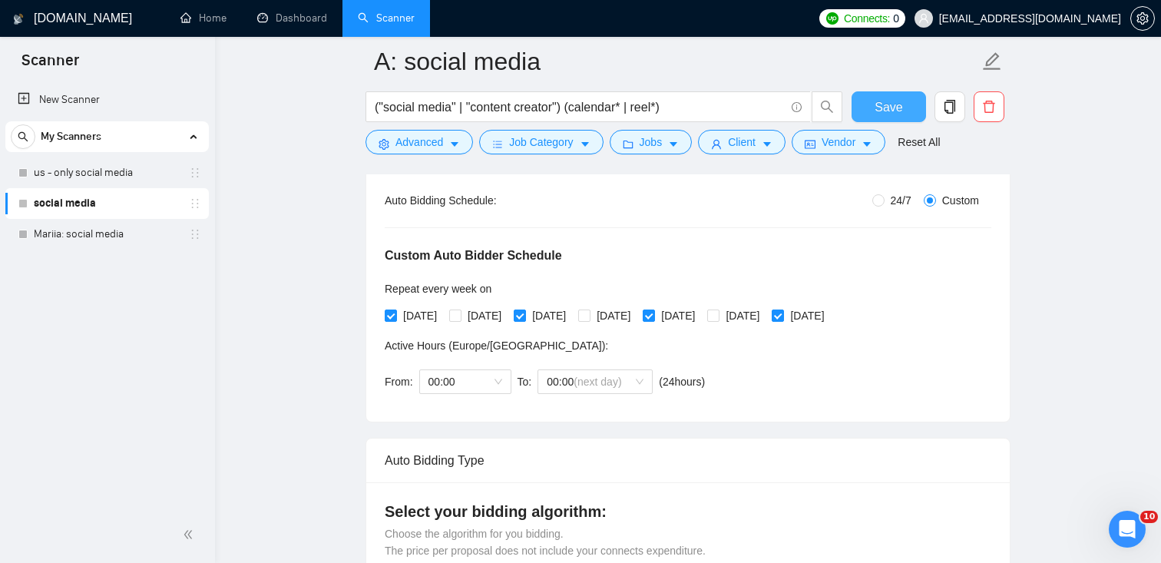
click at [906, 104] on button "Save" at bounding box center [888, 106] width 74 height 31
click at [136, 233] on link "Mariia: social media" at bounding box center [107, 234] width 146 height 31
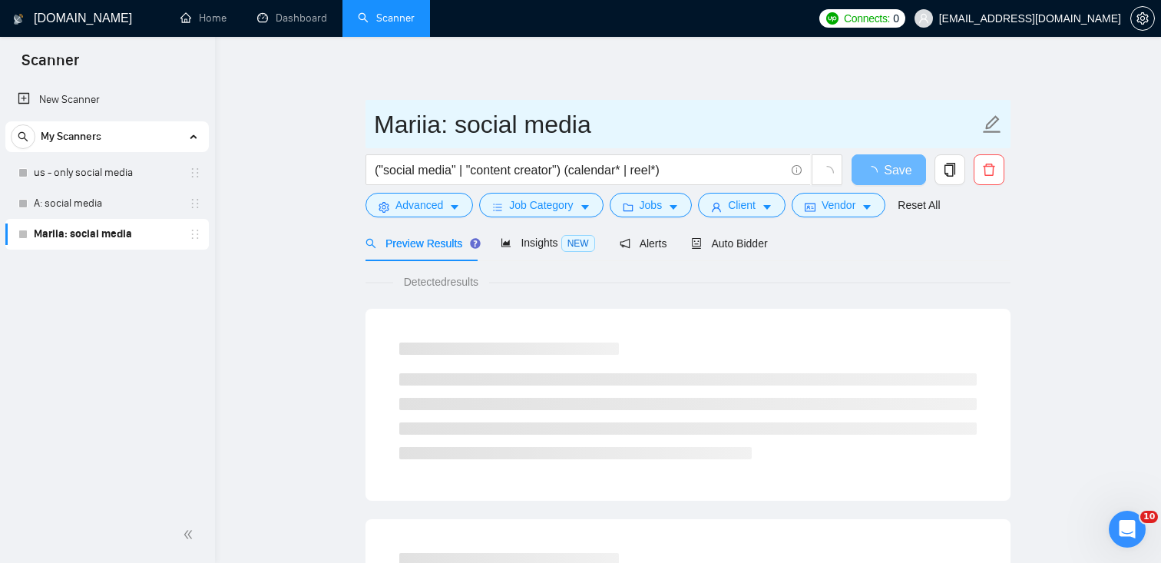
drag, startPoint x: 440, startPoint y: 125, endPoint x: 322, endPoint y: 121, distance: 117.5
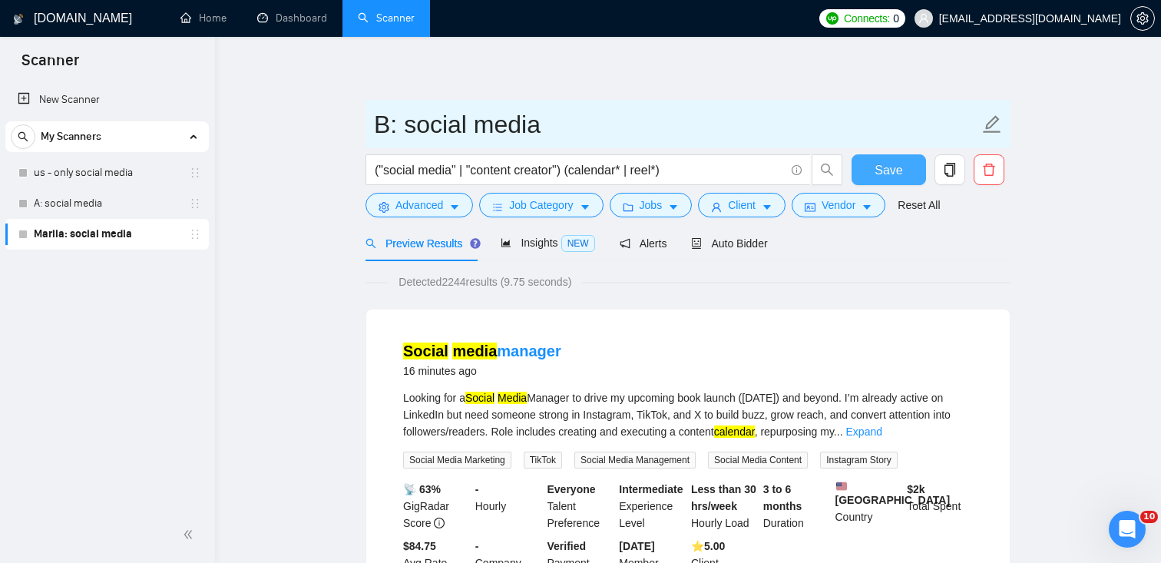
type input "B: social media"
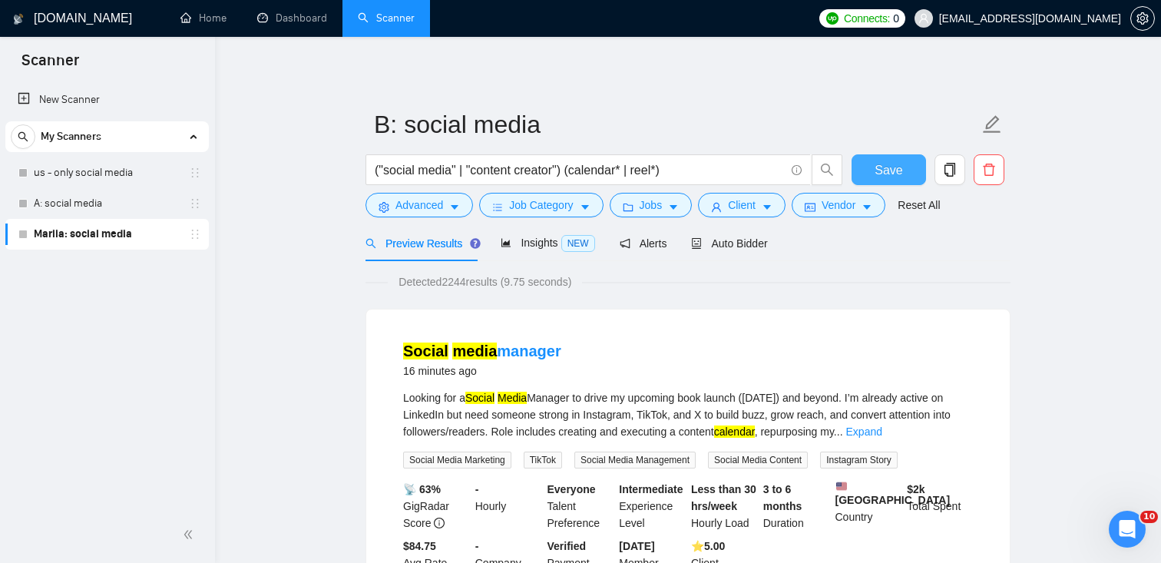
click at [891, 163] on span "Save" at bounding box center [888, 169] width 28 height 19
click at [765, 228] on div "Auto Bidder" at bounding box center [729, 243] width 76 height 36
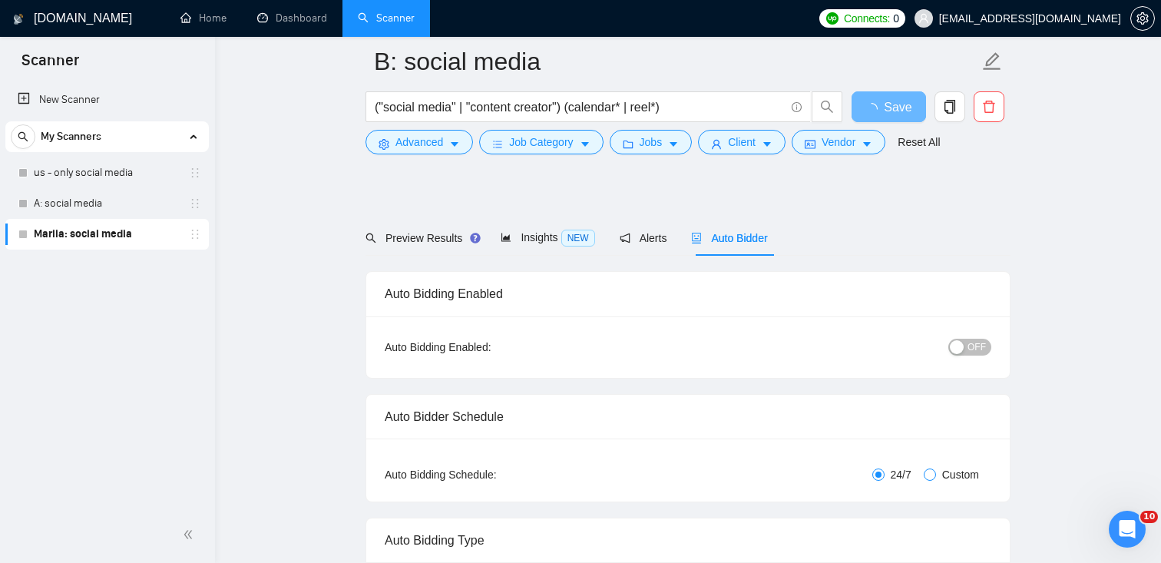
scroll to position [171, 0]
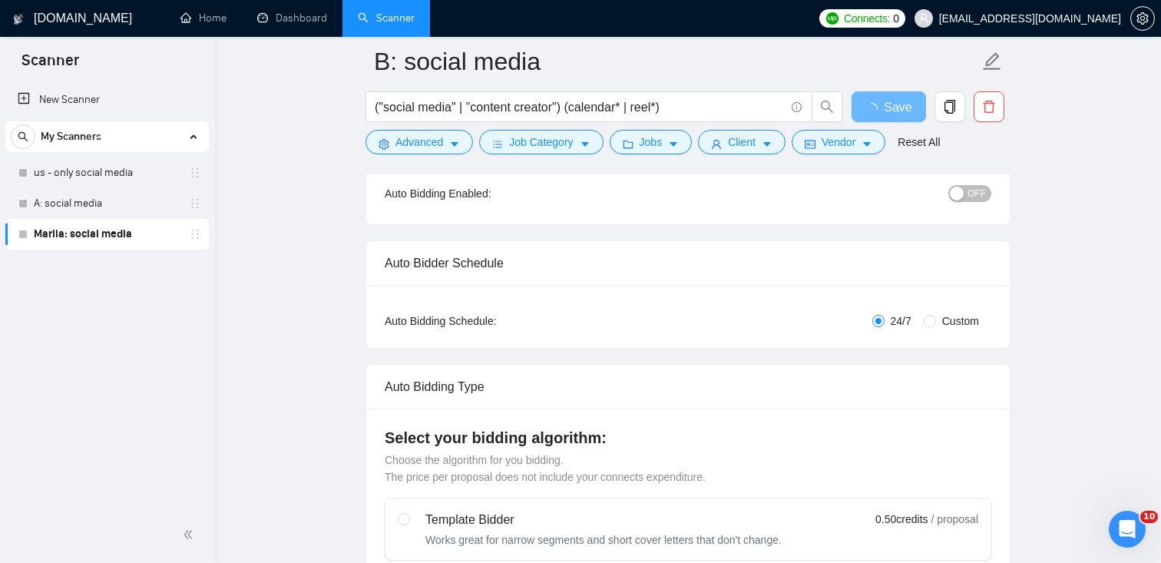
click at [936, 323] on span "Custom" at bounding box center [960, 320] width 49 height 17
click at [936, 323] on input "Custom" at bounding box center [930, 321] width 12 height 12
radio input "true"
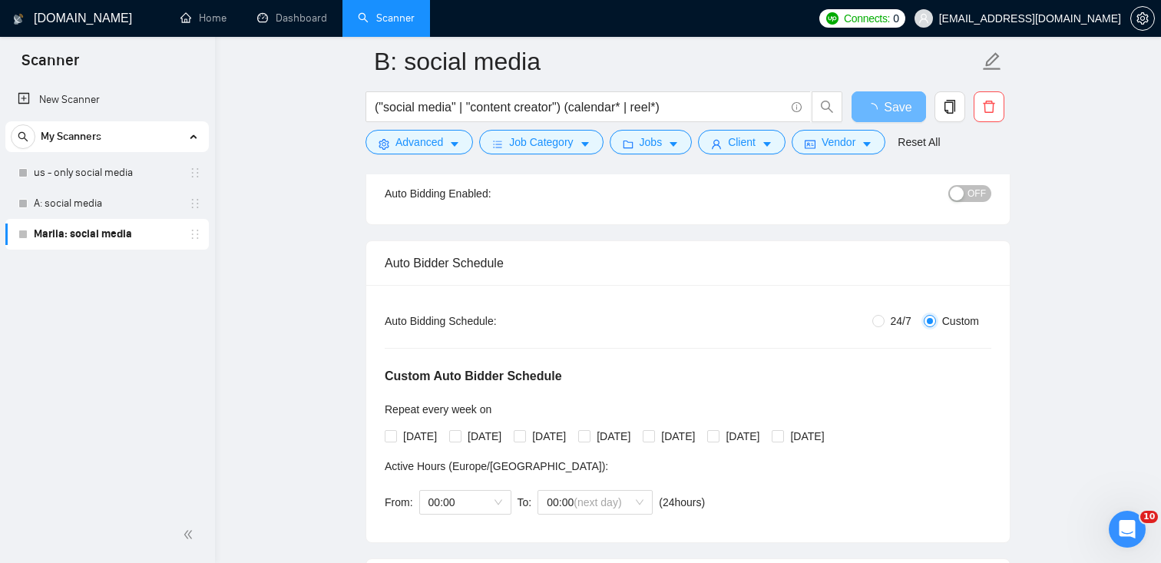
radio input "false"
checkbox input "true"
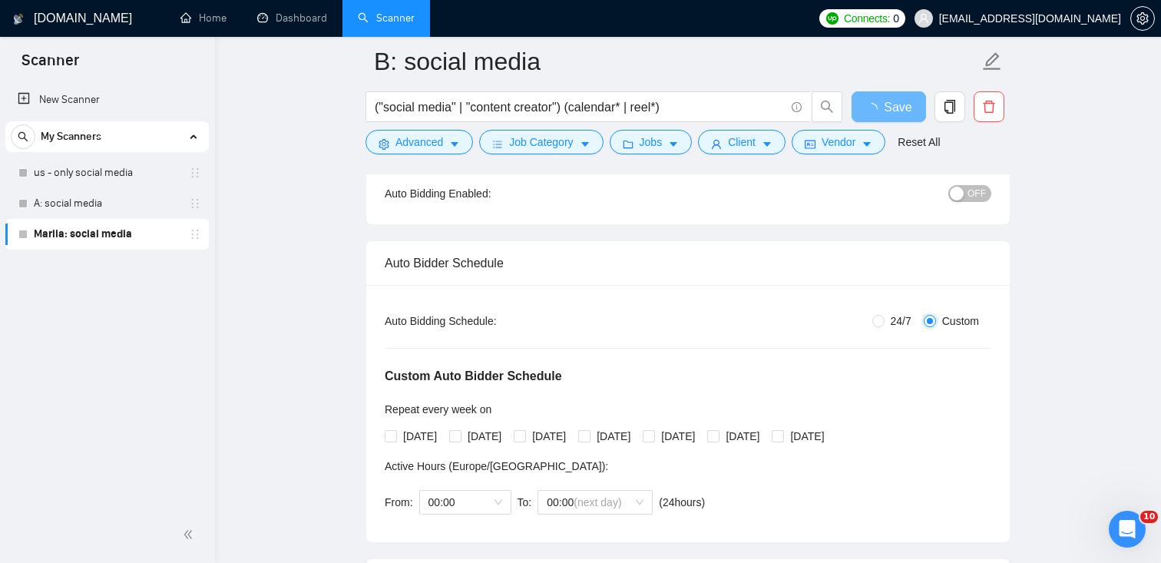
checkbox input "true"
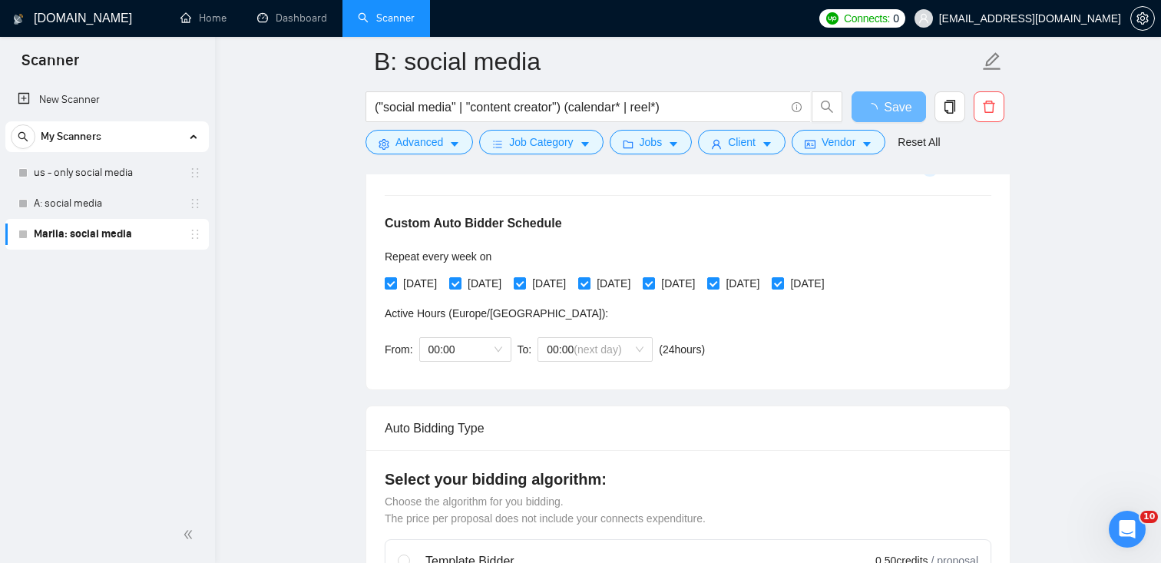
scroll to position [357, 0]
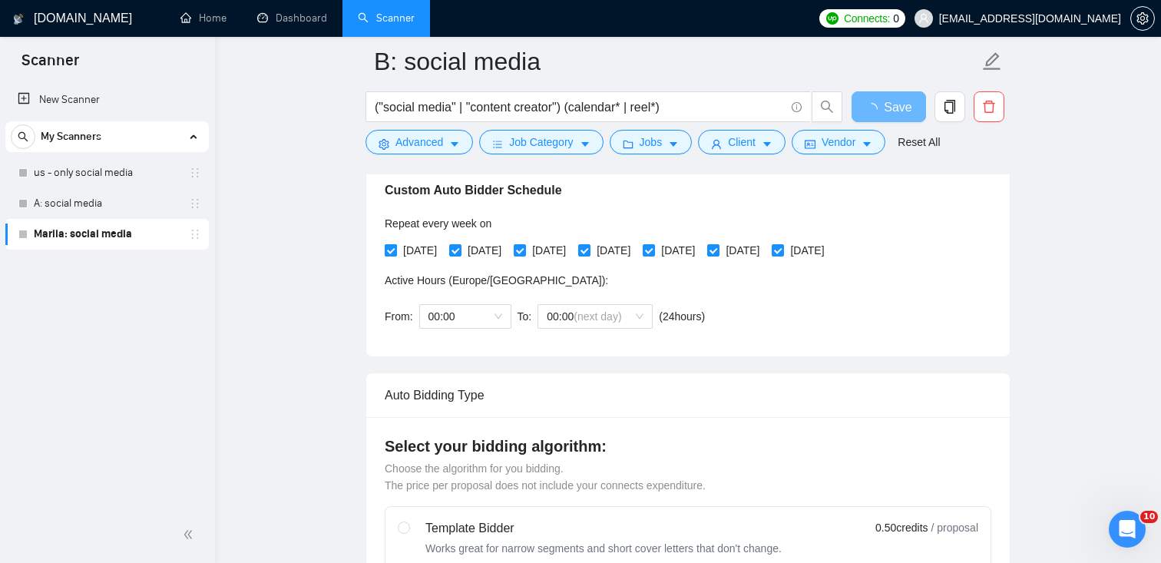
click at [421, 247] on span "Monday" at bounding box center [420, 250] width 46 height 17
click at [395, 247] on input "Monday" at bounding box center [390, 249] width 11 height 11
checkbox input "false"
click at [572, 250] on span "Wednesday" at bounding box center [549, 250] width 46 height 17
click at [524, 250] on input "Wednesday" at bounding box center [519, 249] width 11 height 11
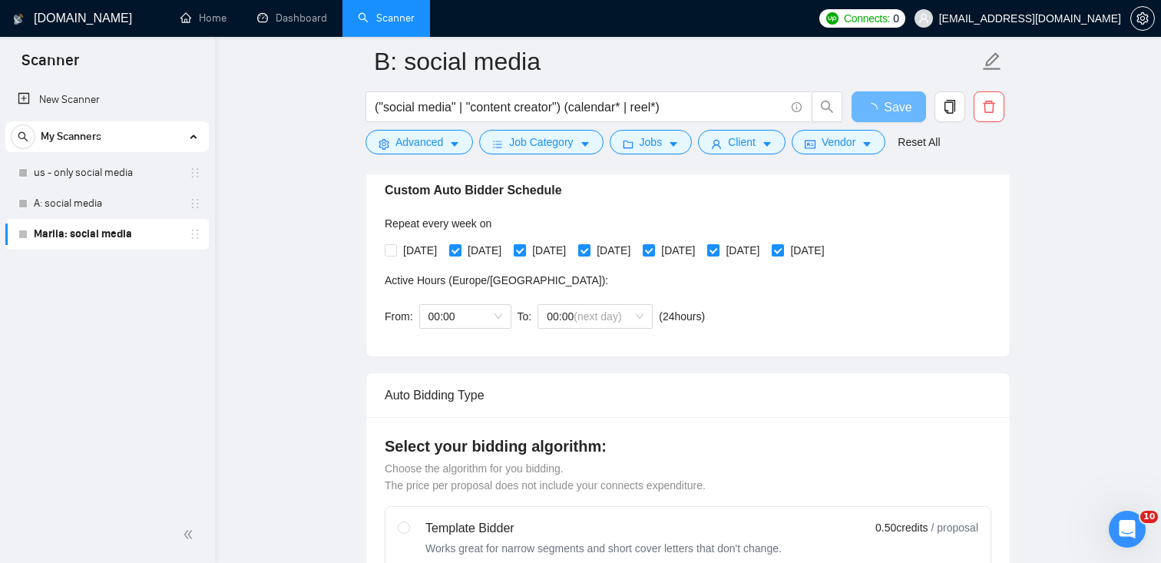
checkbox input "false"
click at [701, 251] on span "Friday" at bounding box center [678, 250] width 46 height 17
click at [653, 251] on input "Friday" at bounding box center [648, 249] width 11 height 11
checkbox input "false"
click at [830, 250] on span "Sunday" at bounding box center [807, 250] width 46 height 17
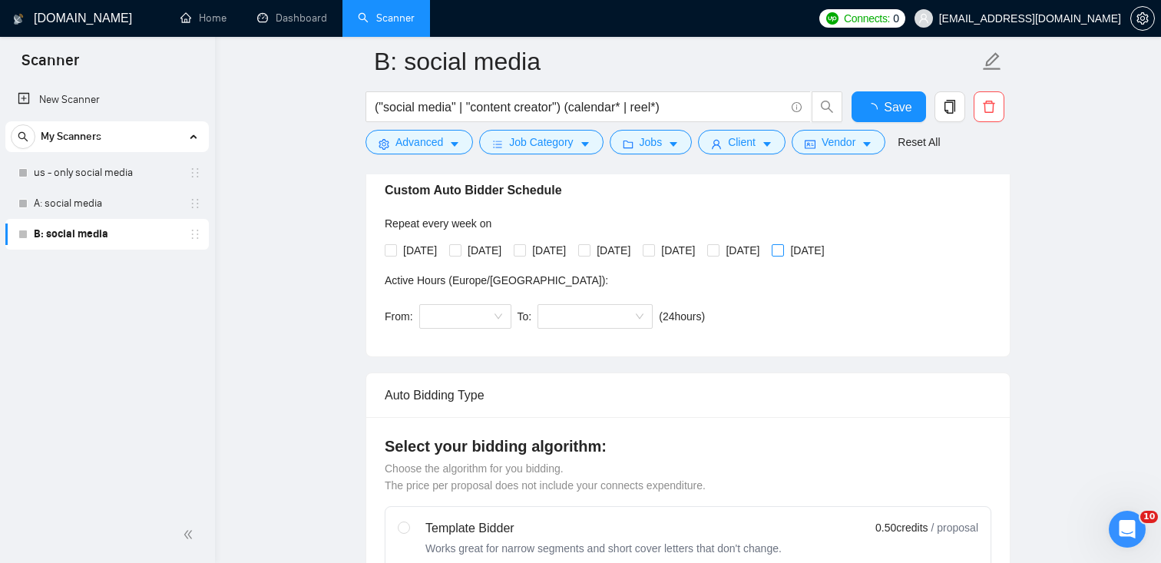
click at [782, 250] on input "Sunday" at bounding box center [777, 249] width 11 height 11
checkbox input "false"
checkbox input "true"
radio input "true"
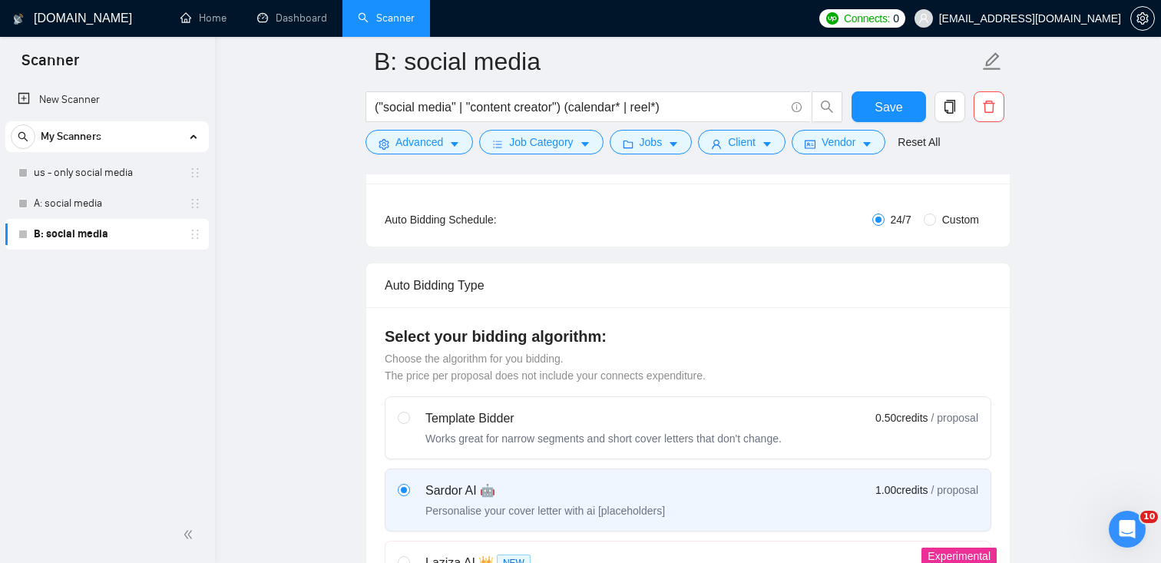
scroll to position [263, 0]
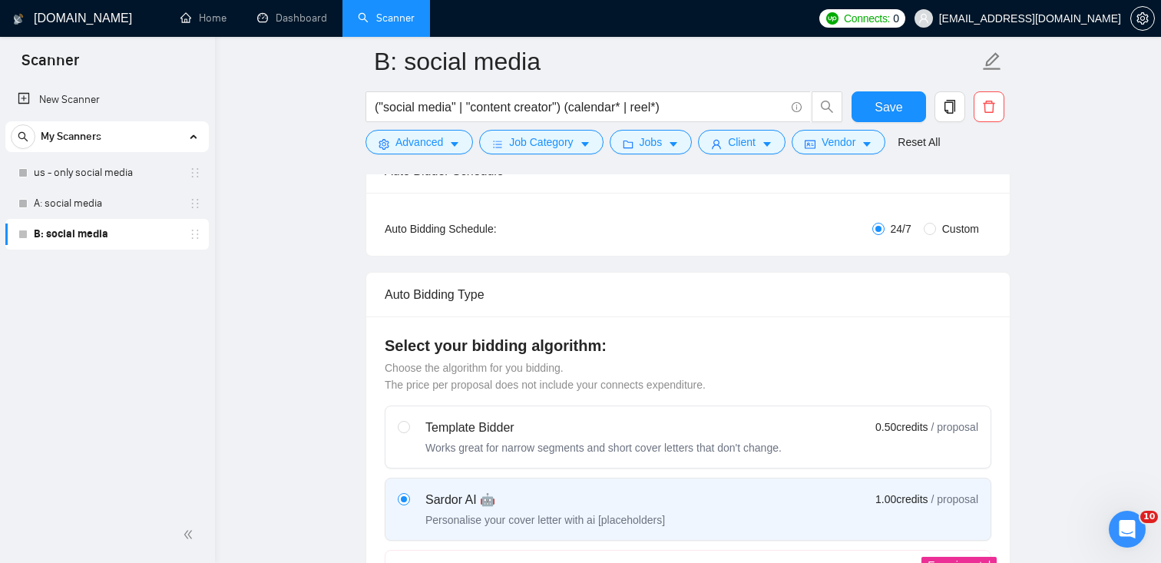
click at [949, 226] on span "Custom" at bounding box center [960, 228] width 49 height 17
click at [936, 226] on input "Custom" at bounding box center [930, 229] width 12 height 12
radio input "true"
radio input "false"
checkbox input "true"
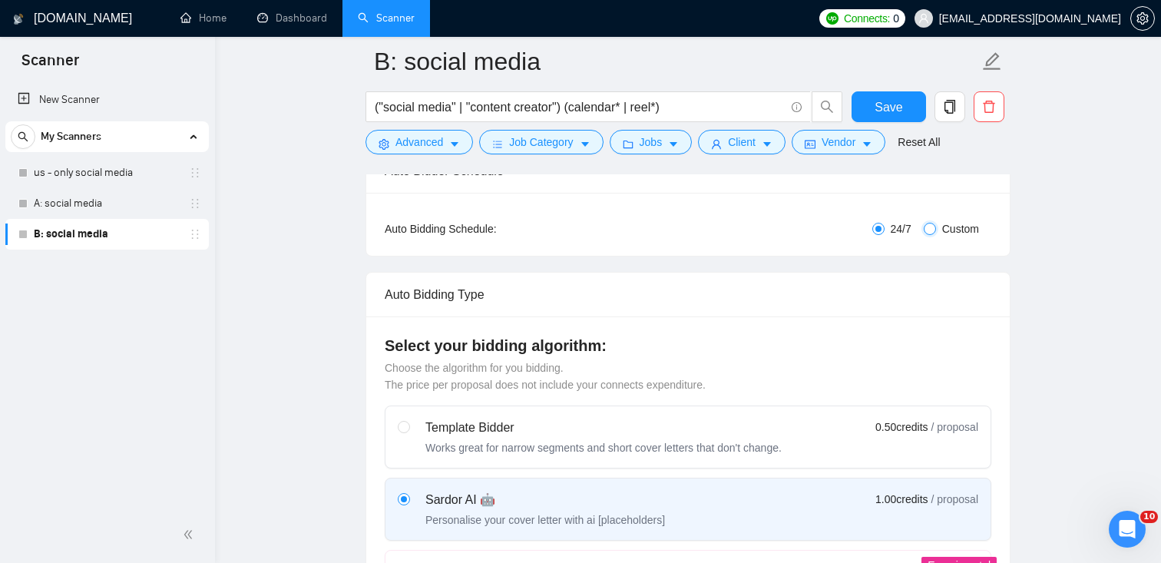
checkbox input "true"
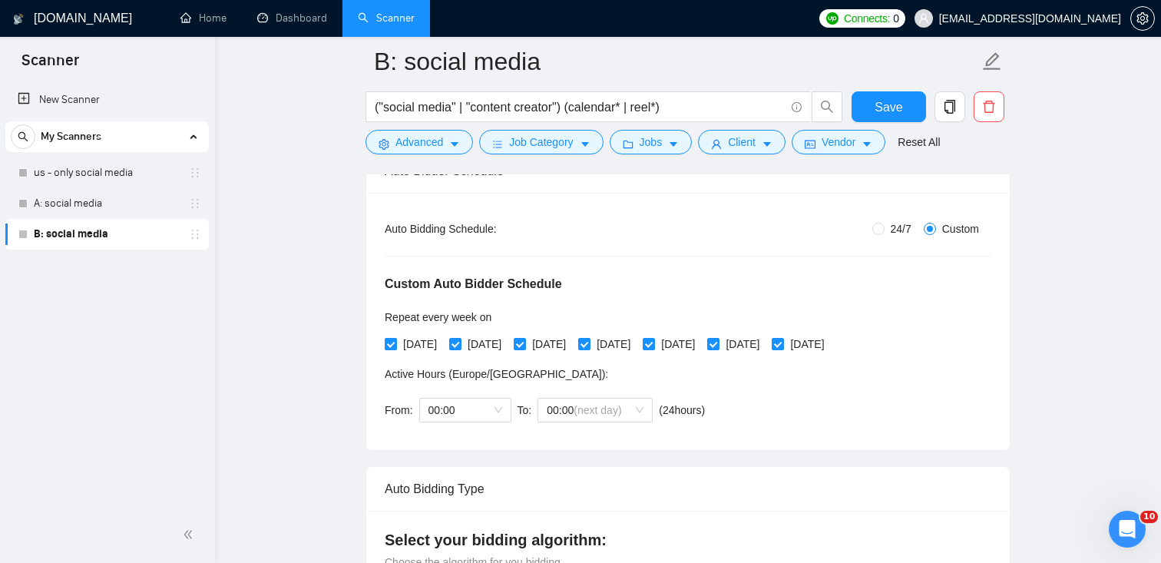
click at [418, 345] on span "Monday" at bounding box center [420, 343] width 46 height 17
click at [395, 345] on input "Monday" at bounding box center [390, 343] width 11 height 11
checkbox input "false"
click at [562, 349] on span "Wednesday" at bounding box center [549, 343] width 46 height 17
click at [524, 349] on input "Wednesday" at bounding box center [519, 343] width 11 height 11
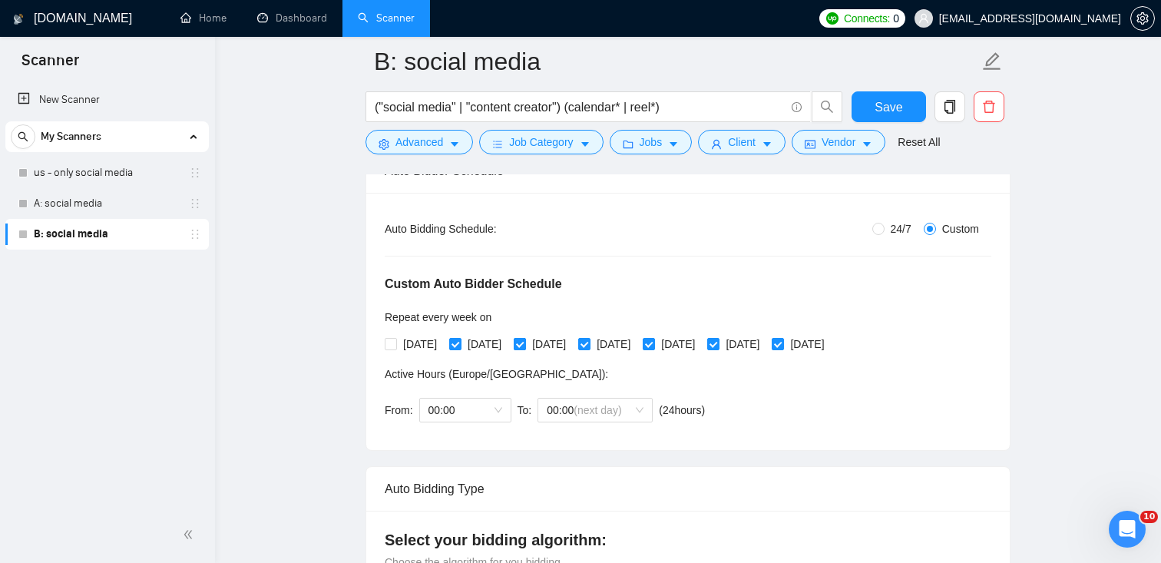
checkbox input "false"
click at [701, 342] on span "Friday" at bounding box center [678, 343] width 46 height 17
click at [653, 342] on input "Friday" at bounding box center [648, 343] width 11 height 11
checkbox input "false"
click at [830, 345] on span "Sunday" at bounding box center [807, 343] width 46 height 17
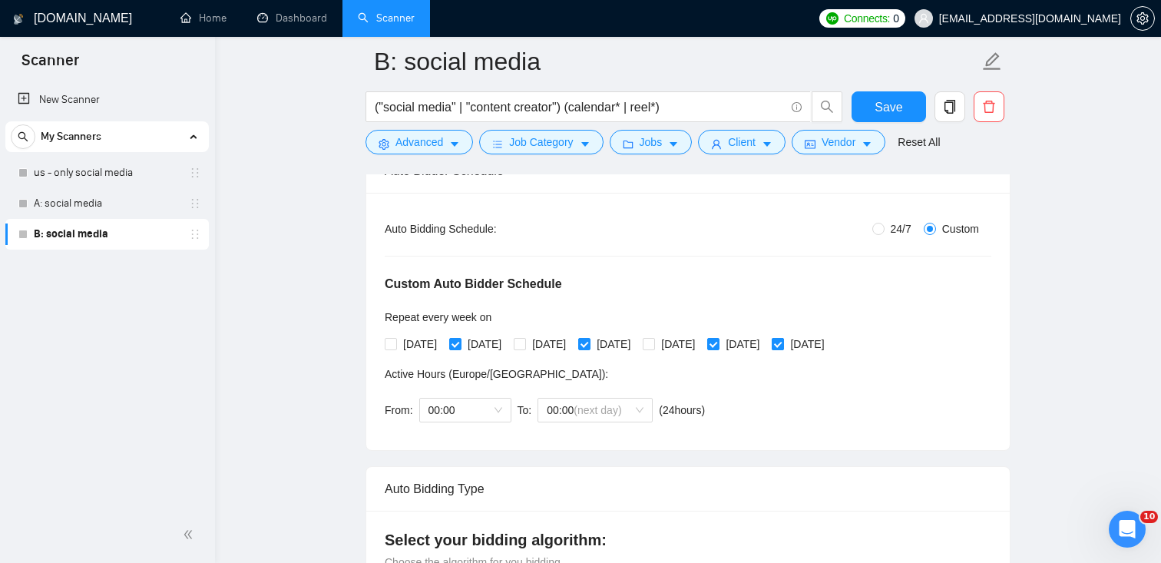
click at [782, 345] on input "Sunday" at bounding box center [777, 343] width 11 height 11
checkbox input "false"
click at [881, 108] on span "Save" at bounding box center [888, 107] width 28 height 19
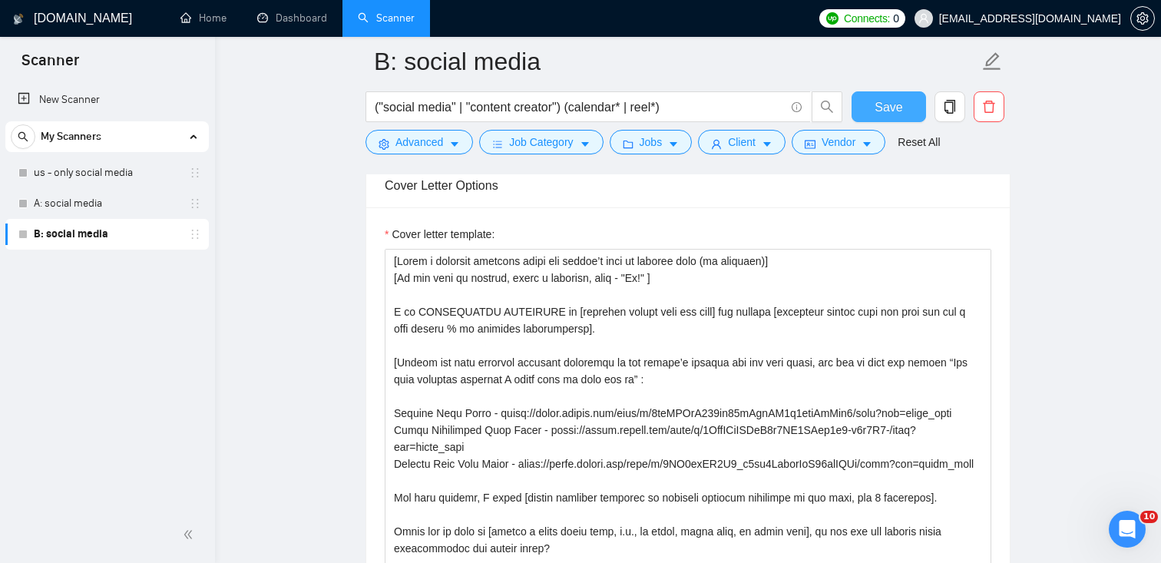
scroll to position [34, 0]
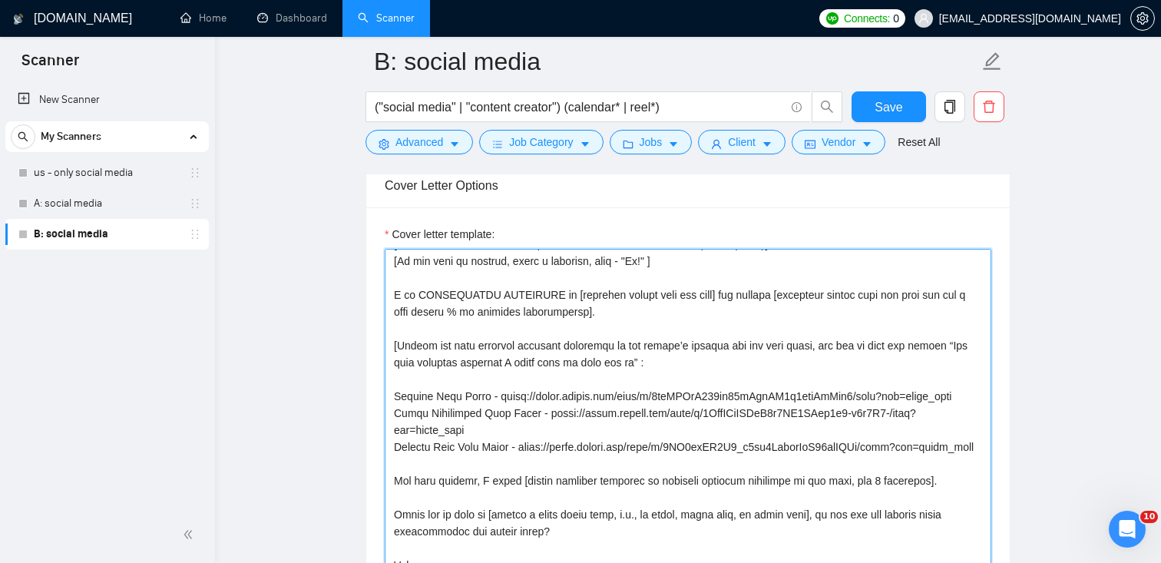
click at [481, 445] on textarea "Cover letter template:" at bounding box center [688, 421] width 606 height 345
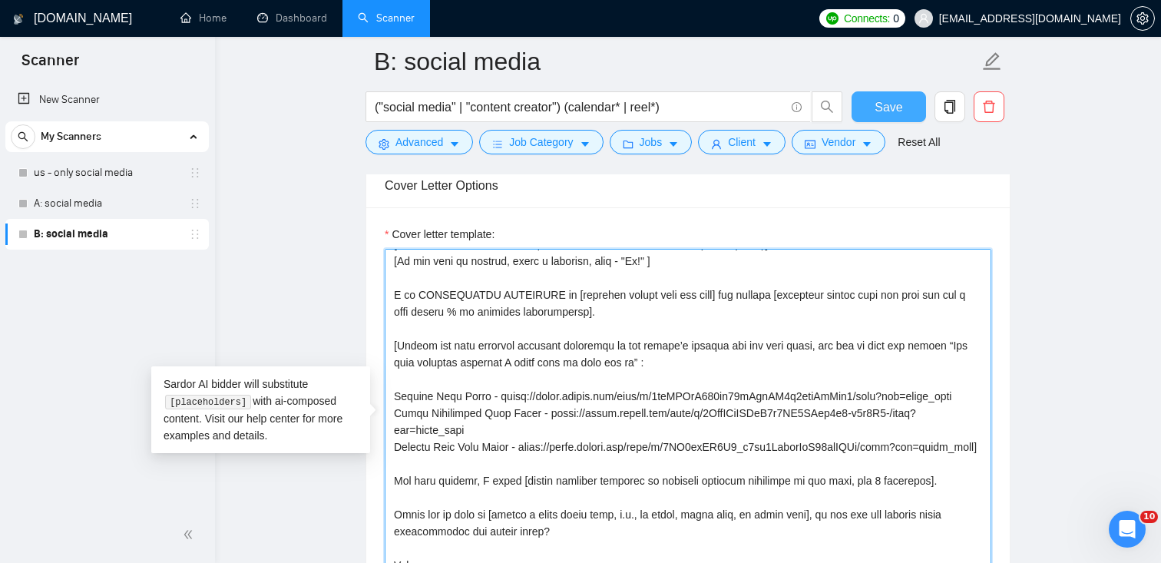
type textarea "[Write a personal greeting using the client’s name or company name (if provided…"
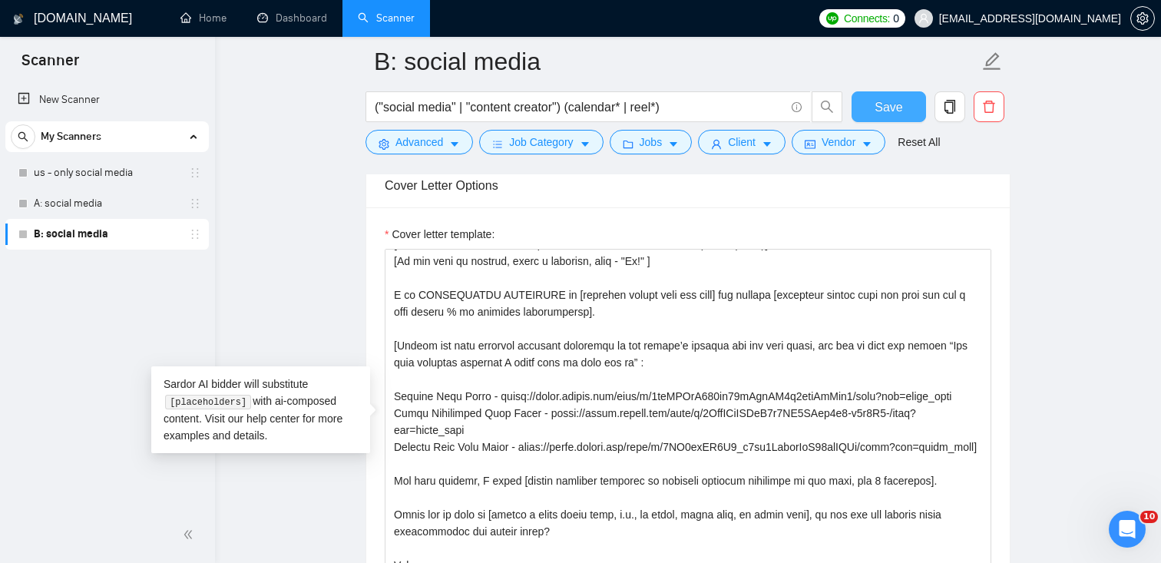
click at [892, 104] on span "Save" at bounding box center [888, 107] width 28 height 19
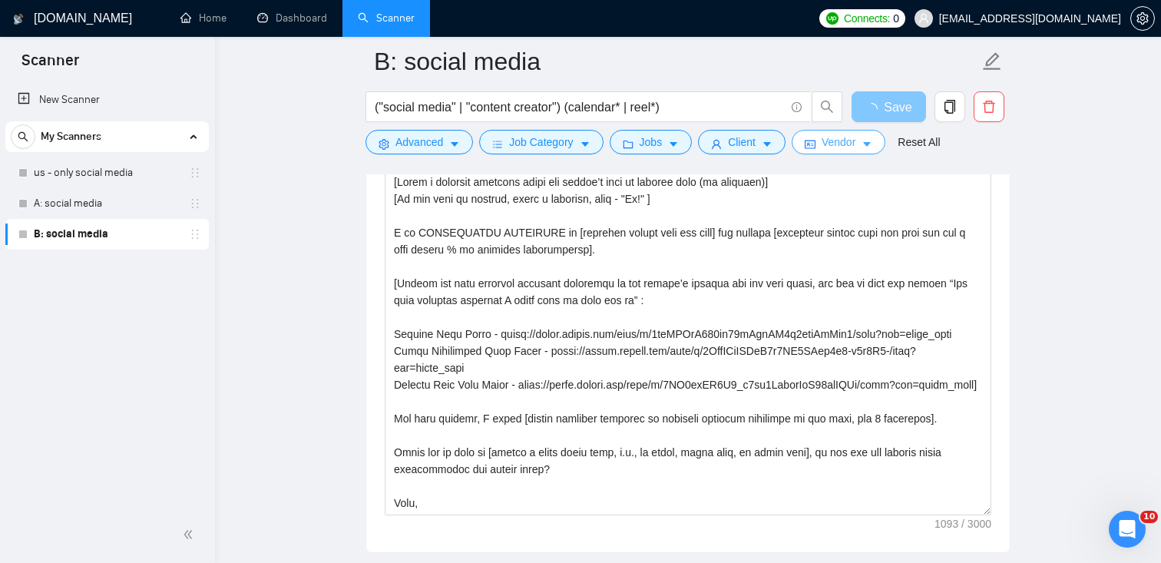
scroll to position [1917, 0]
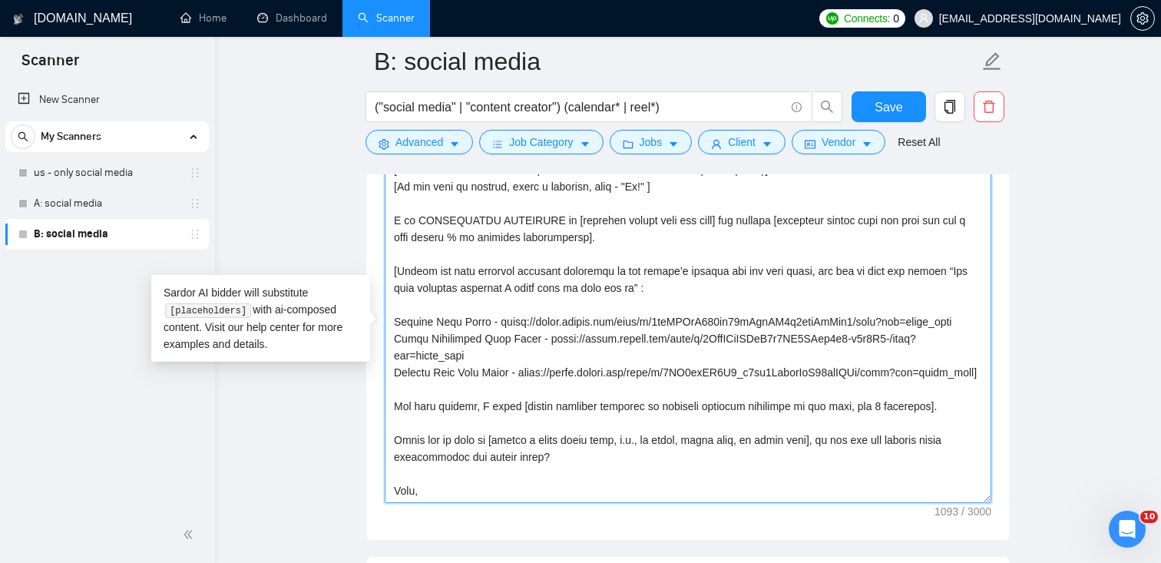
drag, startPoint x: 464, startPoint y: 392, endPoint x: 382, endPoint y: 324, distance: 106.4
click at [382, 324] on div "Cover letter template:" at bounding box center [687, 328] width 643 height 424
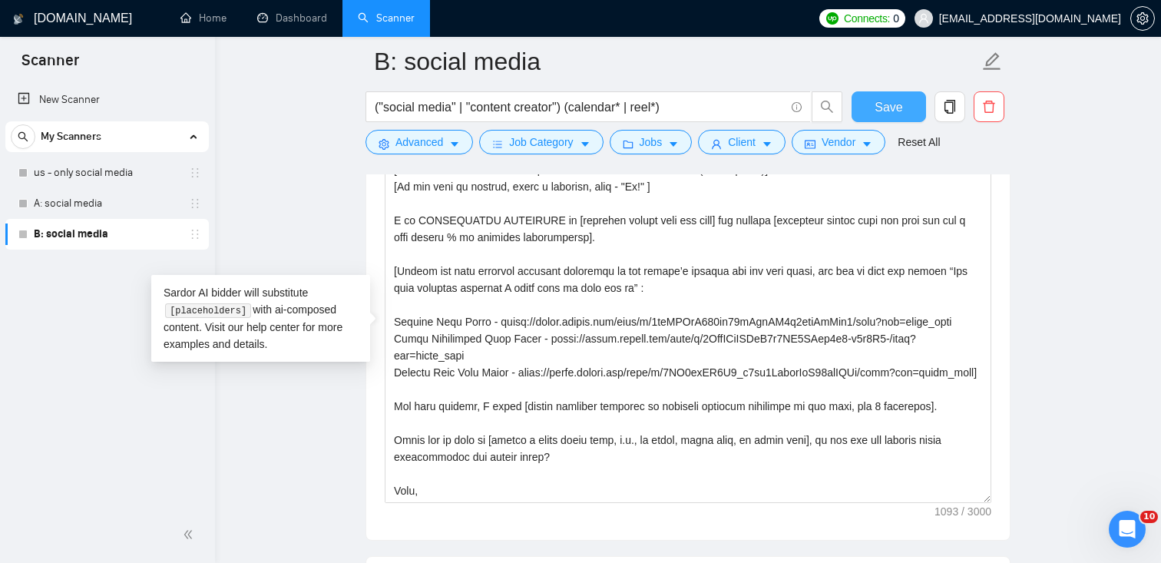
click at [896, 107] on span "Save" at bounding box center [888, 107] width 28 height 19
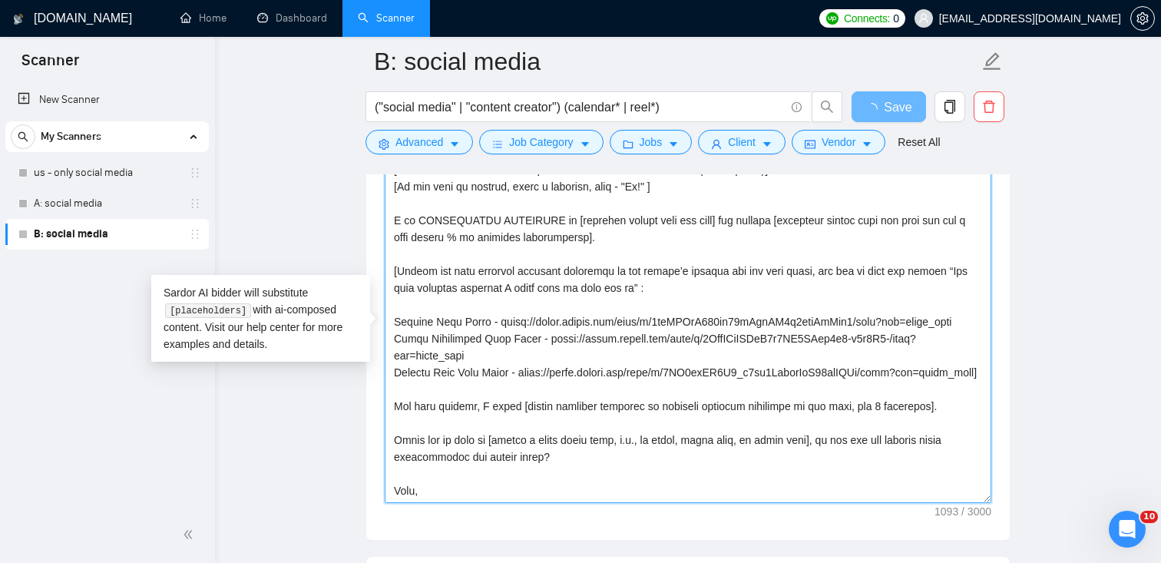
drag, startPoint x: 477, startPoint y: 392, endPoint x: 386, endPoint y: 263, distance: 158.2
click at [386, 263] on textarea "Cover letter template:" at bounding box center [688, 329] width 606 height 345
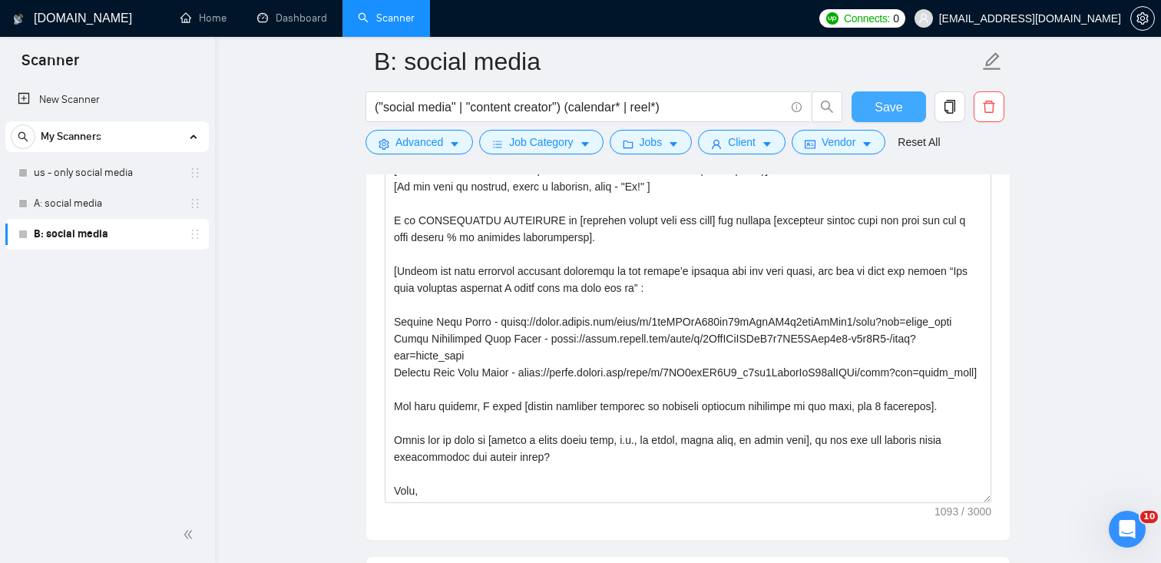
click at [885, 98] on span "Save" at bounding box center [888, 107] width 28 height 19
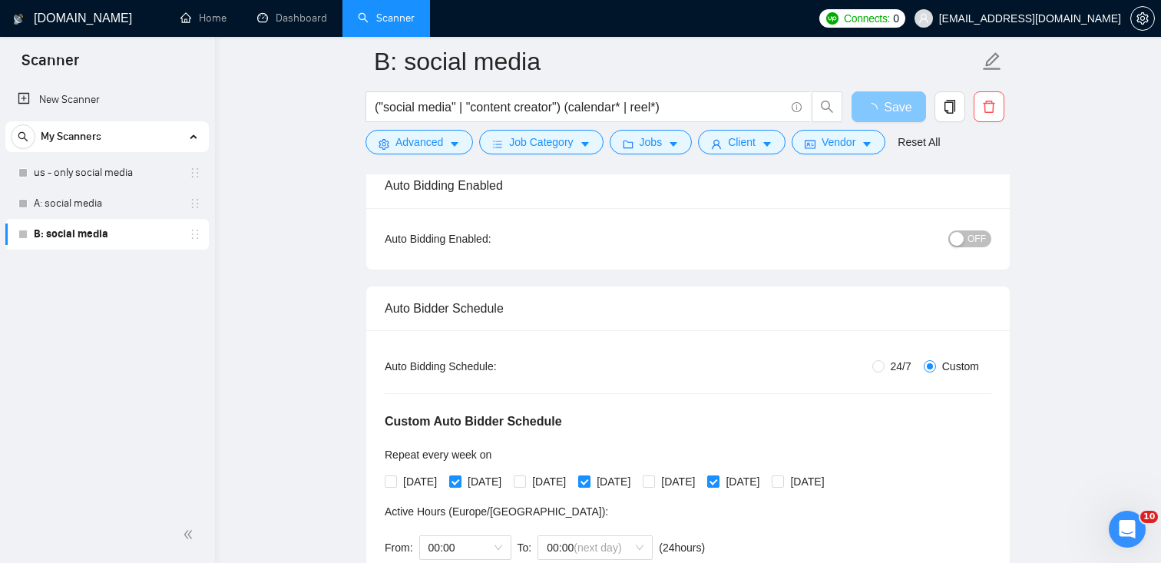
scroll to position [122, 0]
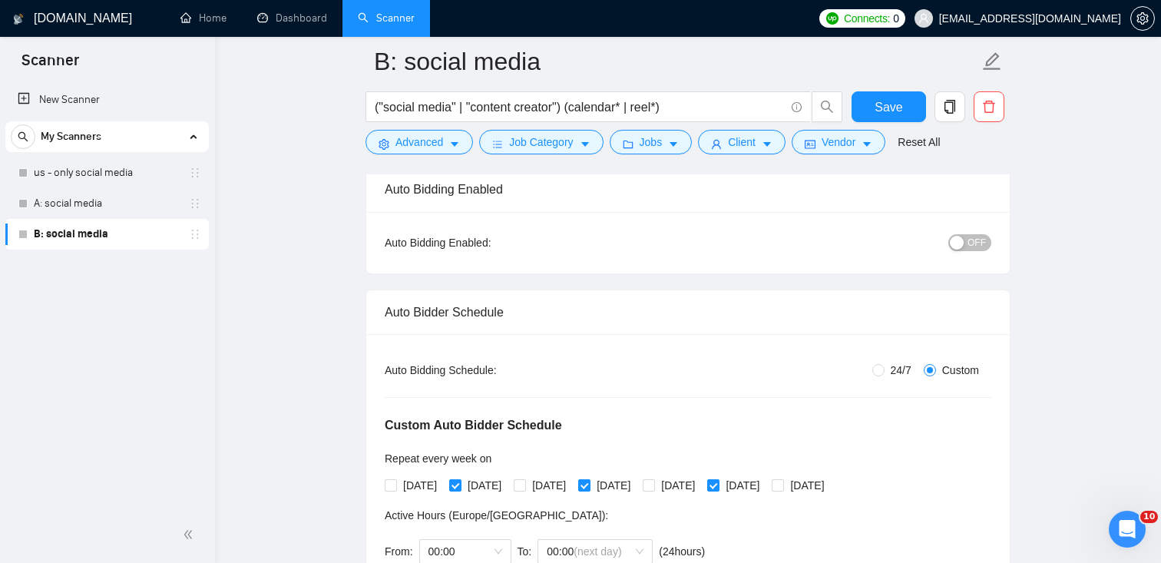
drag, startPoint x: 137, startPoint y: 207, endPoint x: 524, endPoint y: 235, distance: 388.0
click at [137, 207] on link "A: social media" at bounding box center [107, 203] width 146 height 31
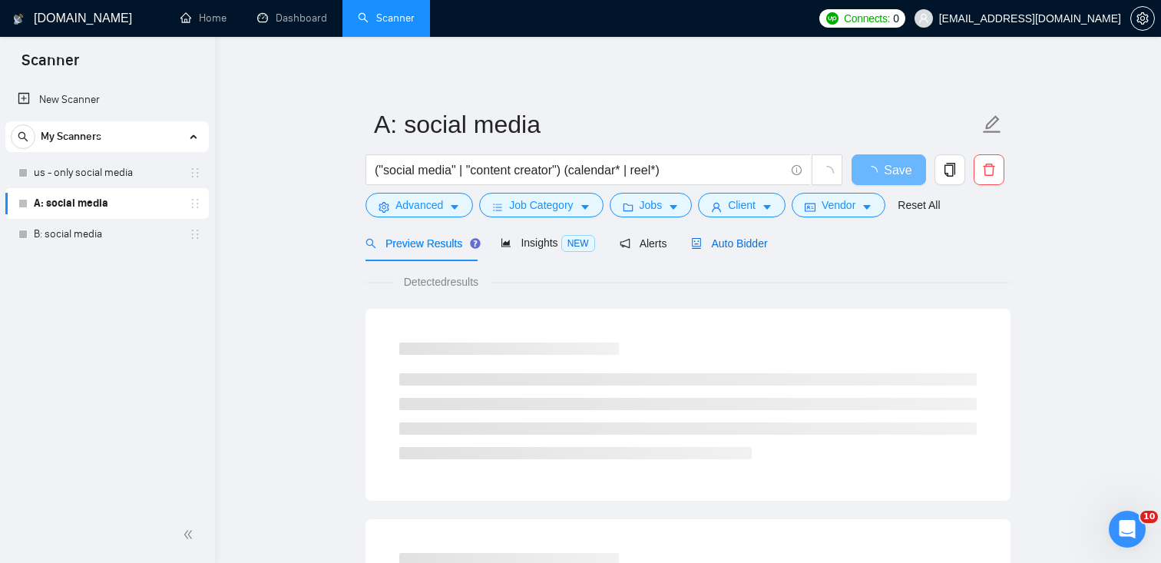
click at [738, 243] on span "Auto Bidder" at bounding box center [729, 243] width 76 height 12
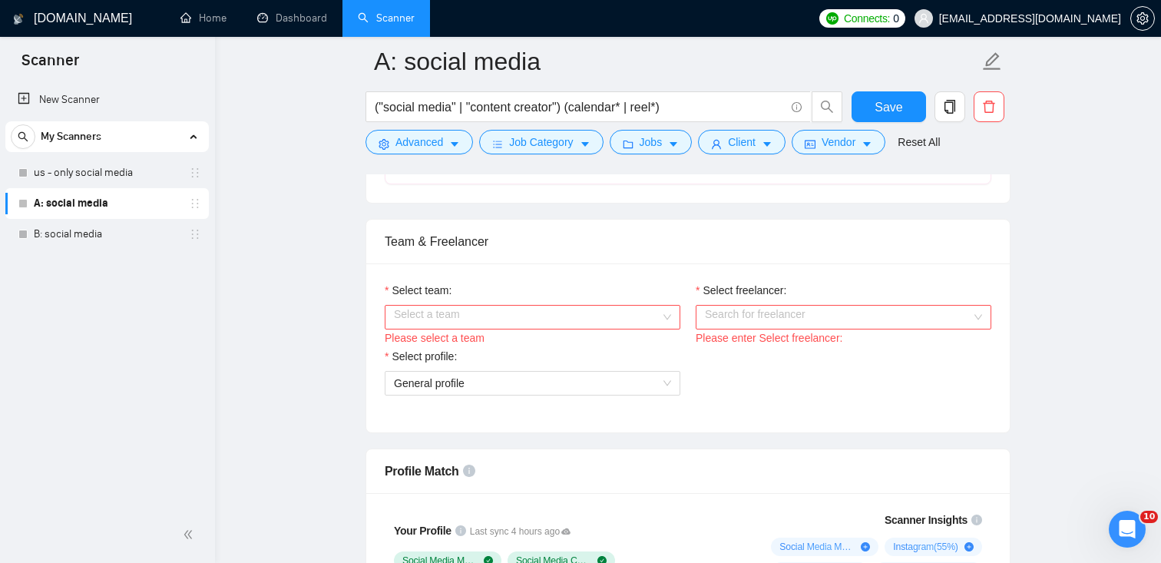
scroll to position [885, 0]
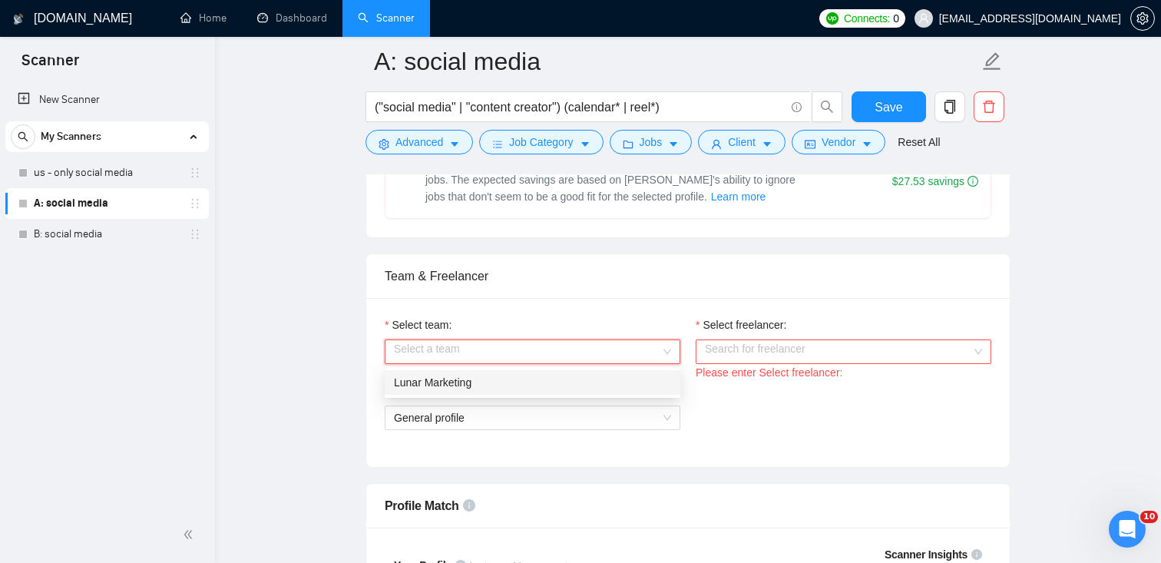
click at [637, 353] on input "Select team:" at bounding box center [527, 351] width 266 height 23
click at [567, 374] on div "Lunar Marketing" at bounding box center [532, 382] width 277 height 17
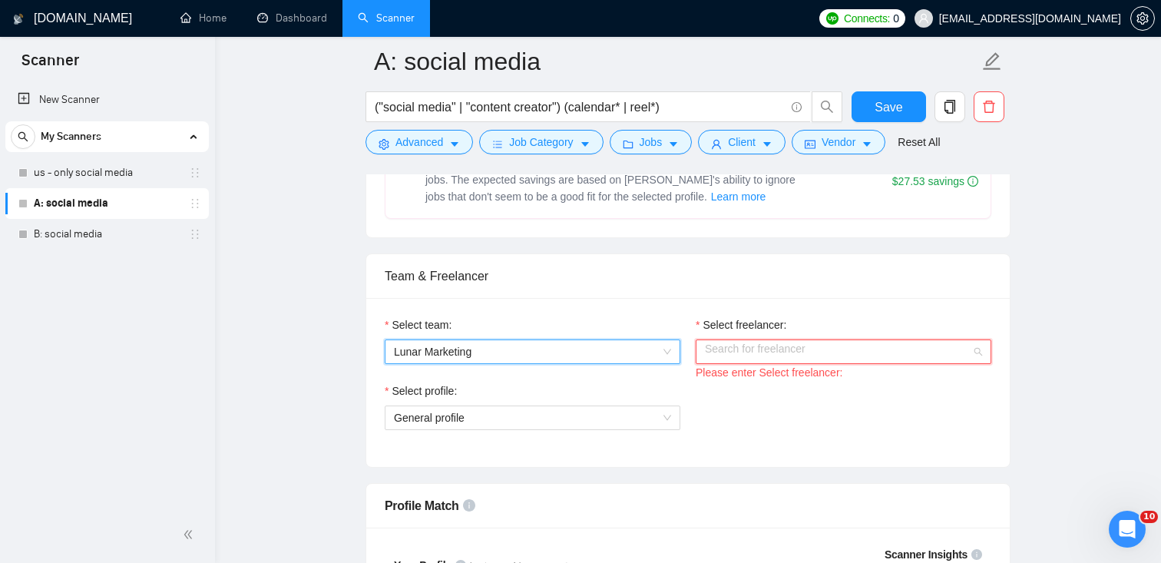
click at [751, 362] on div "Search for freelancer" at bounding box center [844, 351] width 296 height 25
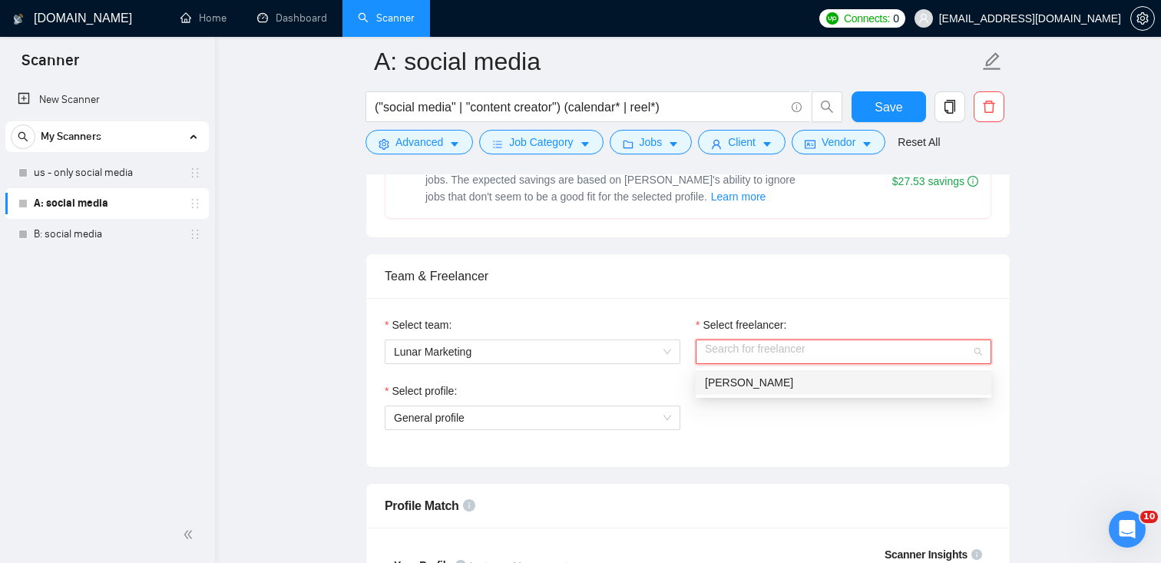
click at [751, 382] on span "Rohan Chiramel" at bounding box center [749, 382] width 88 height 12
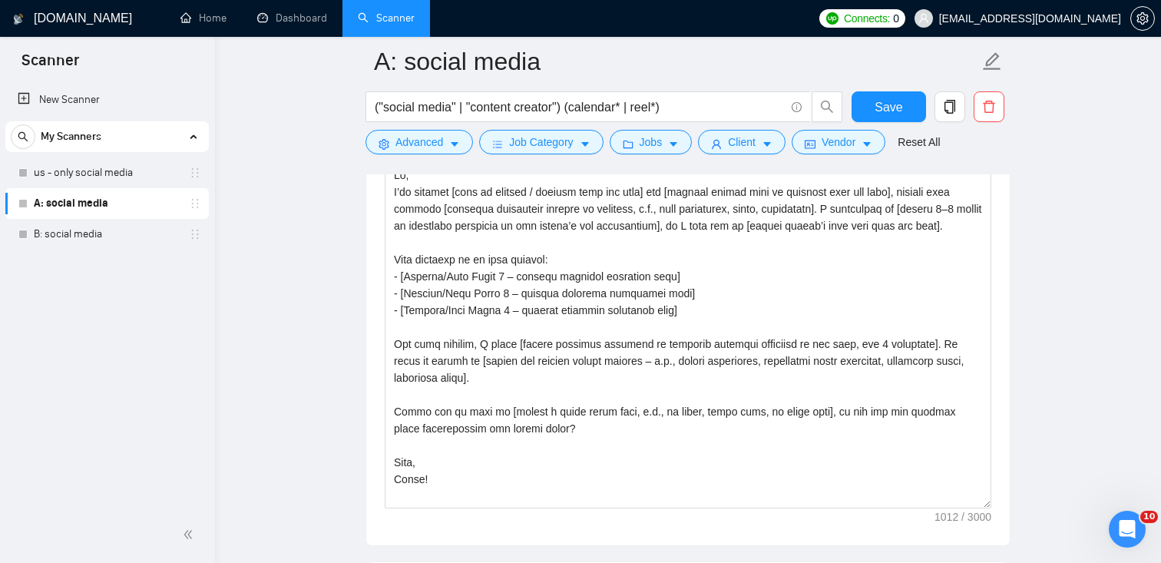
scroll to position [1911, 0]
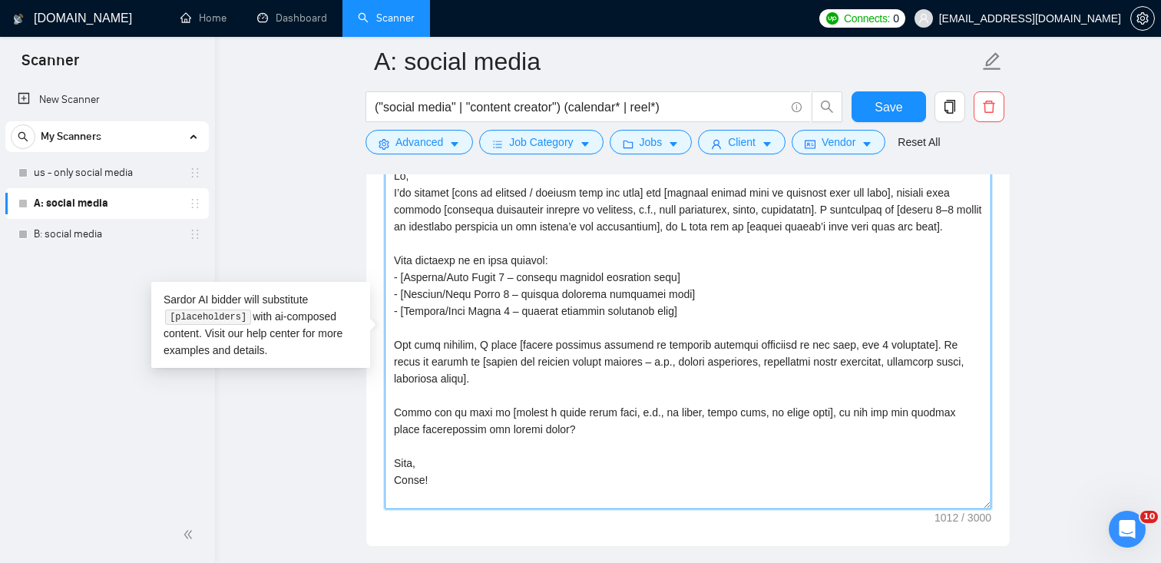
drag, startPoint x: 677, startPoint y: 317, endPoint x: 387, endPoint y: 259, distance: 295.9
click at [387, 259] on textarea "Cover letter template:" at bounding box center [688, 336] width 606 height 345
paste textarea "[Choose the most relevant showcase according to the client’s request and the li…"
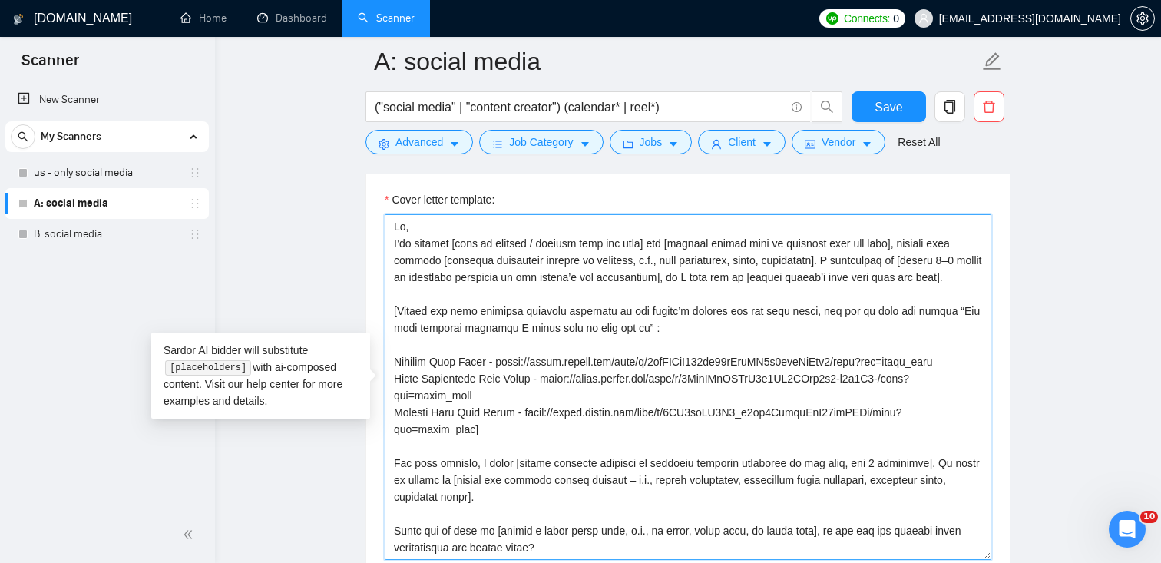
scroll to position [1856, 0]
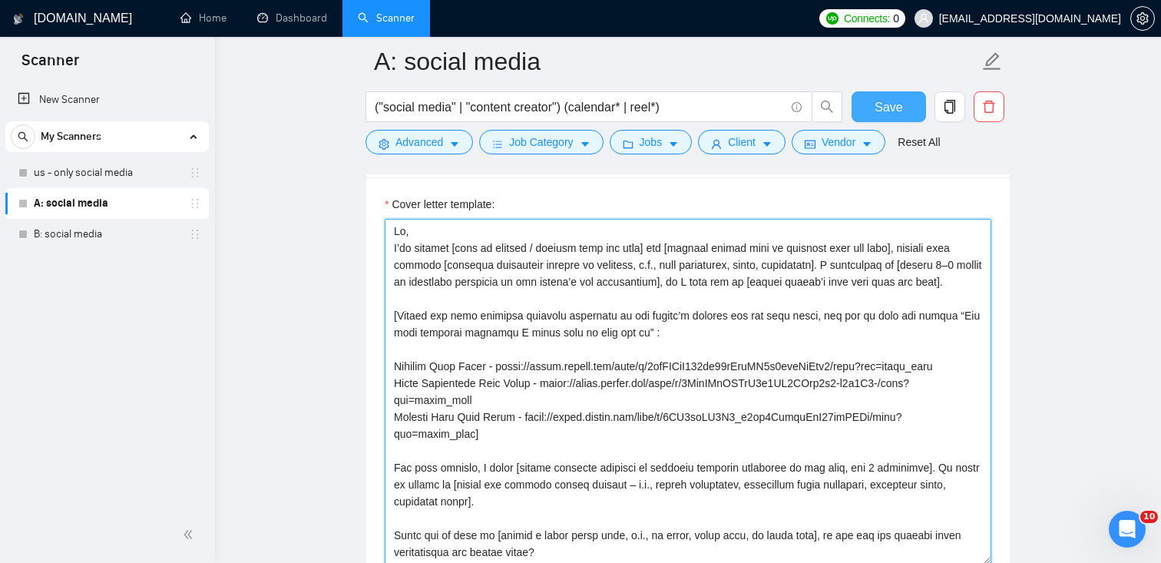
type textarea "Hi, I’ve managed [type of project / service from job post] for [similar client …"
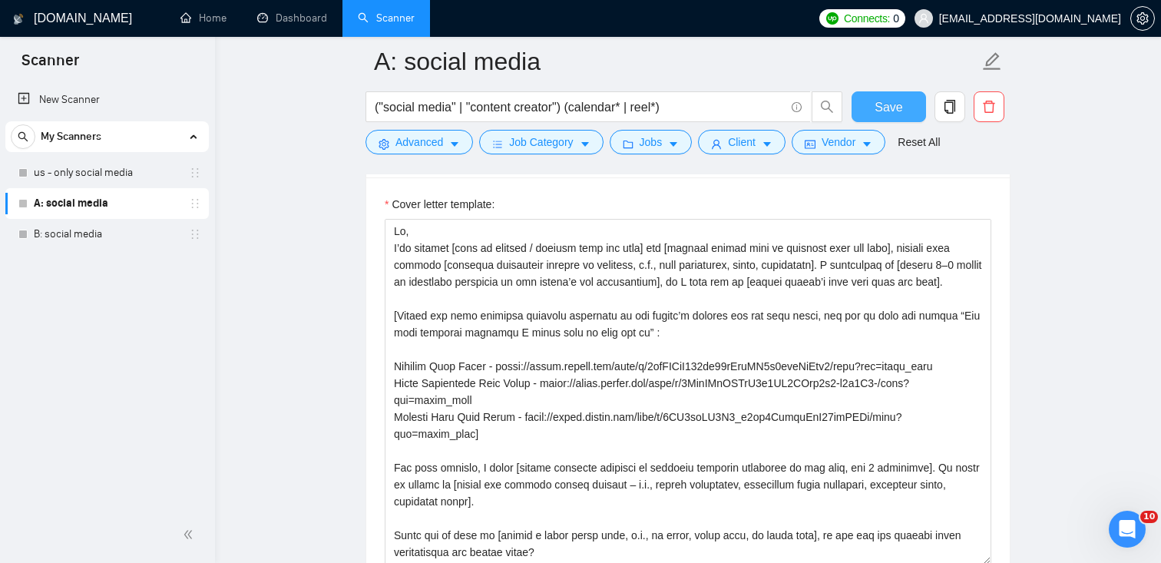
click at [877, 113] on span "Save" at bounding box center [888, 107] width 28 height 19
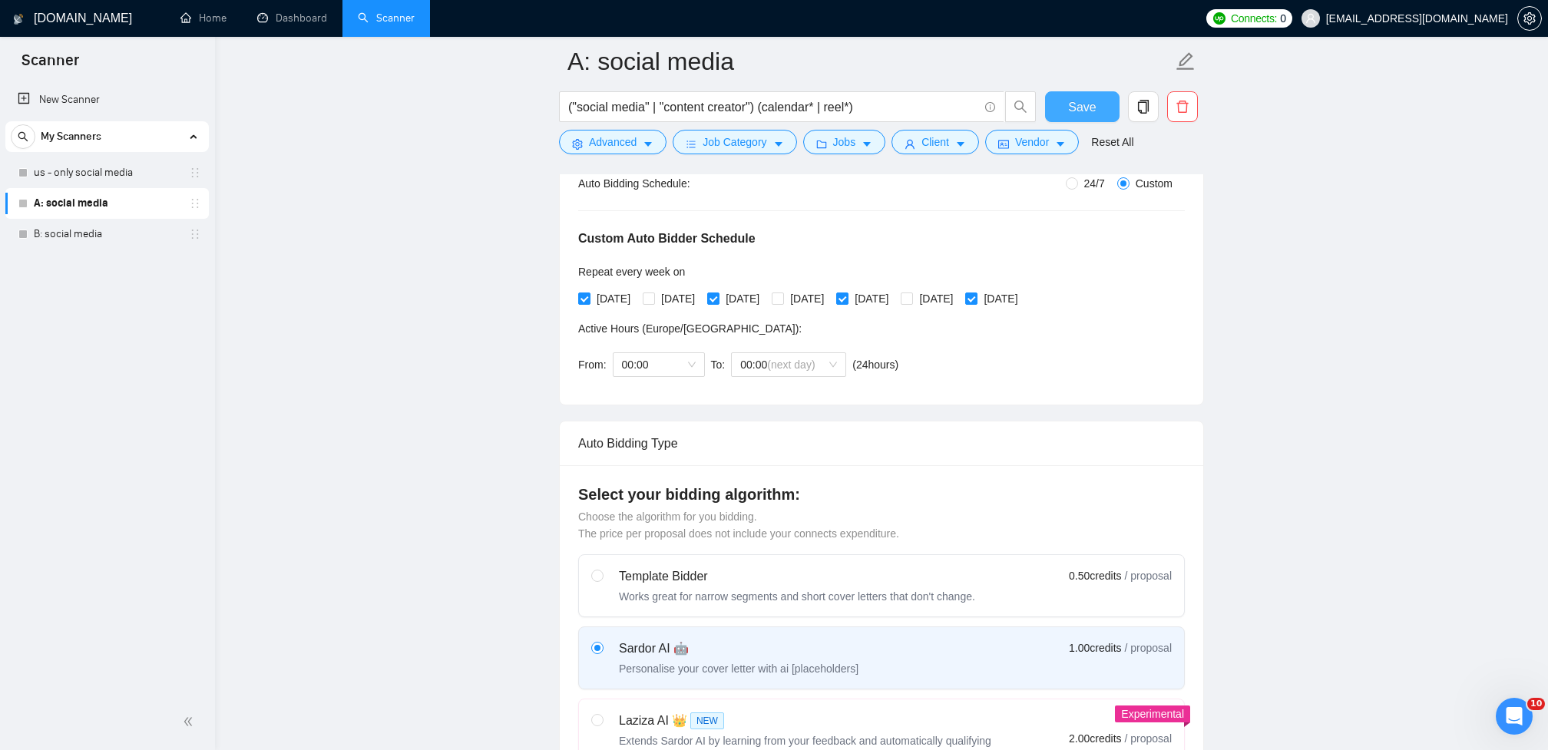
scroll to position [269, 0]
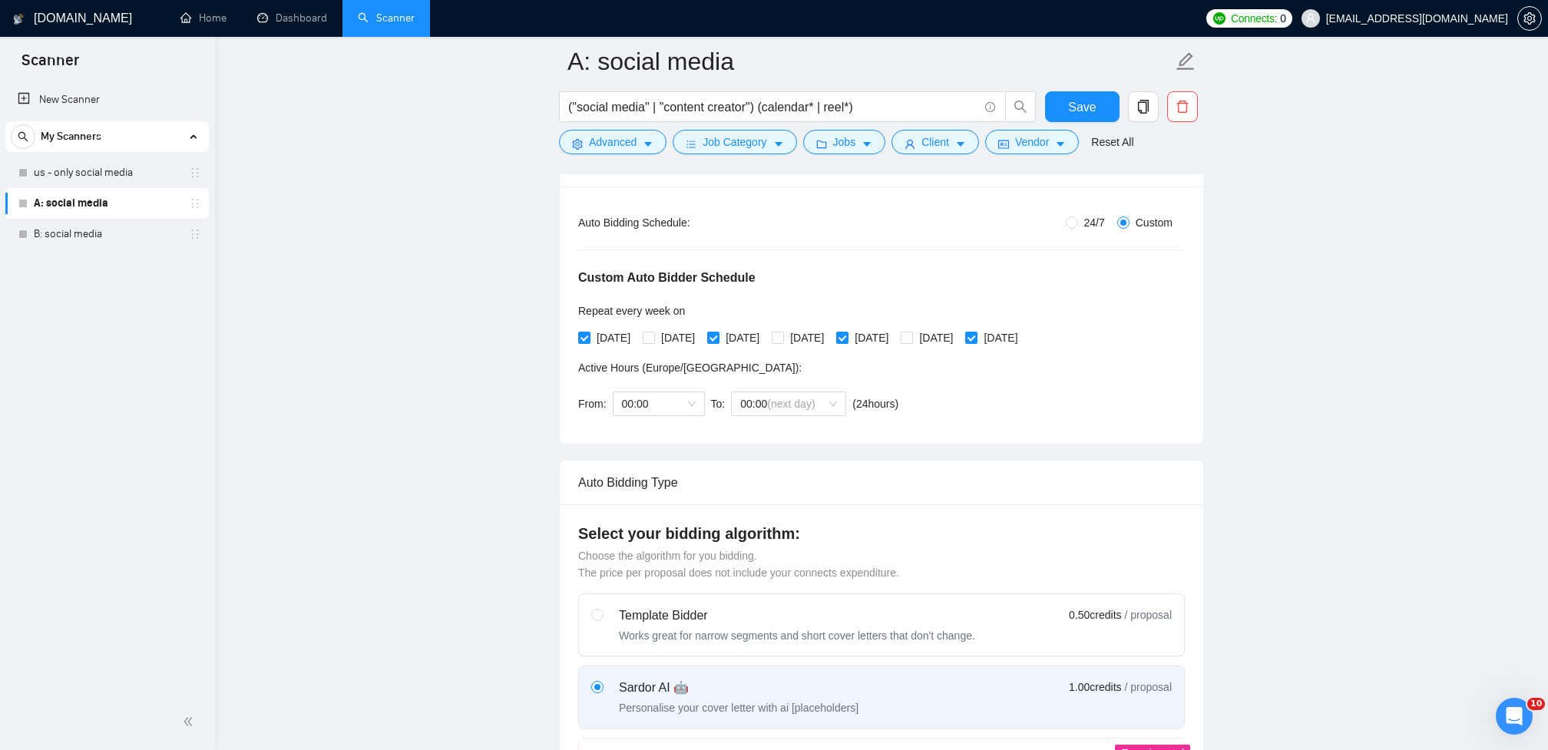
drag, startPoint x: 1061, startPoint y: 111, endPoint x: 1153, endPoint y: 131, distance: 94.1
click at [1061, 111] on button "Save" at bounding box center [1082, 106] width 74 height 31
click at [47, 240] on link "B: social media" at bounding box center [107, 234] width 146 height 31
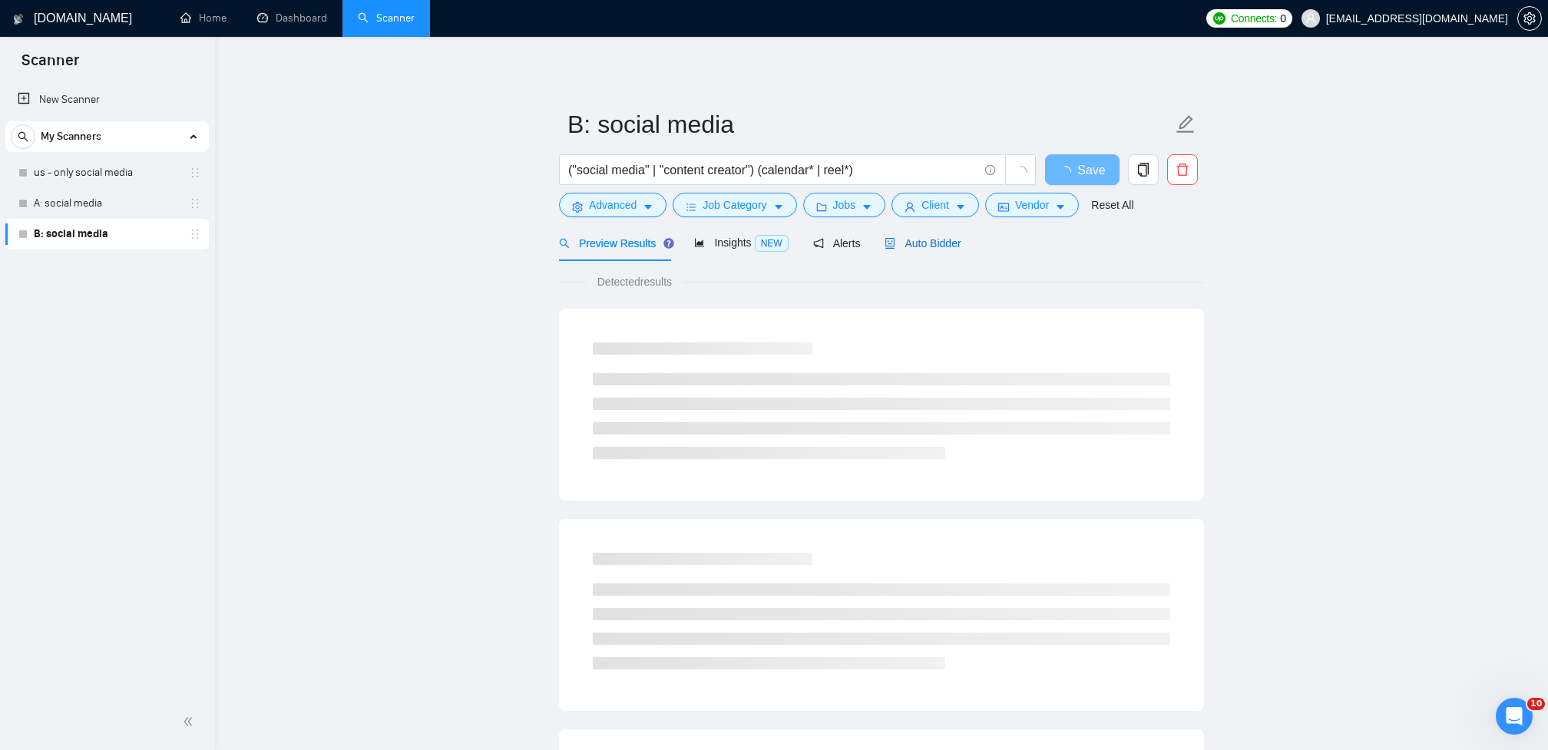
click at [954, 246] on span "Auto Bidder" at bounding box center [922, 243] width 76 height 12
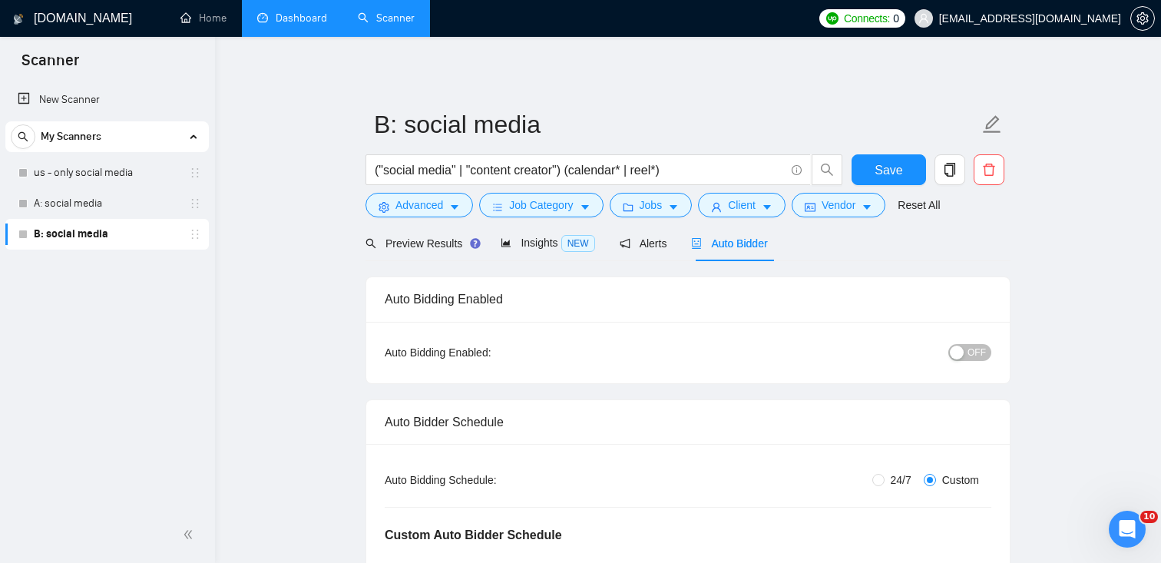
click at [282, 24] on link "Dashboard" at bounding box center [292, 18] width 70 height 13
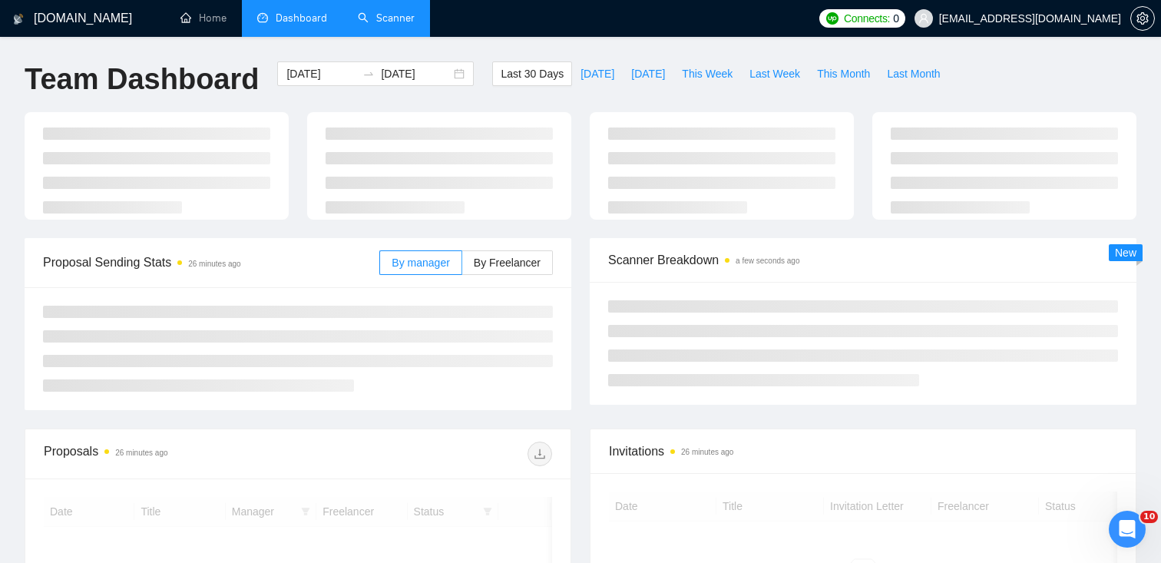
click at [388, 24] on link "Scanner" at bounding box center [386, 18] width 57 height 13
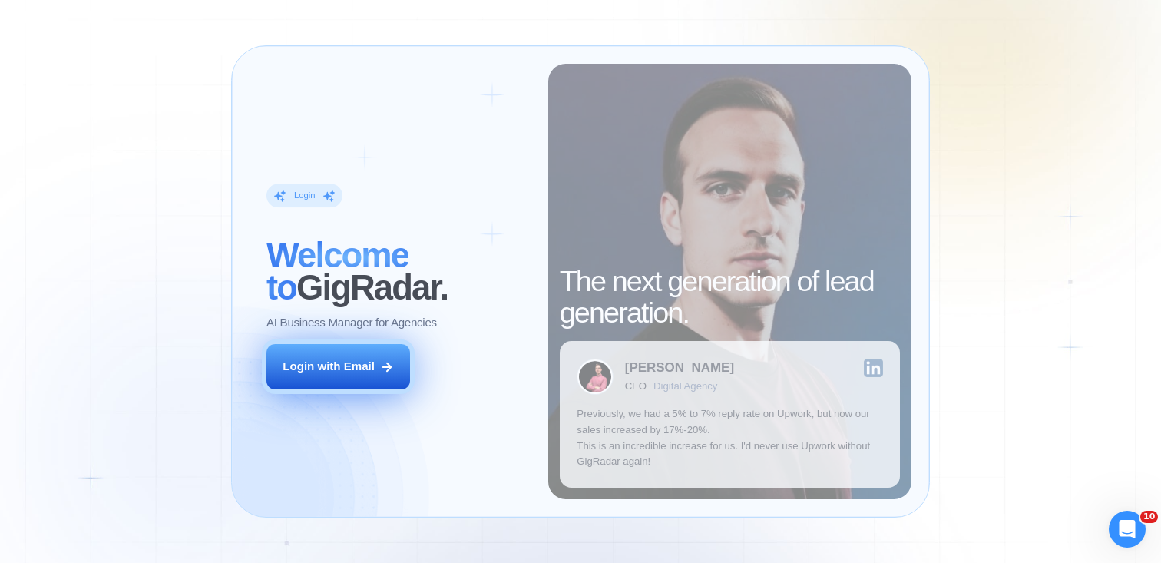
click at [375, 364] on button "Login with Email" at bounding box center [338, 366] width 144 height 45
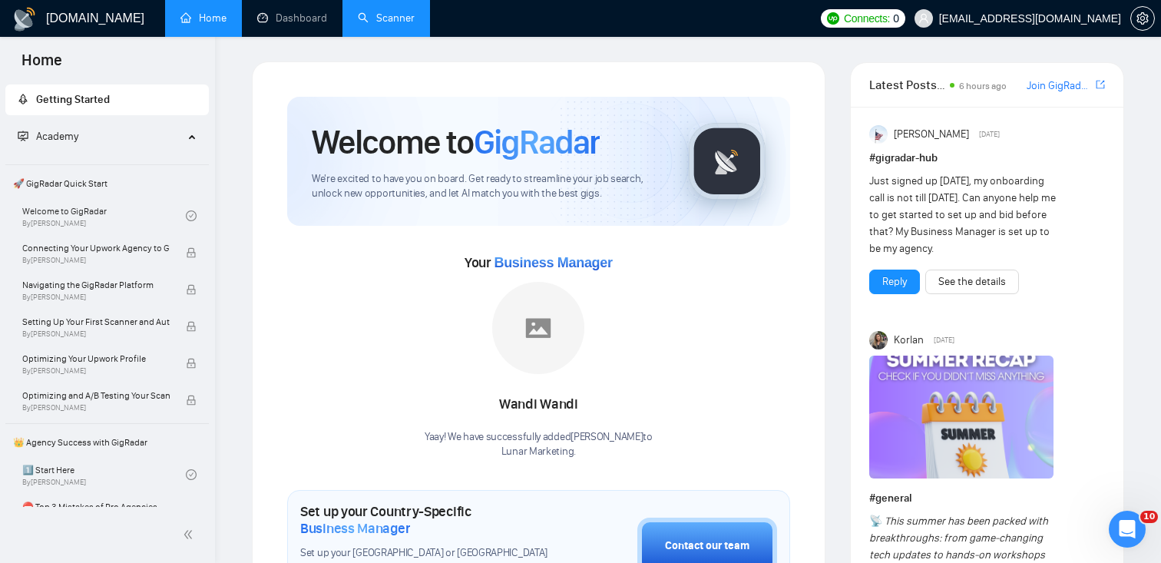
click at [363, 23] on link "Scanner" at bounding box center [386, 18] width 57 height 13
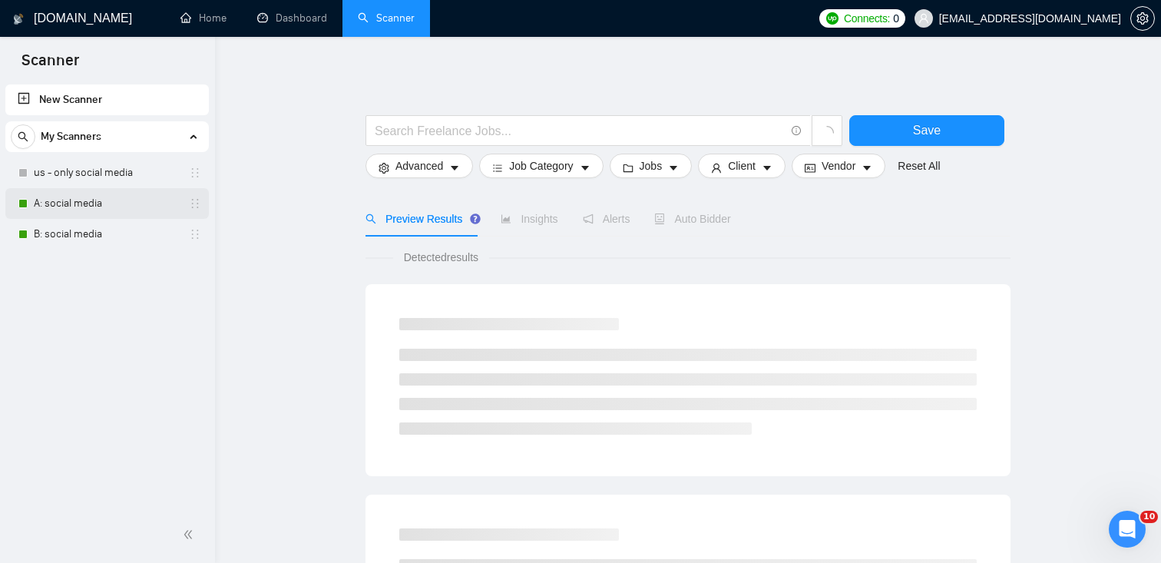
click at [46, 202] on link "A: social media" at bounding box center [107, 203] width 146 height 31
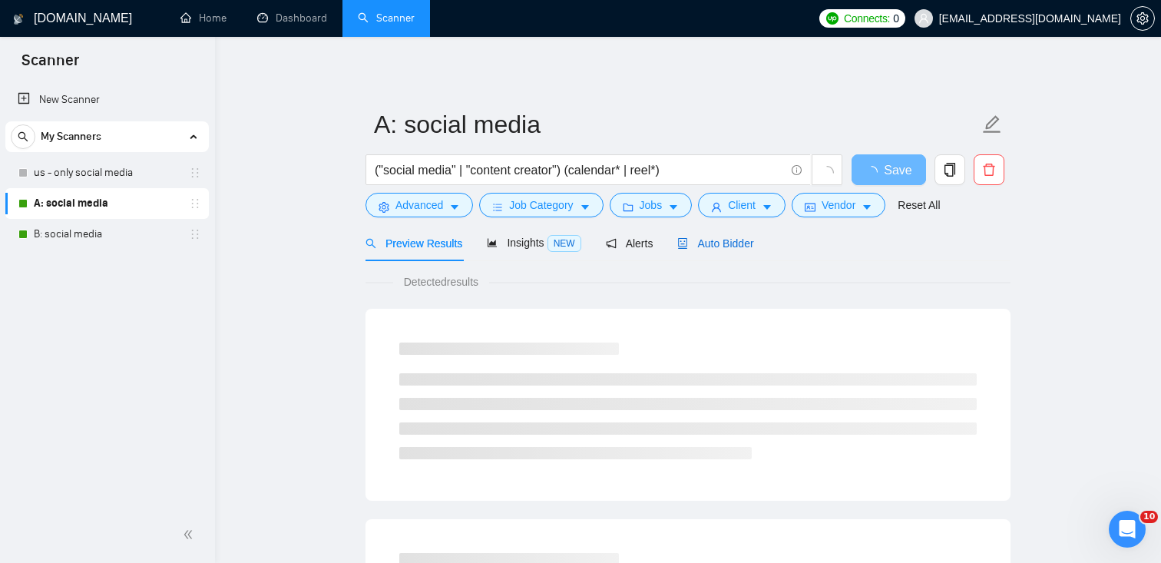
click at [727, 242] on span "Auto Bidder" at bounding box center [715, 243] width 76 height 12
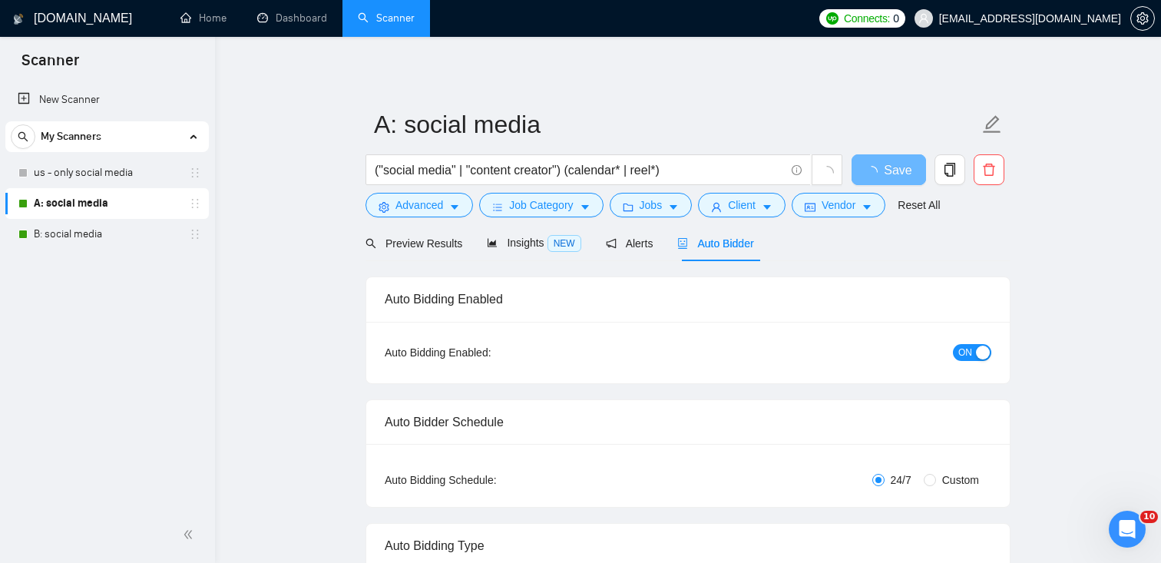
radio input "false"
radio input "true"
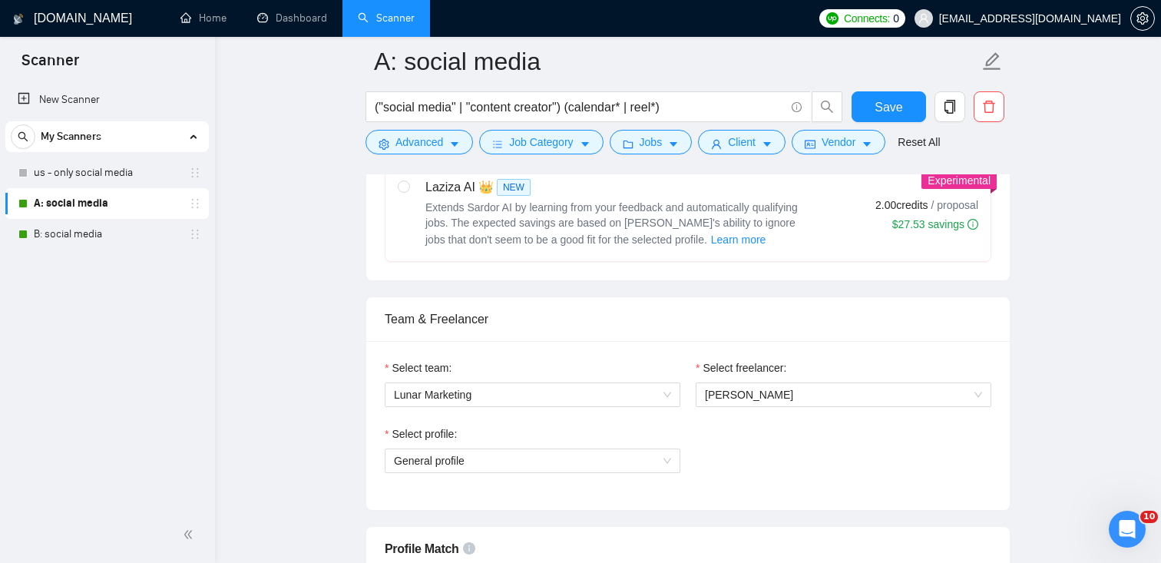
scroll to position [844, 0]
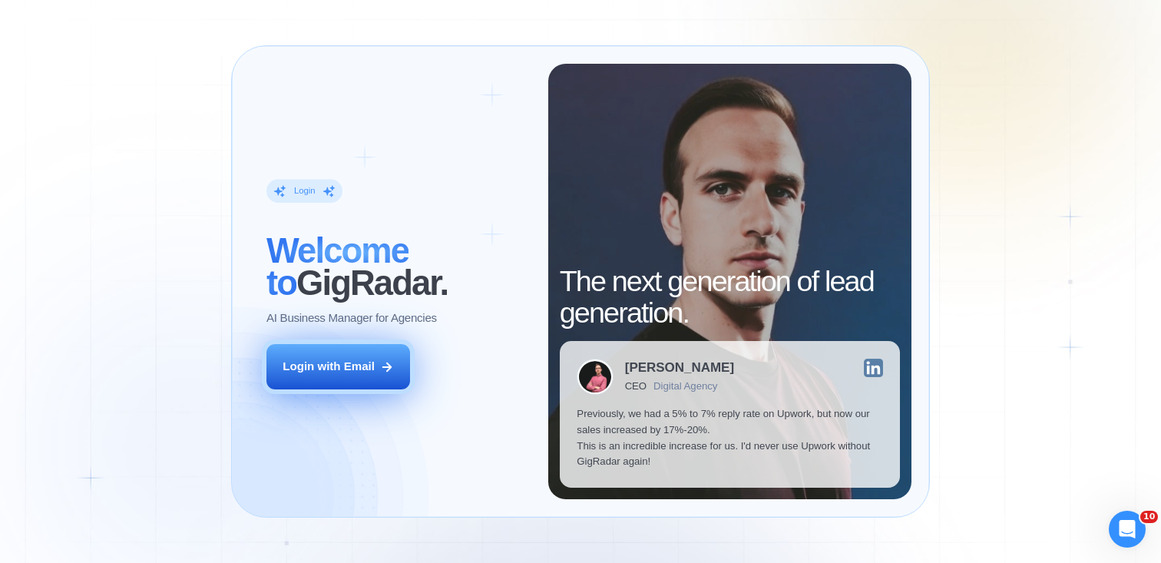
click at [365, 372] on div "Login with Email" at bounding box center [329, 367] width 92 height 16
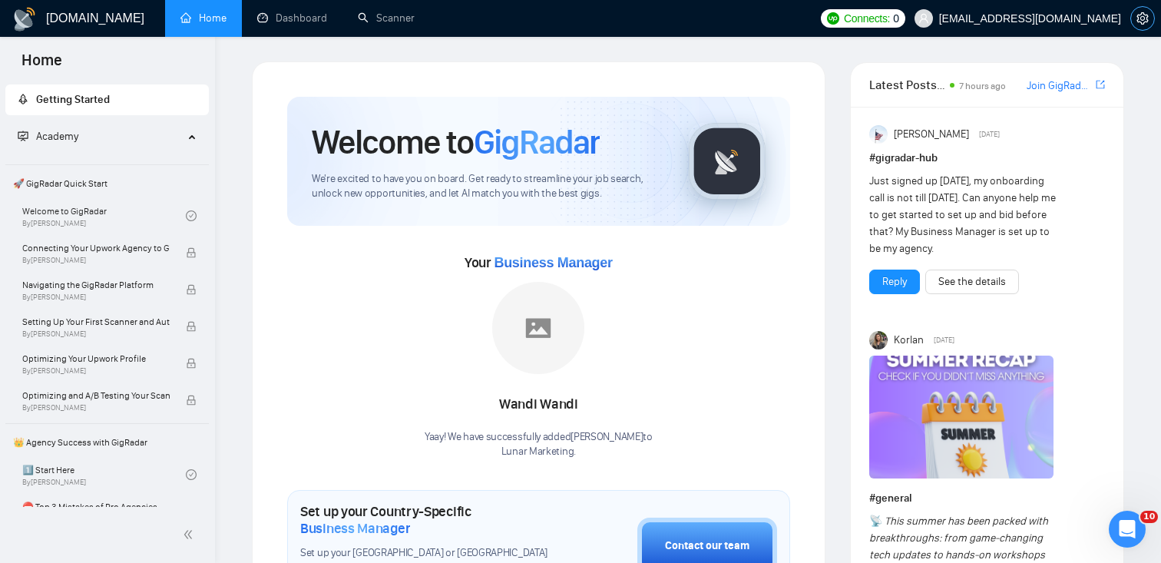
click at [1142, 23] on icon "setting" at bounding box center [1142, 18] width 12 height 12
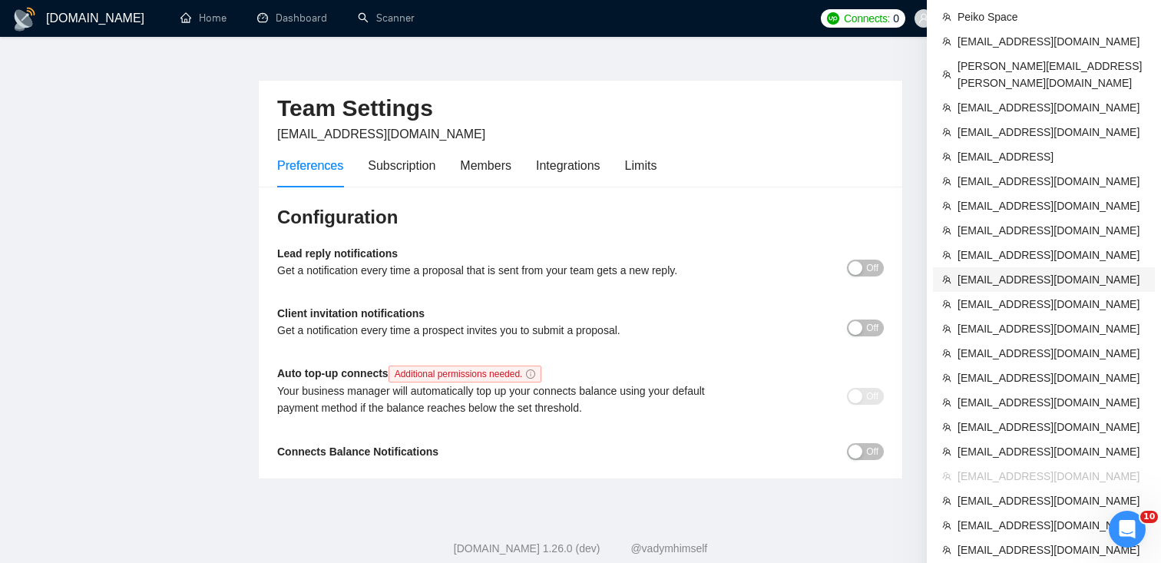
scroll to position [61, 0]
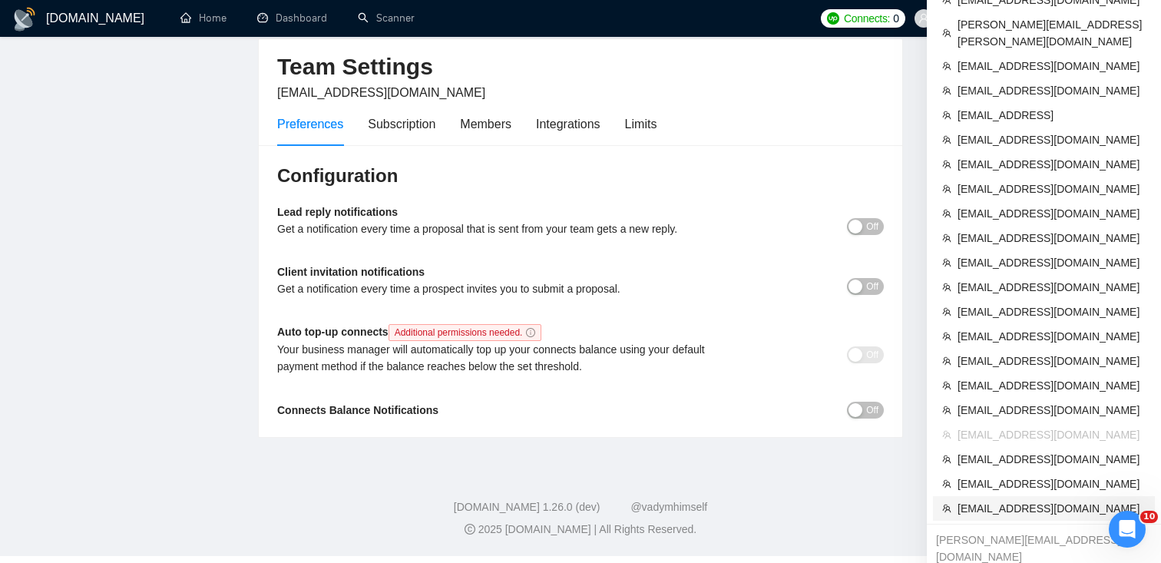
click at [1025, 500] on span "[EMAIL_ADDRESS][DOMAIN_NAME]" at bounding box center [1051, 508] width 188 height 17
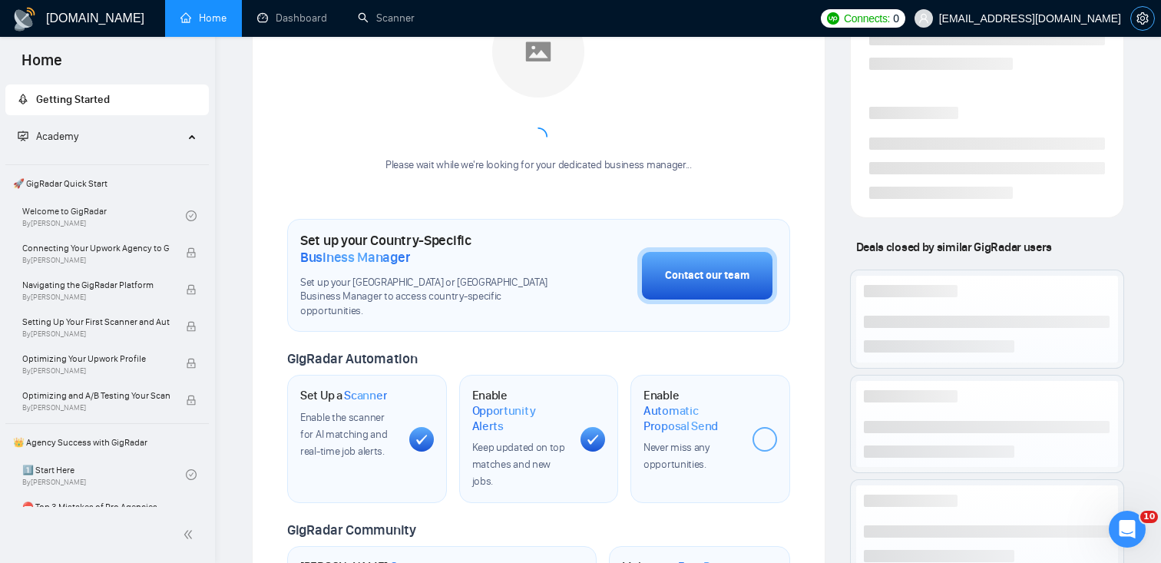
click at [1139, 15] on icon "setting" at bounding box center [1142, 18] width 12 height 12
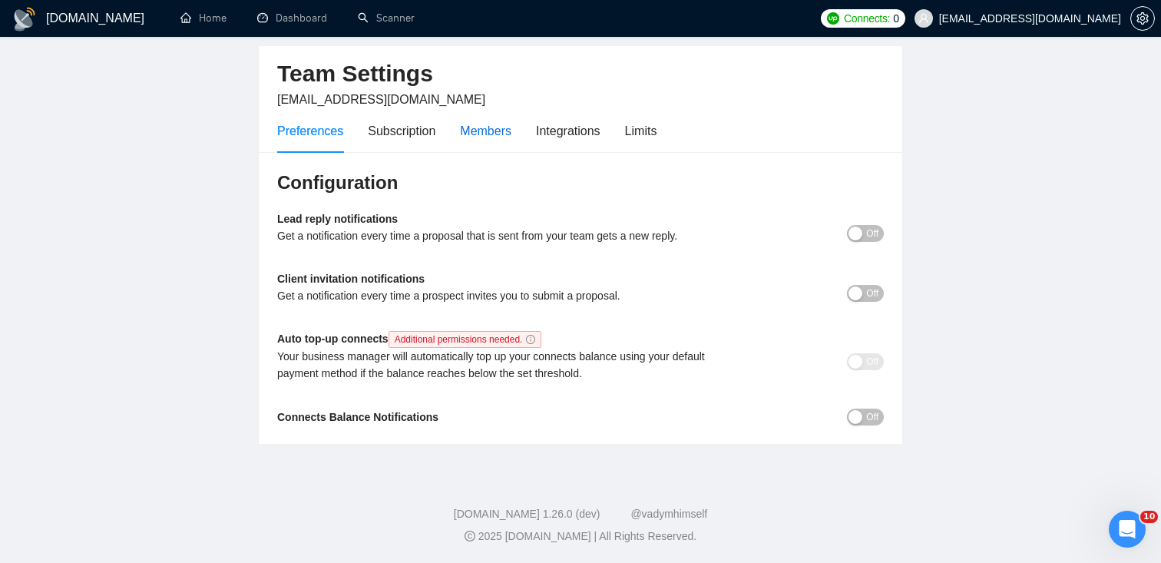
click at [484, 130] on div "Members" at bounding box center [485, 130] width 51 height 19
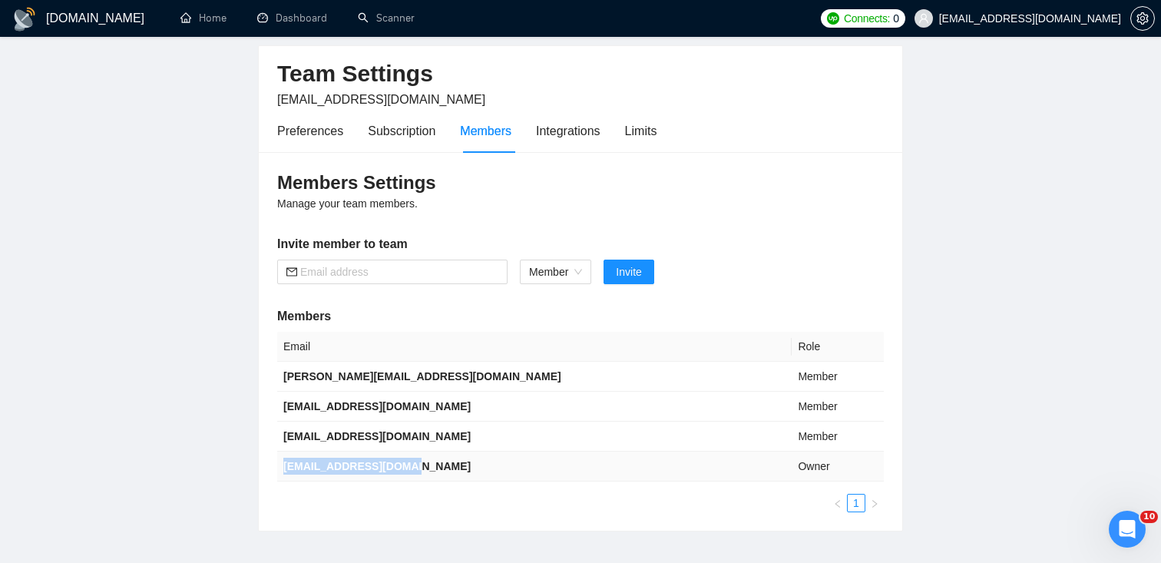
drag, startPoint x: 418, startPoint y: 471, endPoint x: 283, endPoint y: 471, distance: 134.4
click at [283, 471] on td "[EMAIL_ADDRESS][DOMAIN_NAME]" at bounding box center [534, 466] width 514 height 30
copy b "[EMAIL_ADDRESS][DOMAIN_NAME]"
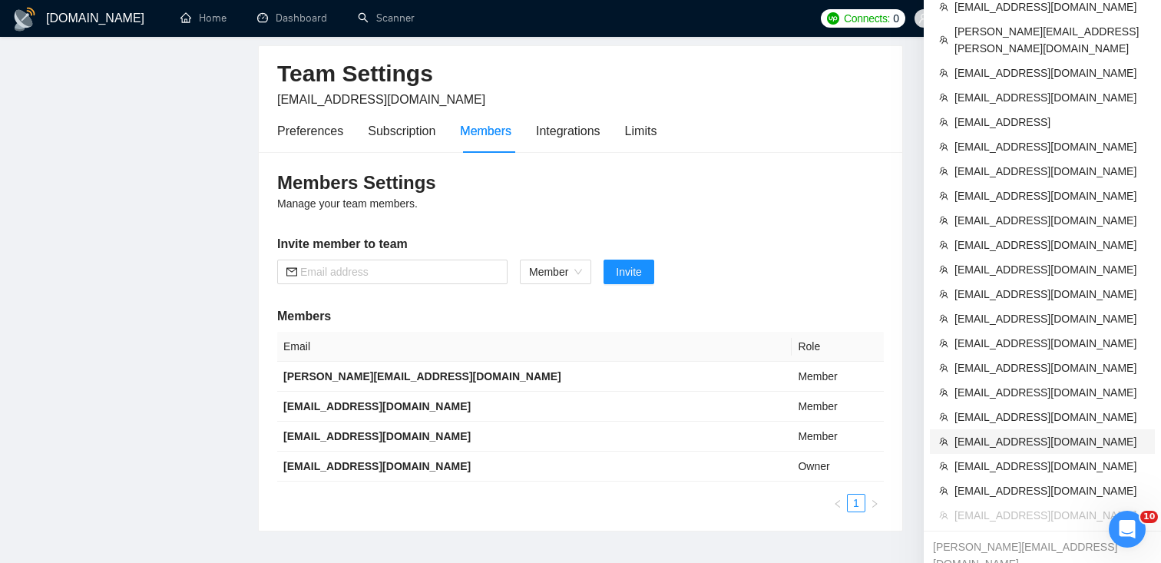
click at [992, 433] on span "[EMAIL_ADDRESS][DOMAIN_NAME]" at bounding box center [1049, 441] width 191 height 17
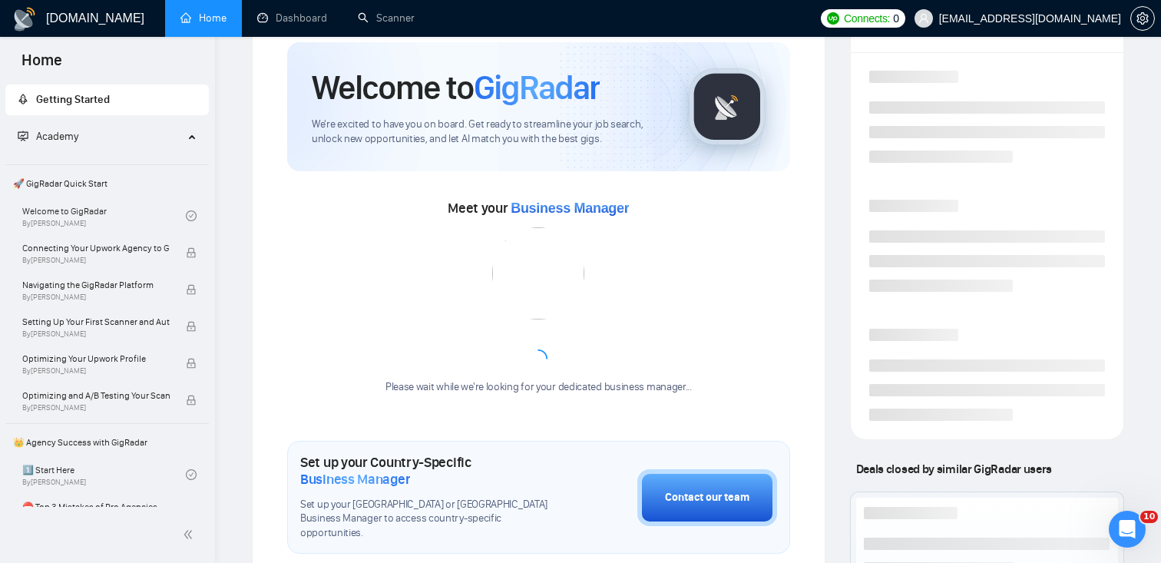
scroll to position [269, 0]
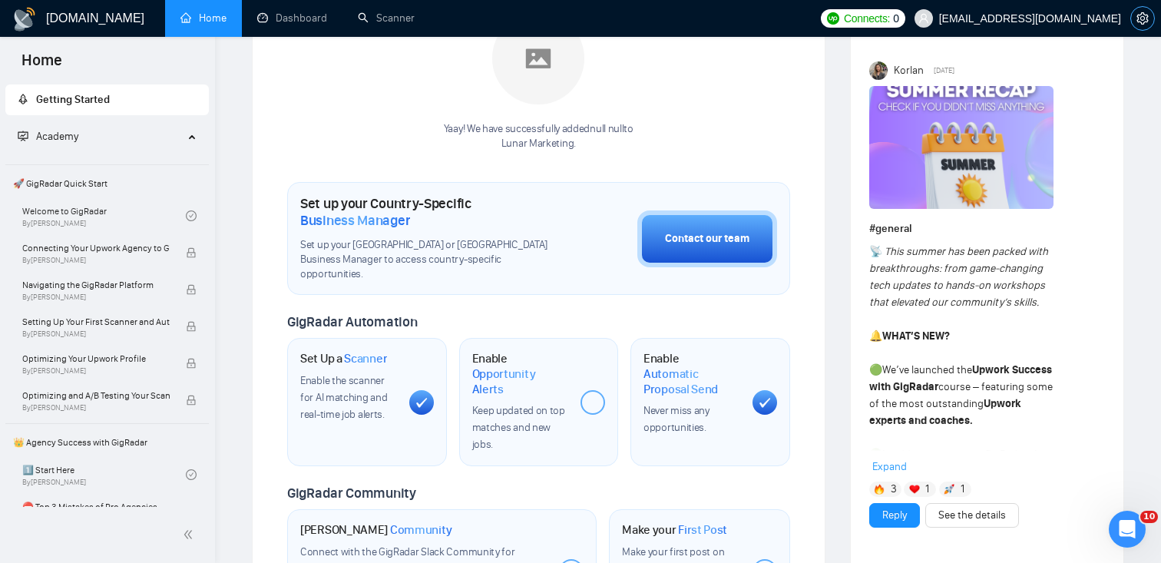
click at [1144, 18] on icon "setting" at bounding box center [1142, 18] width 12 height 12
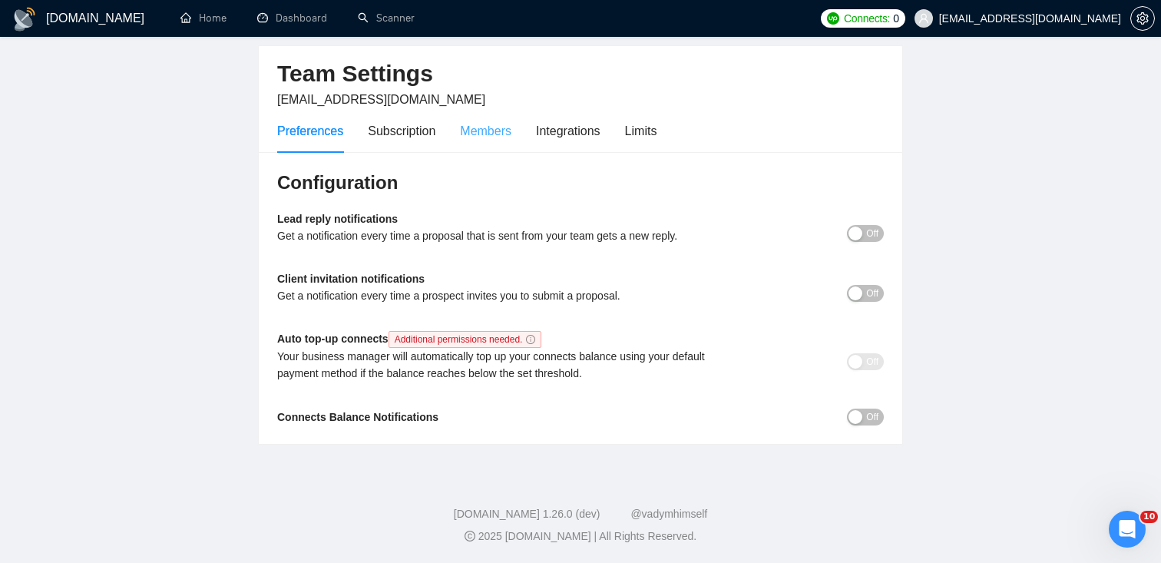
click at [515, 133] on div "Preferences Subscription Members Integrations Limits" at bounding box center [466, 131] width 379 height 44
click at [484, 131] on div "Members" at bounding box center [485, 130] width 51 height 19
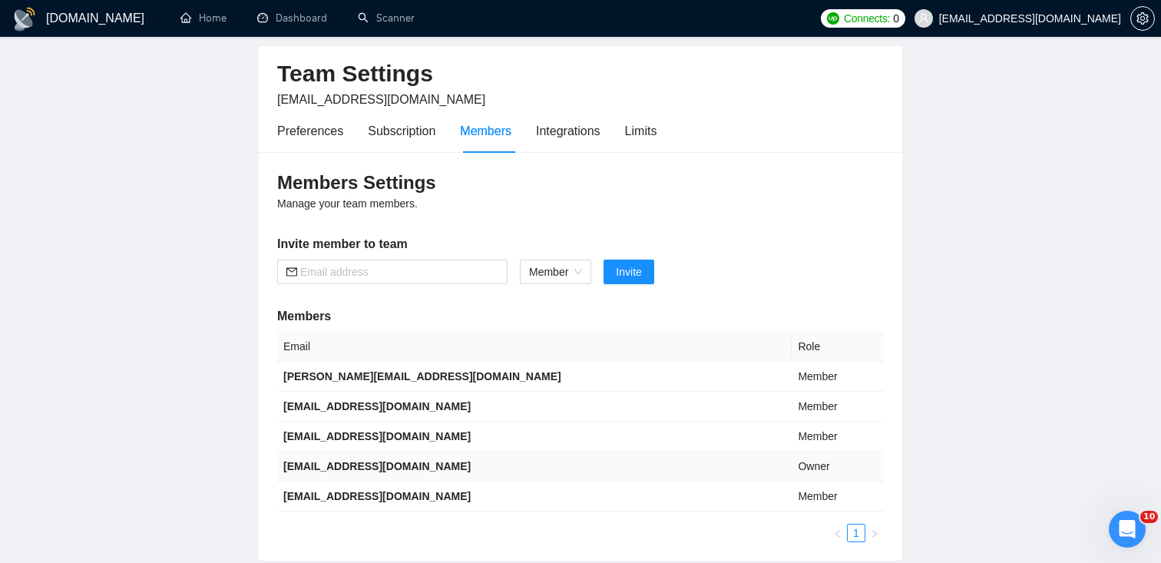
drag, startPoint x: 472, startPoint y: 468, endPoint x: 280, endPoint y: 466, distance: 191.9
click at [279, 466] on td "[EMAIL_ADDRESS][DOMAIN_NAME]" at bounding box center [534, 466] width 514 height 30
copy b "[EMAIL_ADDRESS][DOMAIN_NAME]"
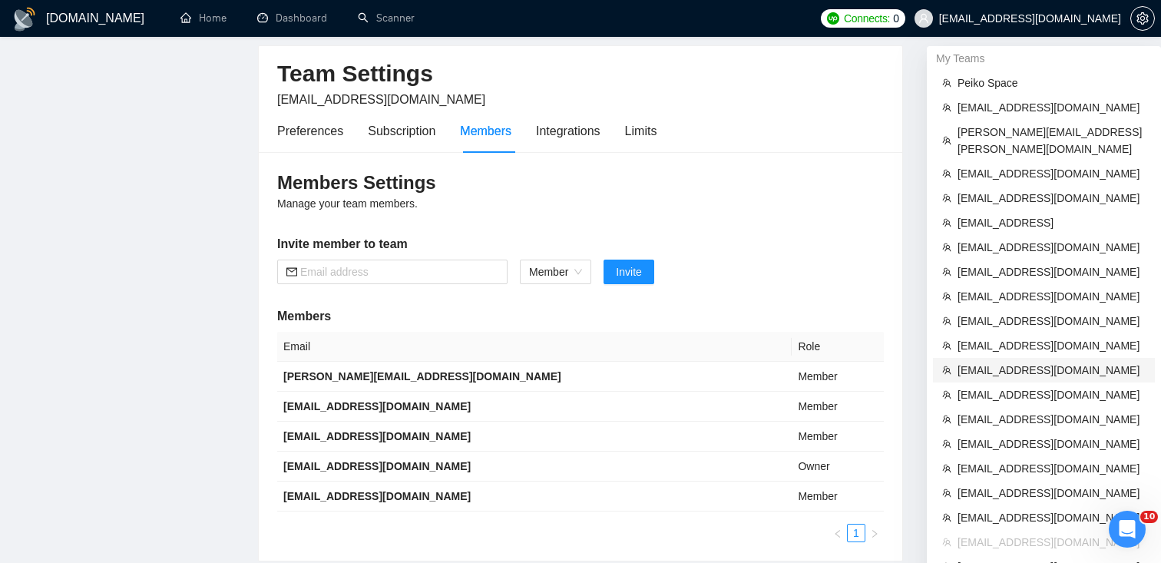
click at [1034, 362] on span "[EMAIL_ADDRESS][DOMAIN_NAME]" at bounding box center [1051, 370] width 188 height 17
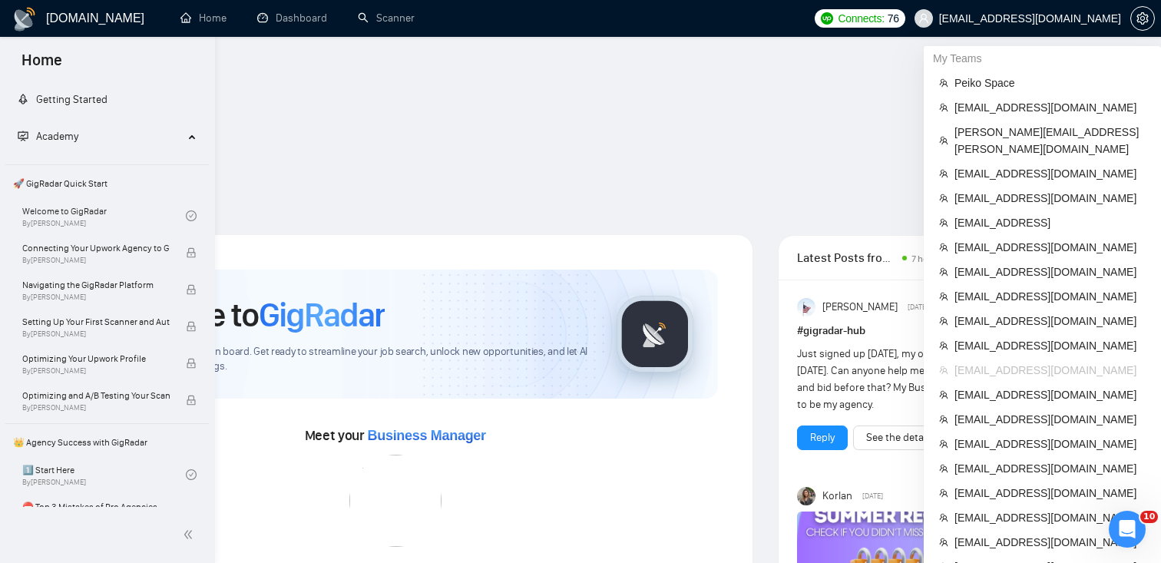
scroll to position [269, 0]
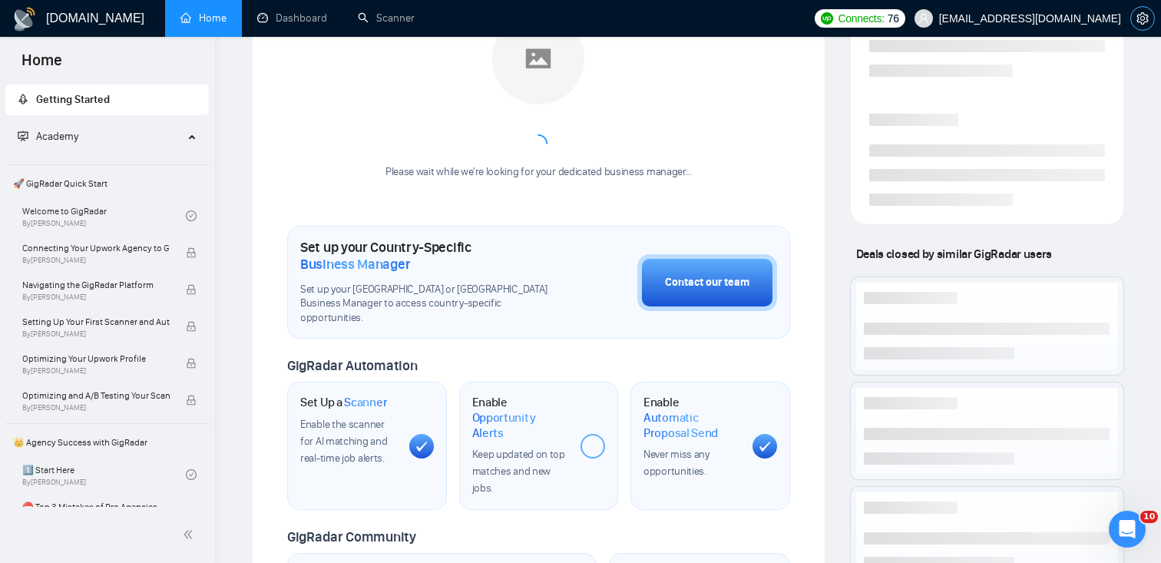
click at [1140, 16] on icon "setting" at bounding box center [1142, 18] width 12 height 12
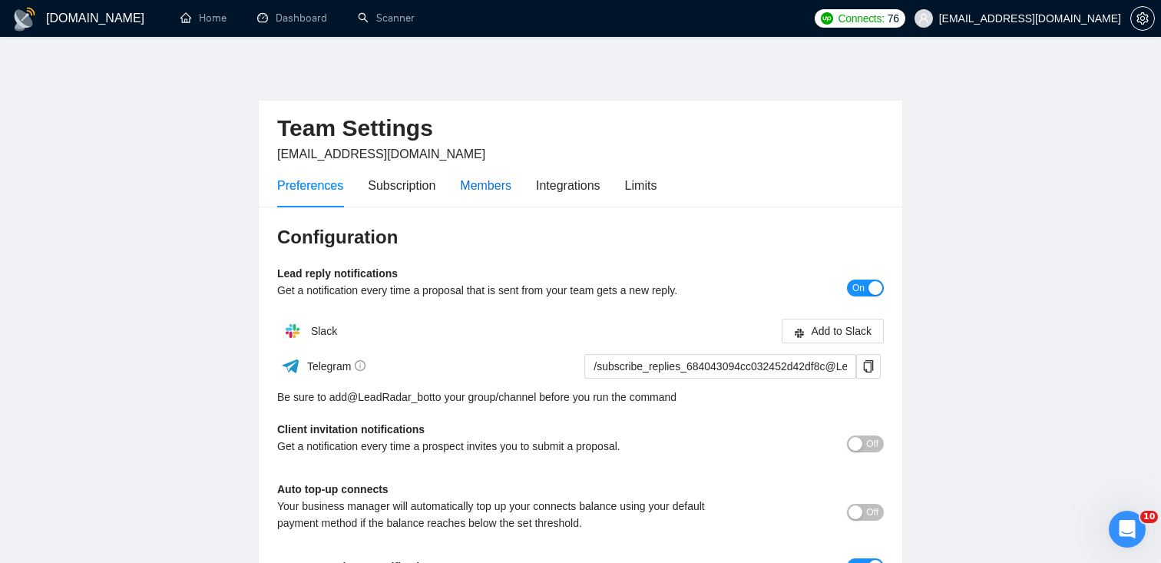
click at [497, 187] on div "Members" at bounding box center [485, 185] width 51 height 19
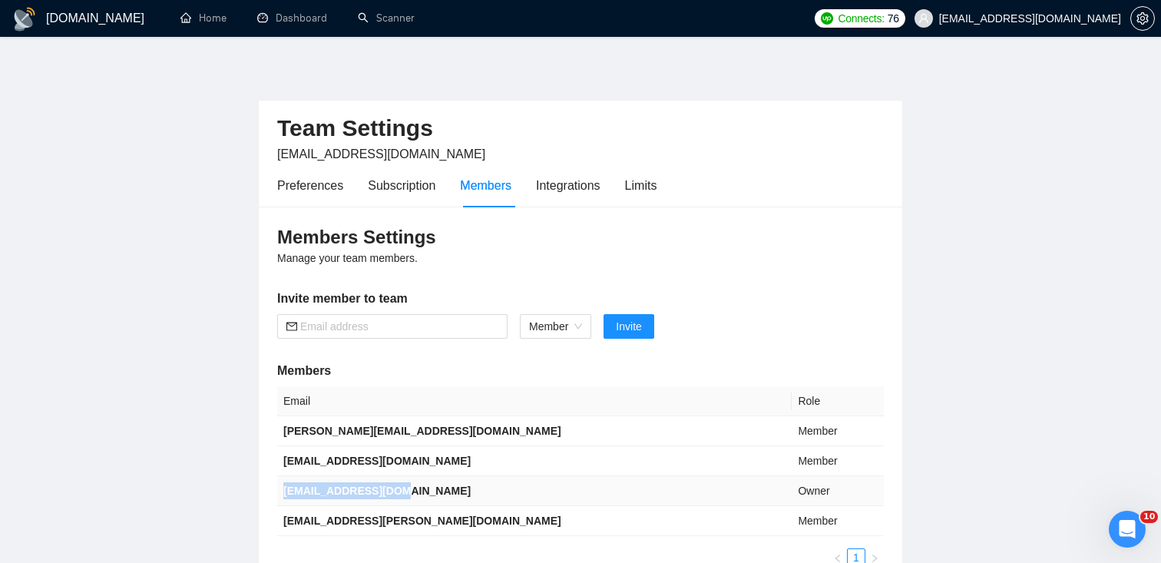
drag, startPoint x: 396, startPoint y: 497, endPoint x: 283, endPoint y: 494, distance: 112.9
click at [283, 494] on td "[EMAIL_ADDRESS][DOMAIN_NAME]" at bounding box center [534, 491] width 514 height 30
copy b "[EMAIL_ADDRESS][DOMAIN_NAME]"
